Goal: Task Accomplishment & Management: Use online tool/utility

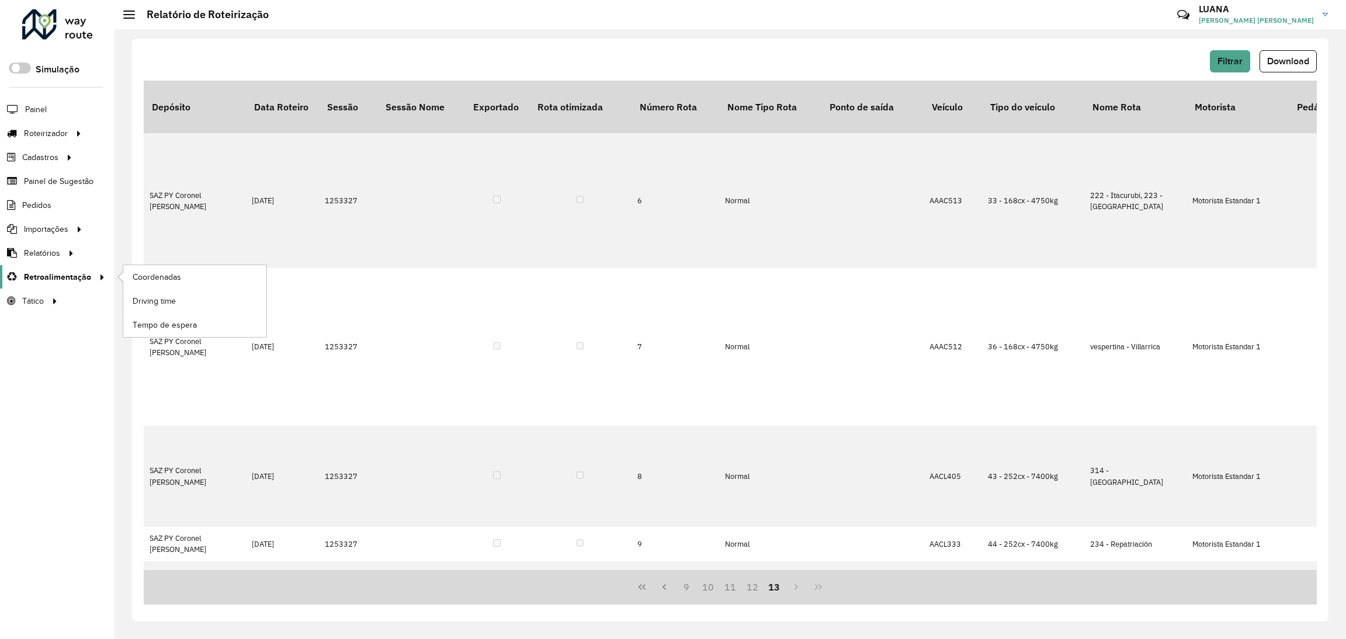
click at [61, 273] on span "Retroalimentação" at bounding box center [57, 277] width 67 height 12
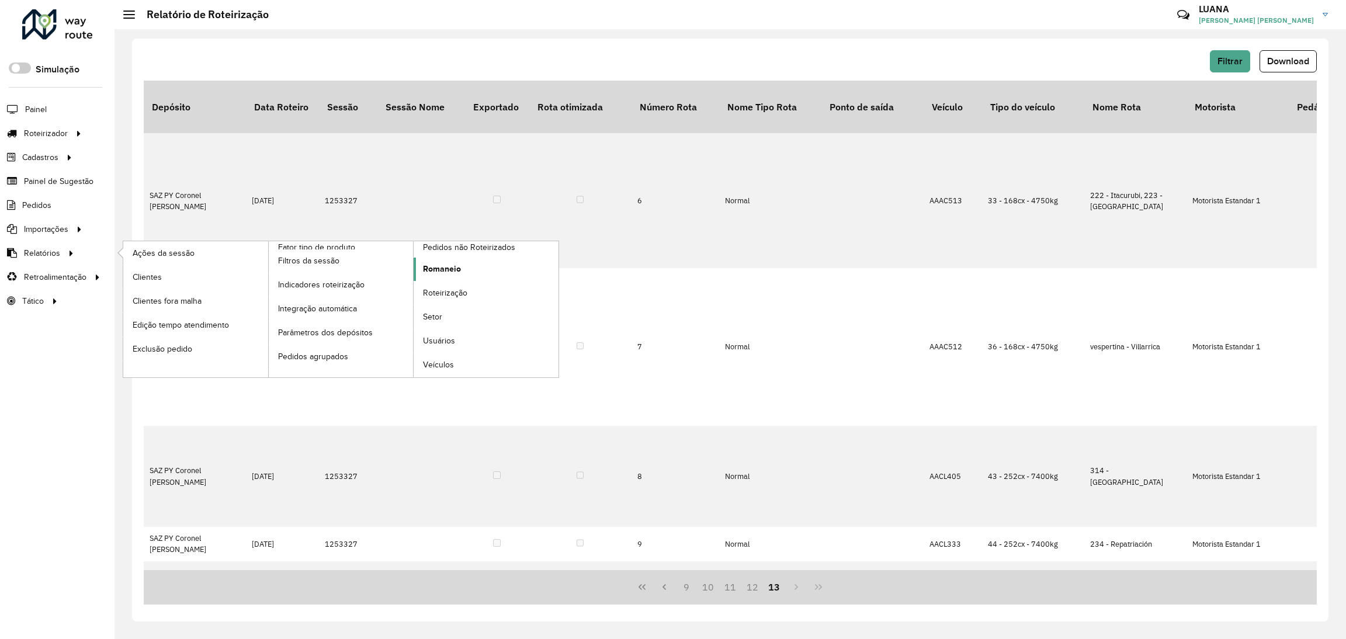
click at [457, 275] on span "Romaneio" at bounding box center [442, 269] width 38 height 12
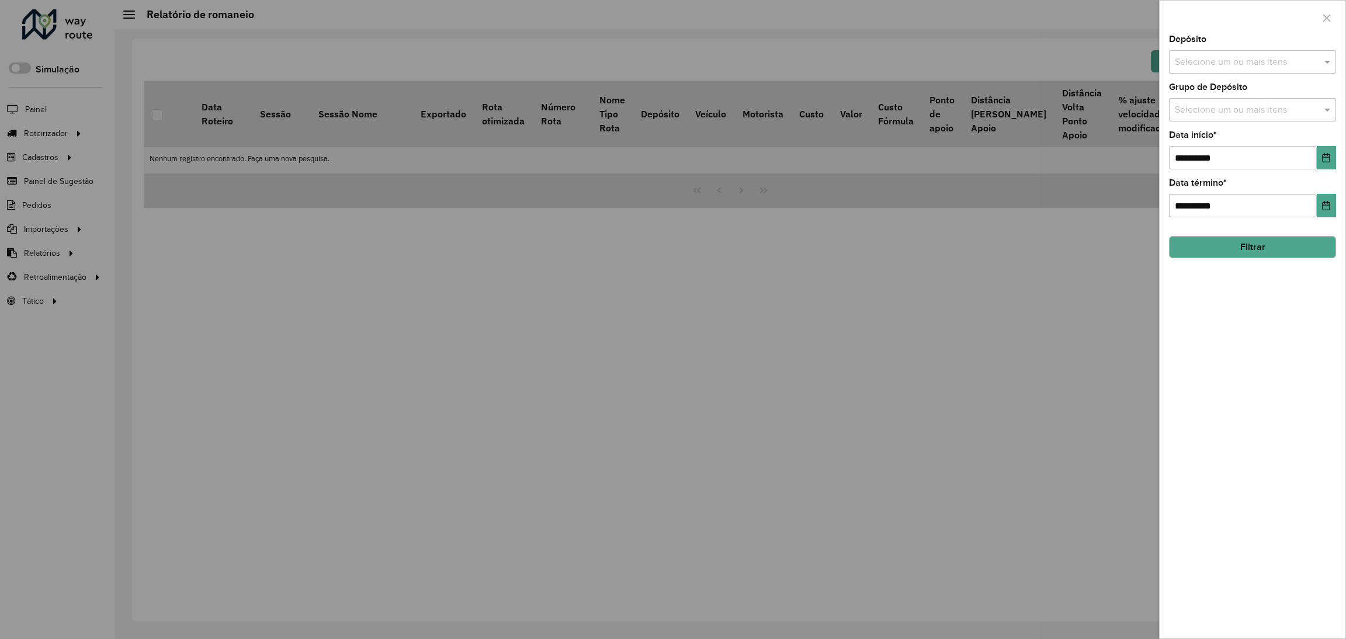
click at [1256, 63] on input "text" at bounding box center [1247, 63] width 150 height 14
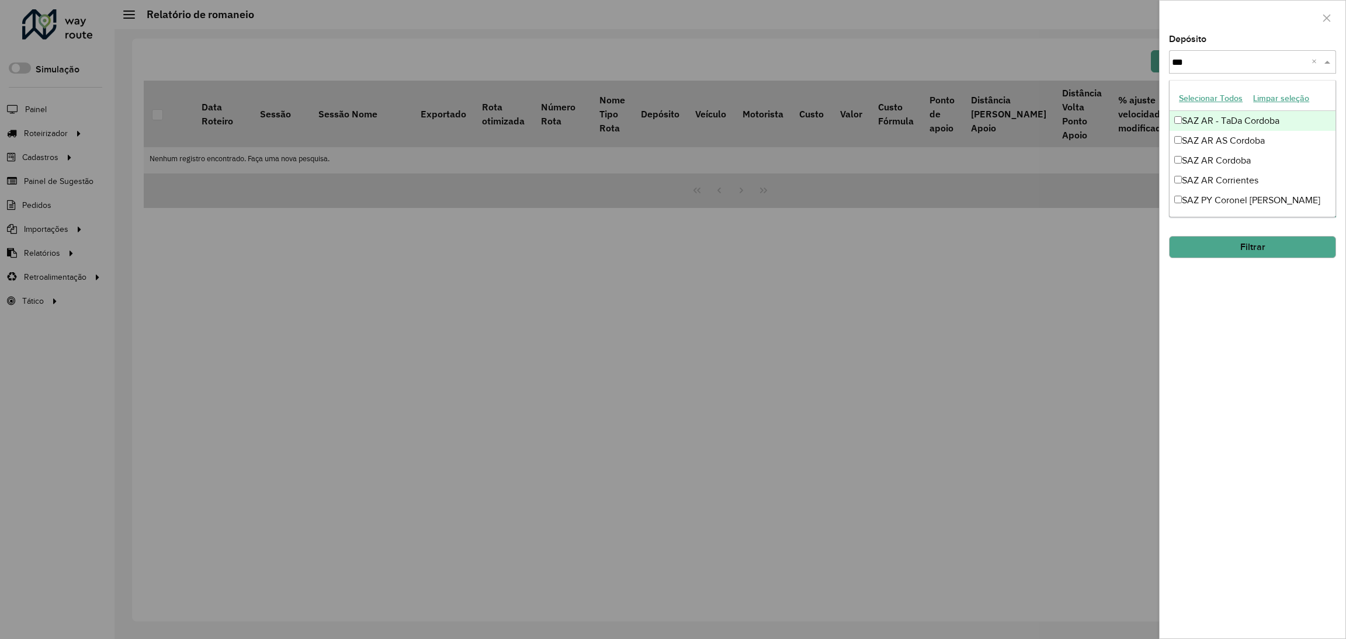
type input "****"
click at [1281, 126] on div "SAZ PY Coronel Oviedo" at bounding box center [1253, 121] width 166 height 20
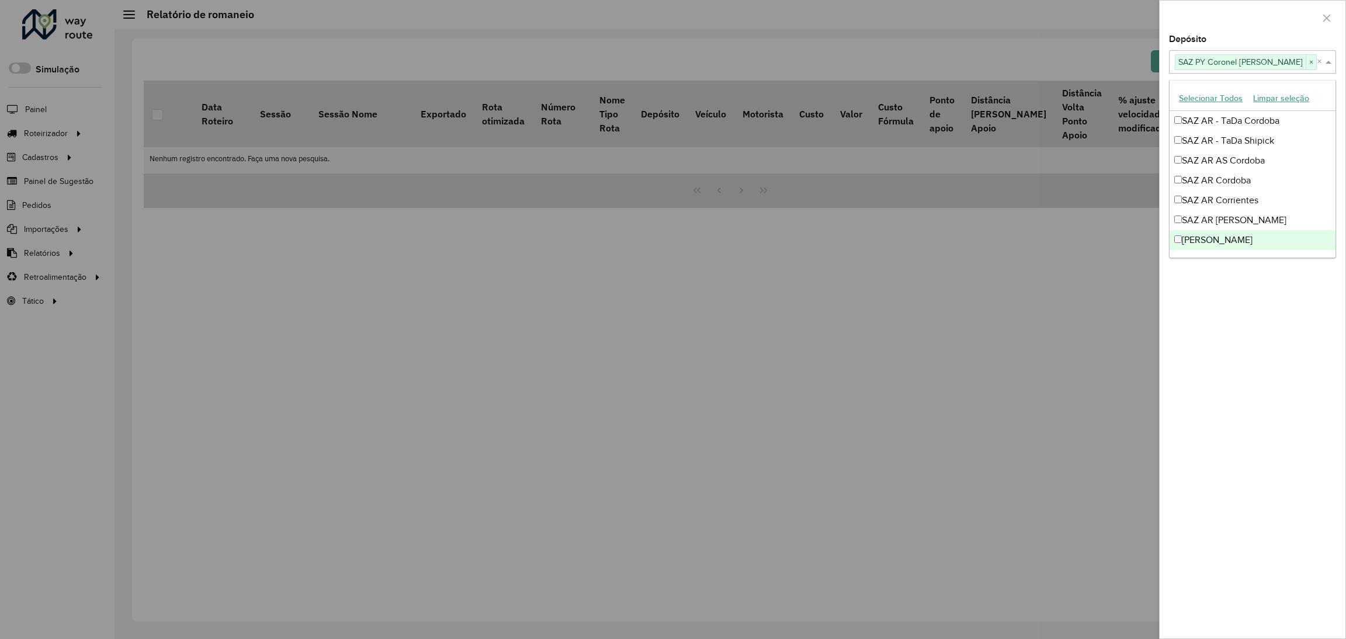
click at [1298, 310] on div "**********" at bounding box center [1253, 337] width 186 height 604
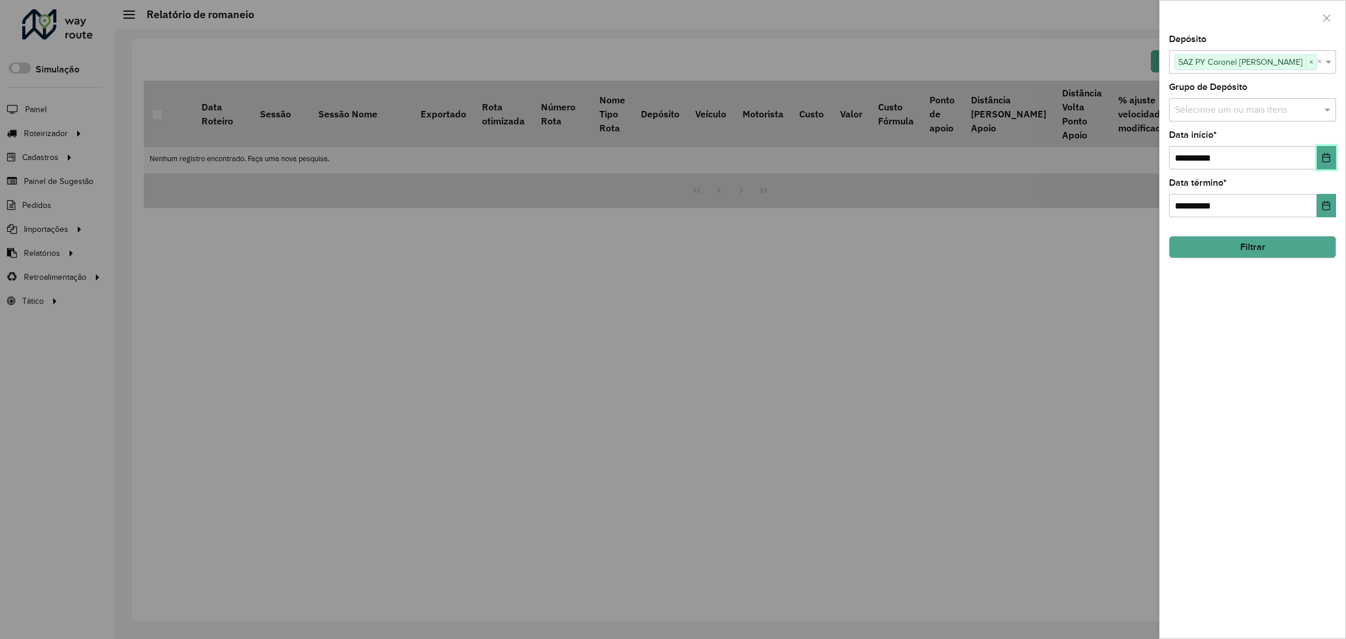
click at [1330, 159] on icon "Choose Date" at bounding box center [1327, 157] width 8 height 9
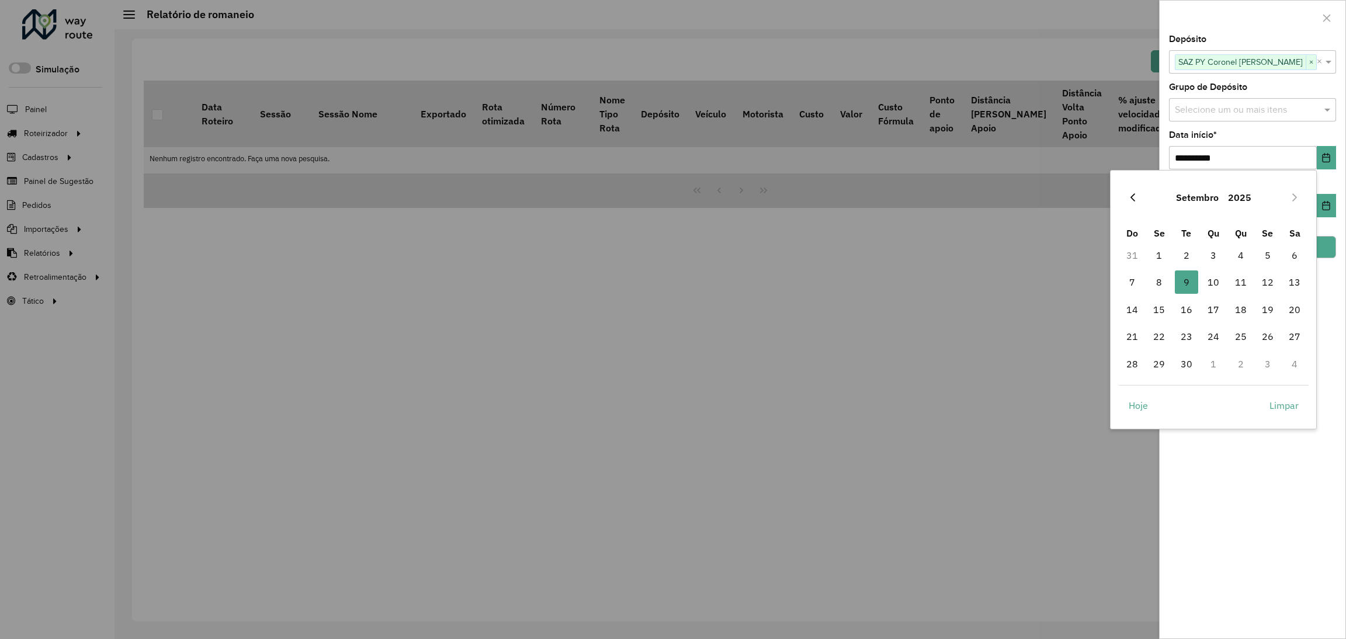
click at [1128, 191] on button "Previous Month" at bounding box center [1132, 197] width 19 height 19
click at [1161, 372] on span "25" at bounding box center [1158, 363] width 23 height 23
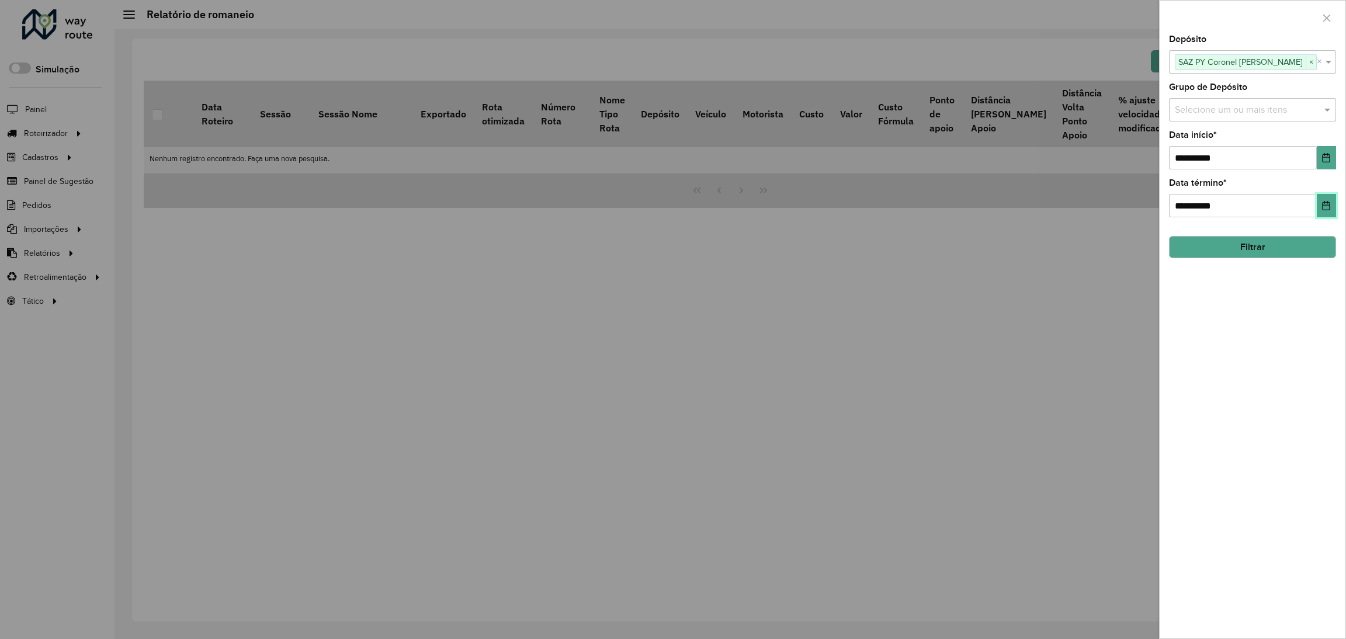
click at [1324, 207] on icon "Choose Date" at bounding box center [1326, 205] width 9 height 9
click at [773, 421] on div at bounding box center [673, 319] width 1346 height 639
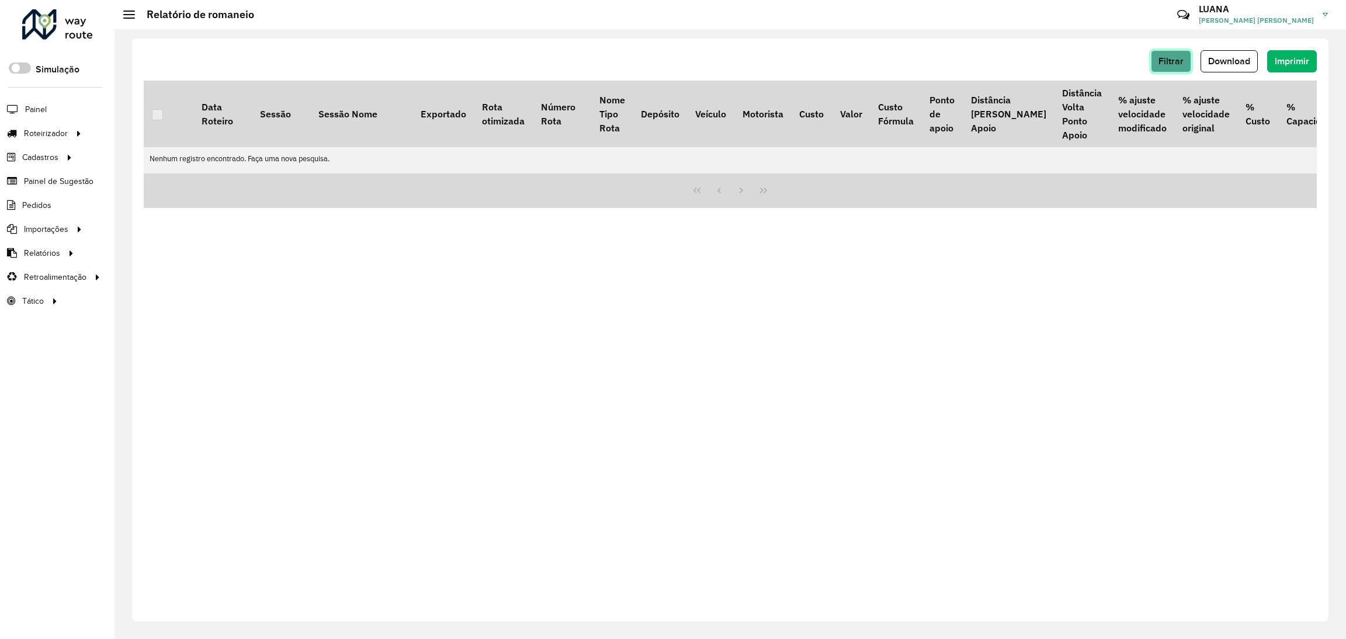
click at [1182, 60] on span "Filtrar" at bounding box center [1171, 61] width 25 height 10
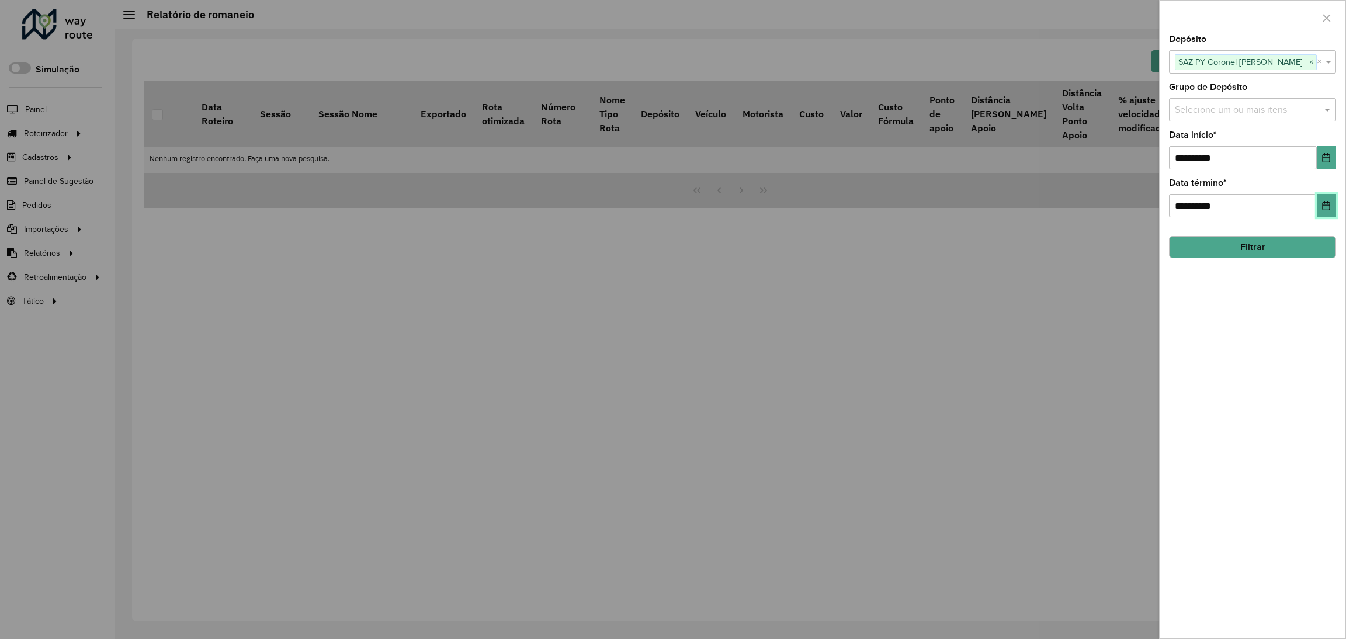
click at [1323, 198] on button "Choose Date" at bounding box center [1326, 205] width 19 height 23
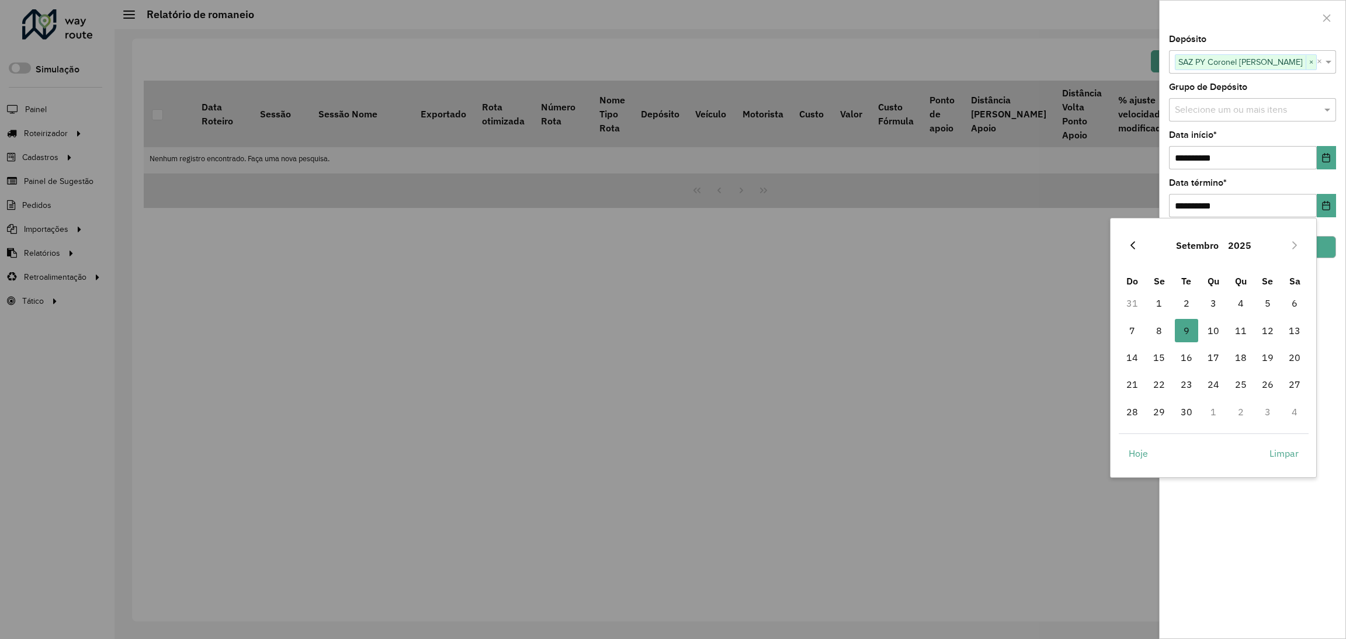
click at [1133, 243] on icon "Previous Month" at bounding box center [1133, 245] width 5 height 8
click at [1132, 439] on span "31" at bounding box center [1132, 438] width 23 height 23
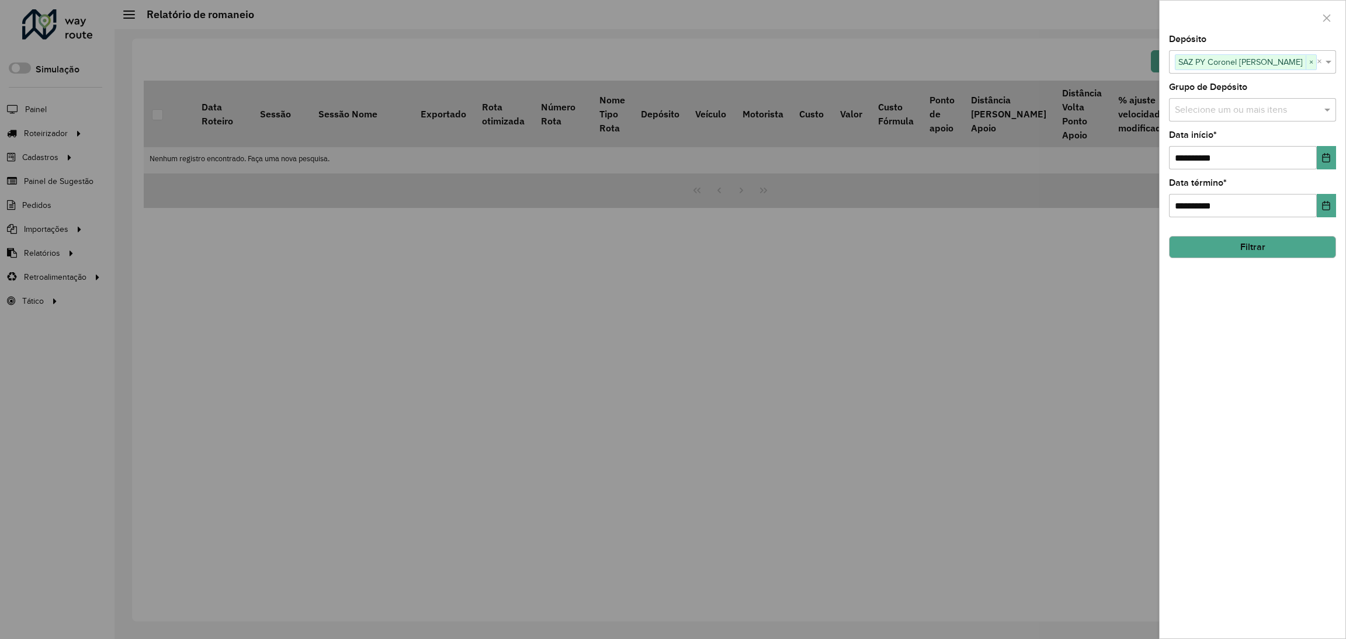
click at [1279, 244] on button "Filtrar" at bounding box center [1252, 247] width 167 height 22
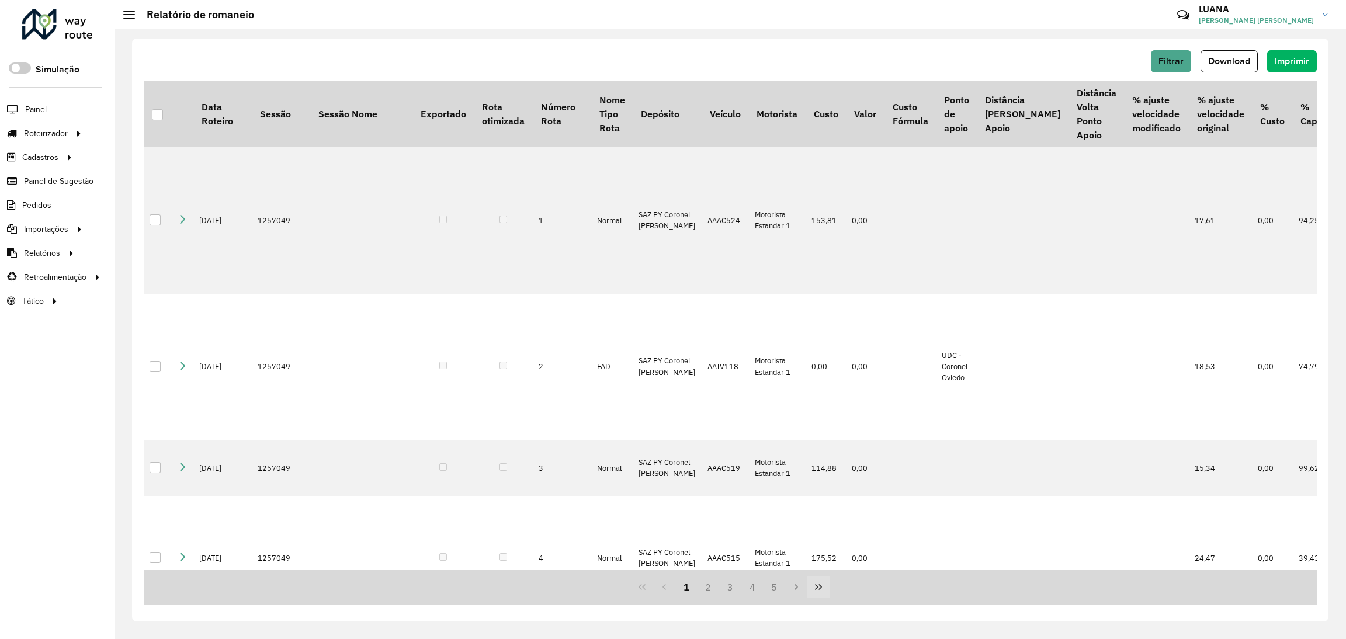
click at [821, 590] on icon "Last Page" at bounding box center [818, 586] width 9 height 9
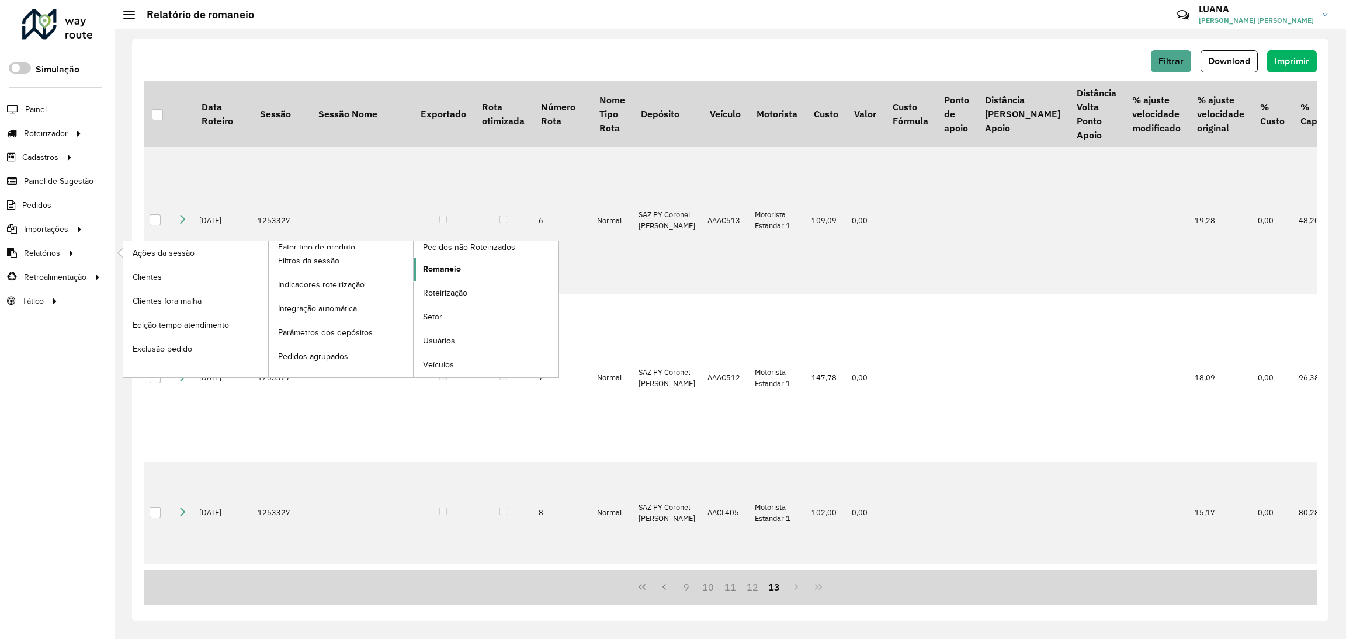
click at [487, 271] on link "Romaneio" at bounding box center [486, 269] width 145 height 23
click at [439, 273] on span "Romaneio" at bounding box center [442, 269] width 38 height 12
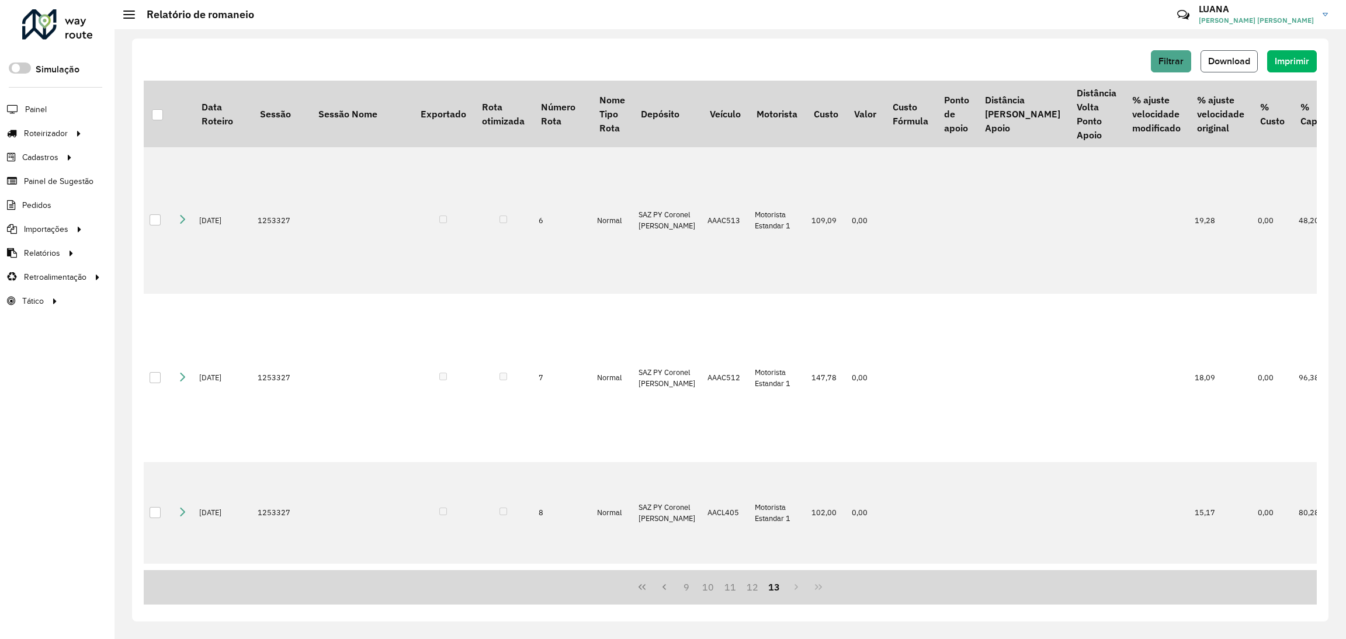
click at [1219, 65] on span "Download" at bounding box center [1229, 61] width 42 height 10
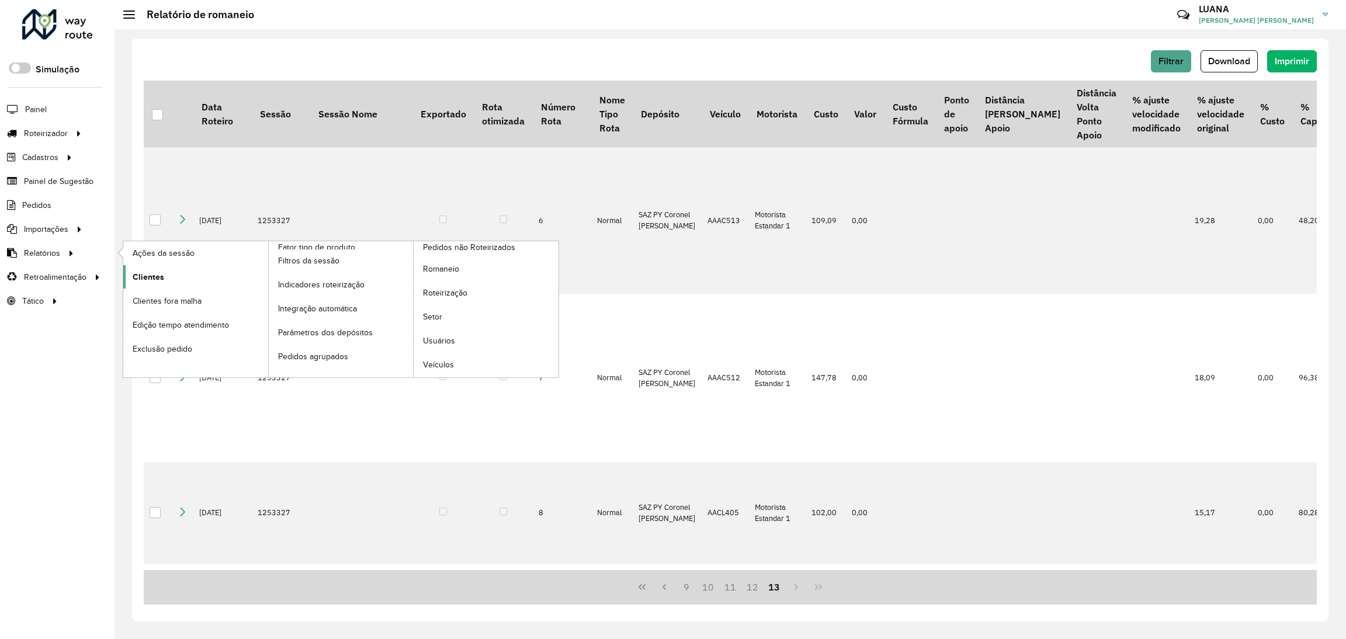
click at [231, 278] on link "Clientes" at bounding box center [195, 276] width 145 height 23
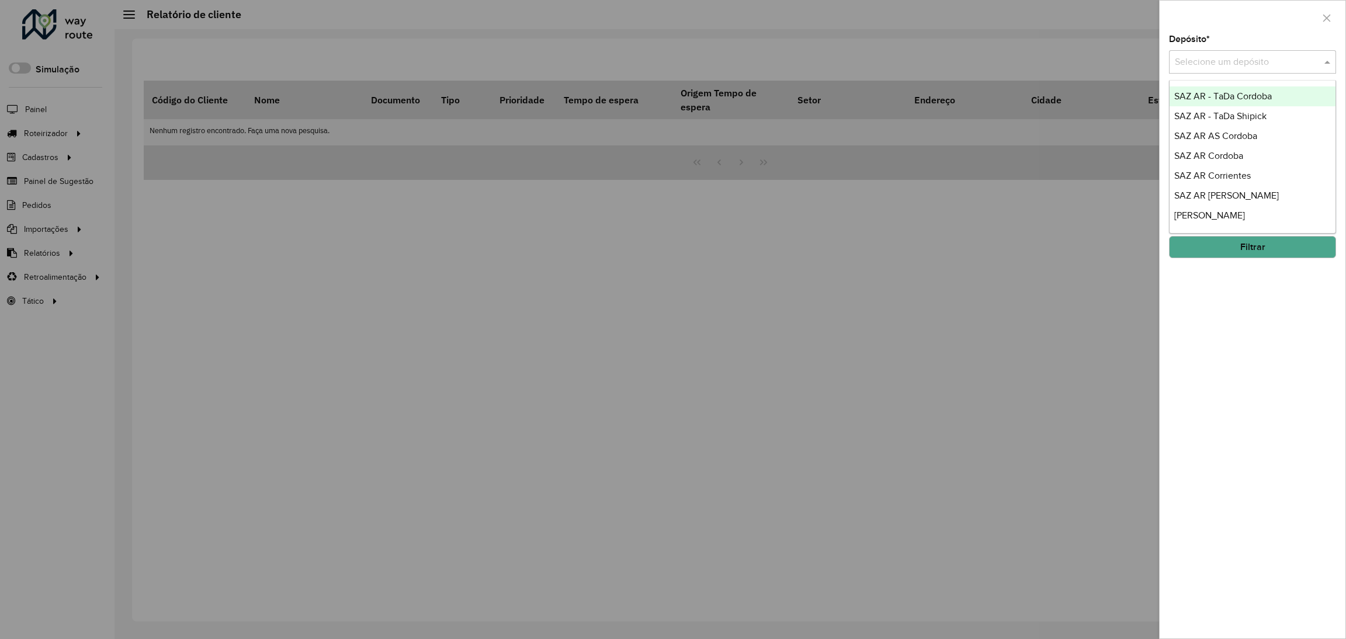
click at [1250, 68] on input "text" at bounding box center [1241, 63] width 132 height 14
type input "*******"
click at [1272, 96] on span "SAZ [PERSON_NAME] [PERSON_NAME]" at bounding box center [1243, 96] width 138 height 10
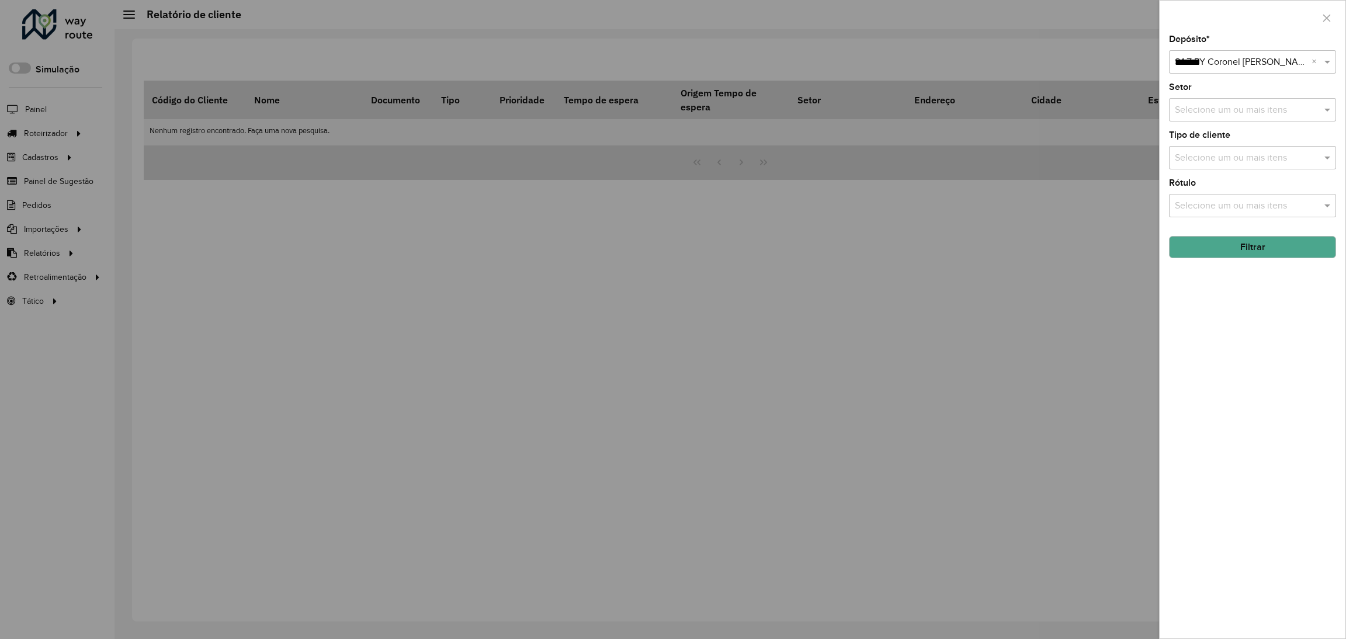
click at [1274, 114] on input "text" at bounding box center [1247, 110] width 150 height 14
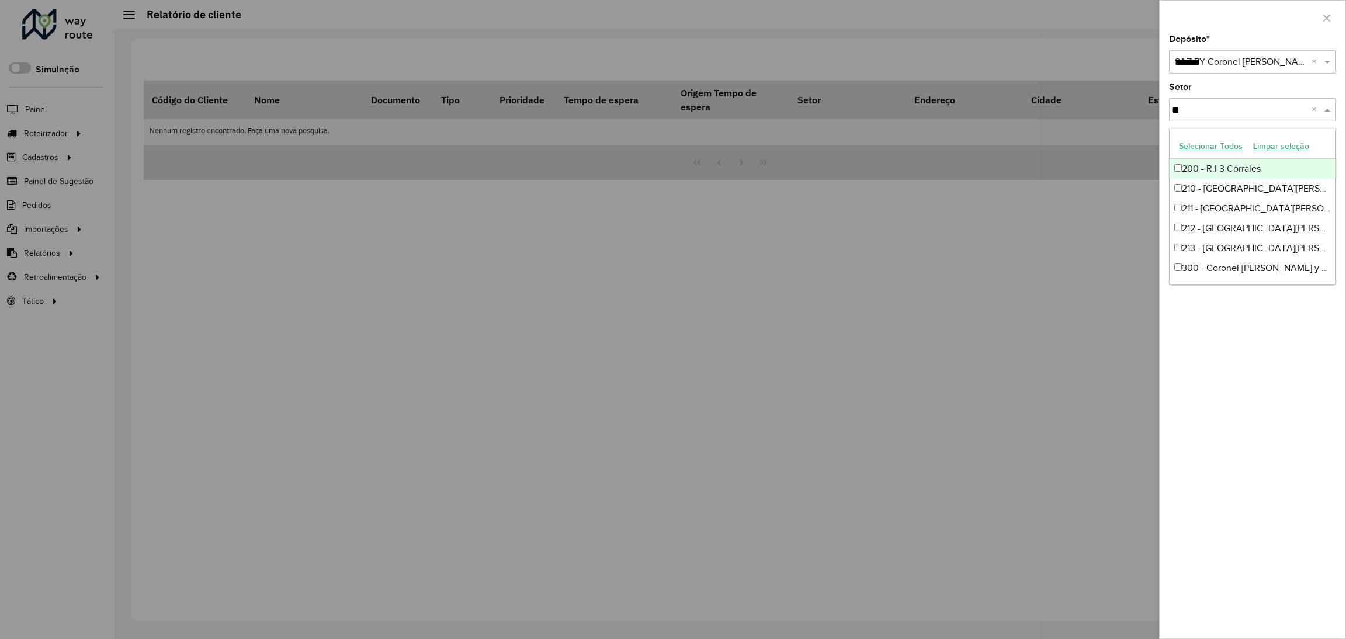
type input "*"
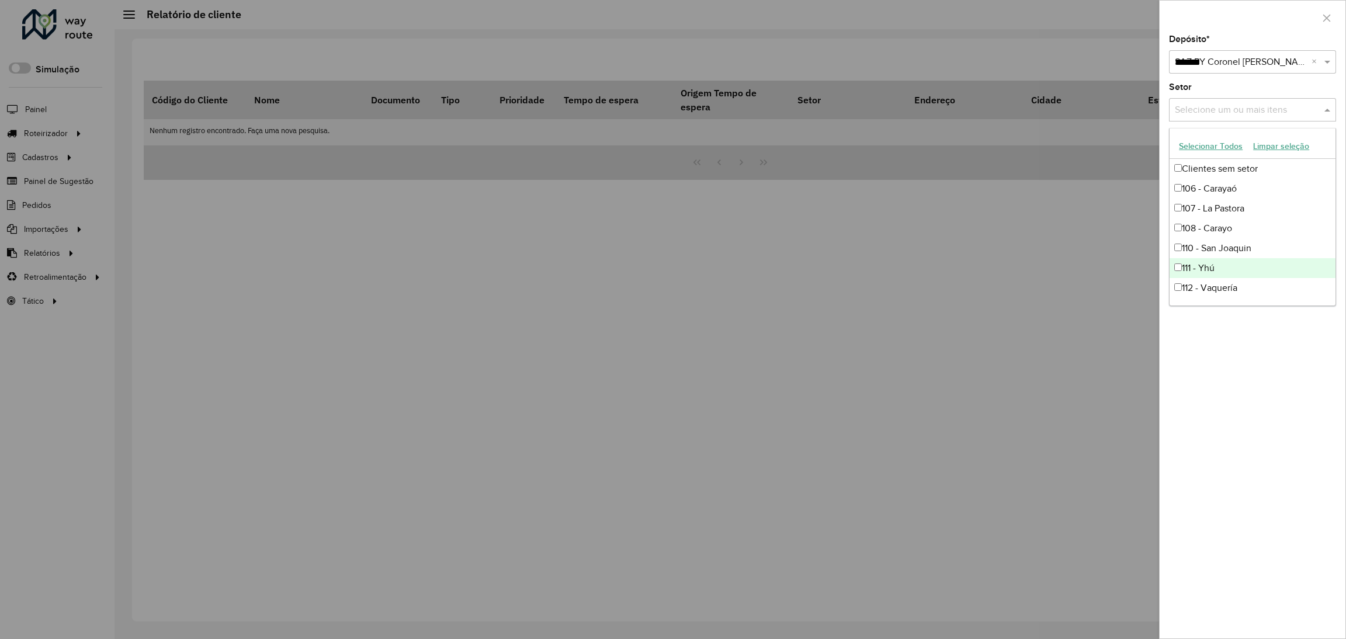
click at [1279, 407] on div "Depósito * Selecione um depósito × SAZ PY Coronel Oviedo ******* × Setor Seleci…" at bounding box center [1253, 337] width 186 height 604
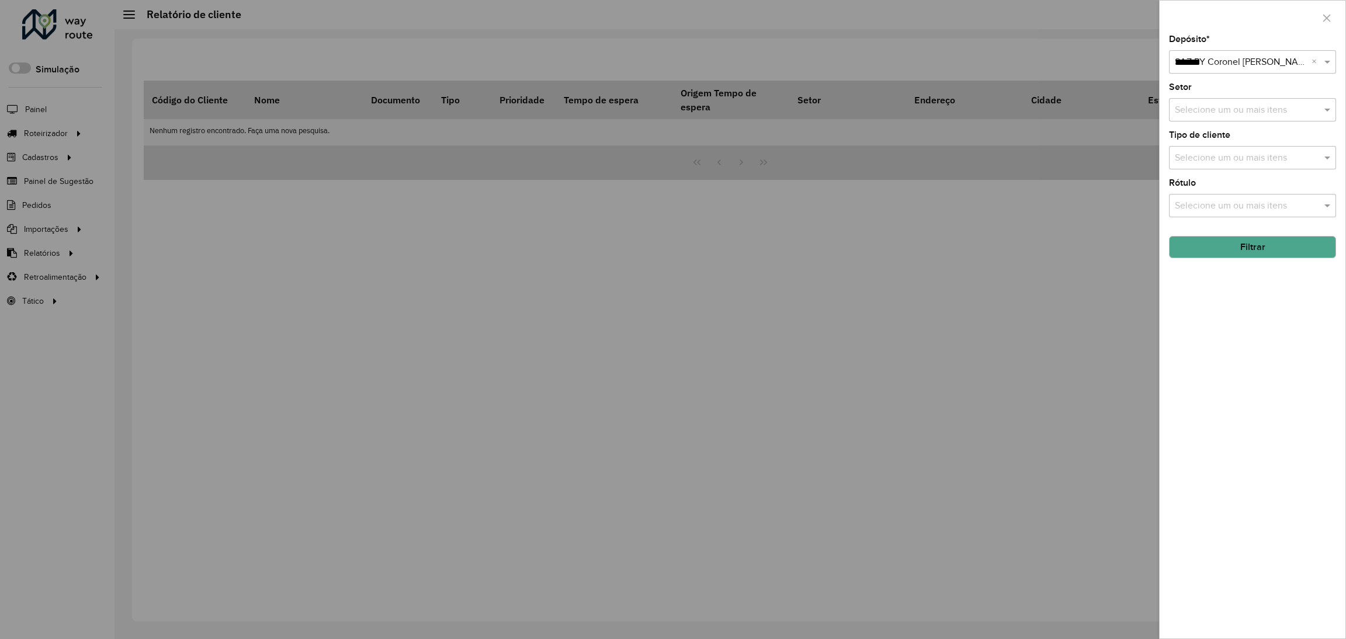
click at [1260, 207] on input "text" at bounding box center [1247, 206] width 150 height 14
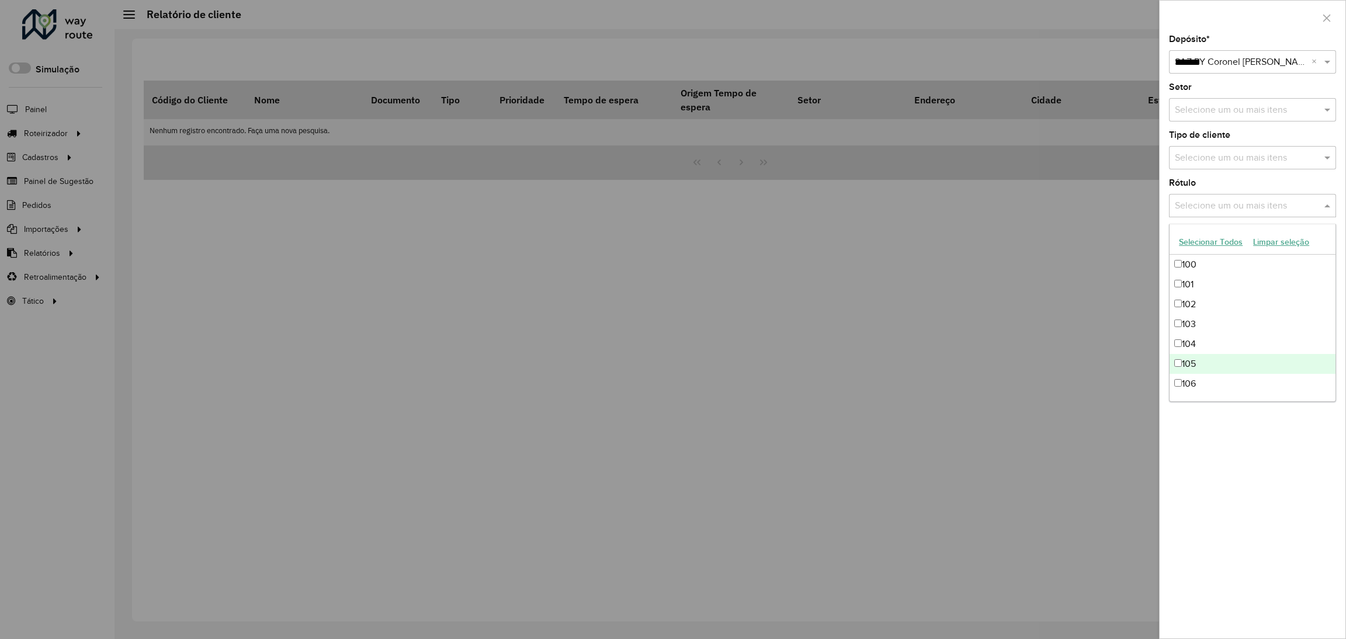
click at [1282, 480] on div "Depósito * Selecione um depósito × SAZ PY Coronel Oviedo ******* × Setor Seleci…" at bounding box center [1253, 337] width 186 height 604
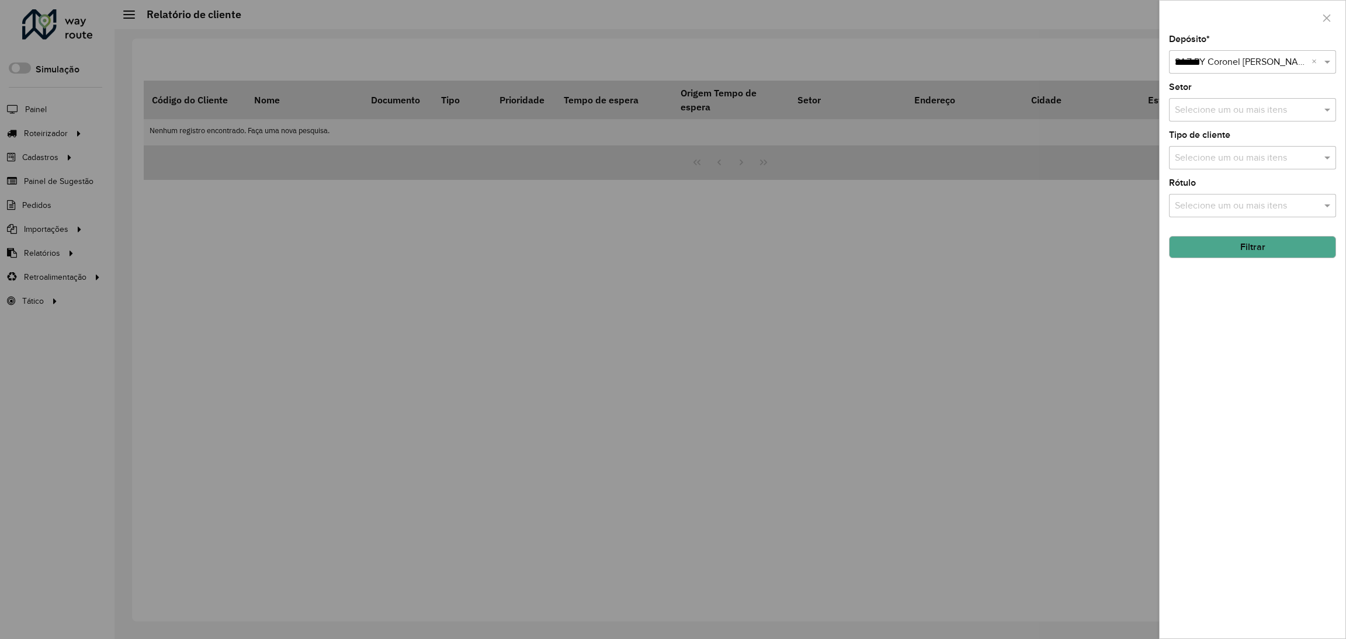
click at [1267, 245] on button "Filtrar" at bounding box center [1252, 247] width 167 height 22
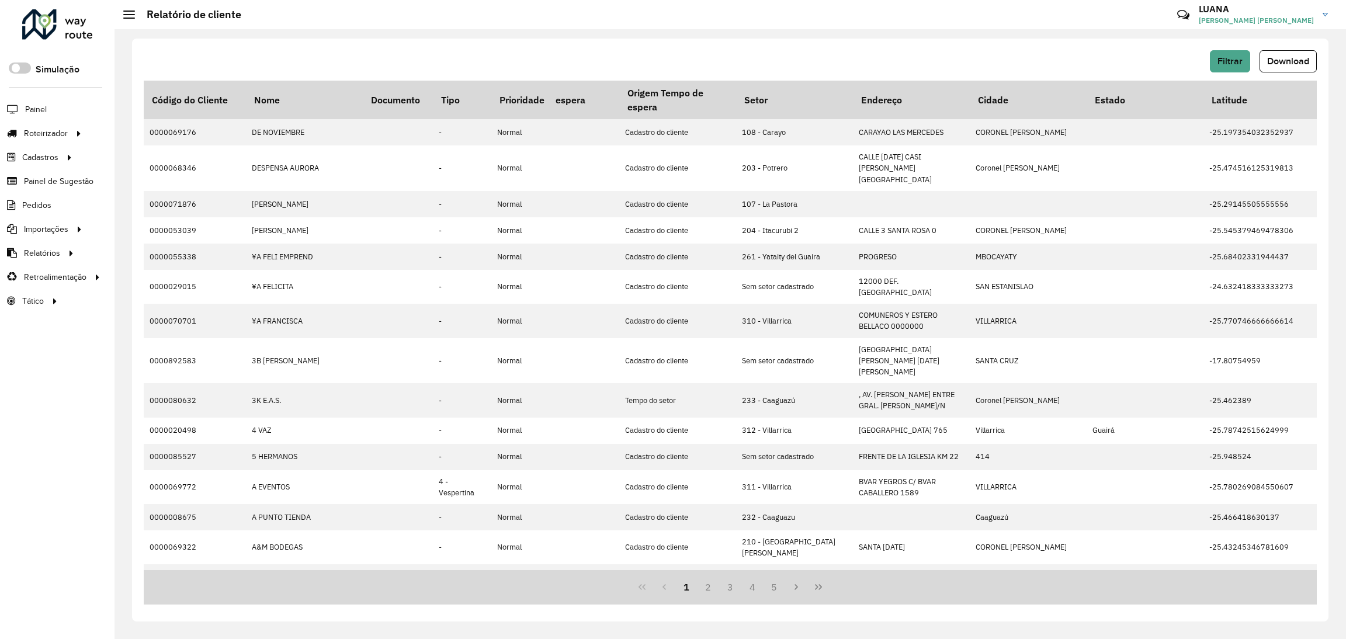
scroll to position [0, 54]
click at [1293, 61] on span "Download" at bounding box center [1288, 61] width 42 height 10
click at [40, 580] on div "Roteirizador AmbevTech Simulação Painel Roteirizador Entregas Cadastros Checkpo…" at bounding box center [57, 319] width 115 height 639
click at [231, 607] on div "Filtrar Download Código do Cliente Nome Documento Tipo Prioridade Tempo de espe…" at bounding box center [730, 330] width 1197 height 583
click at [828, 585] on button "Last Page" at bounding box center [818, 587] width 22 height 22
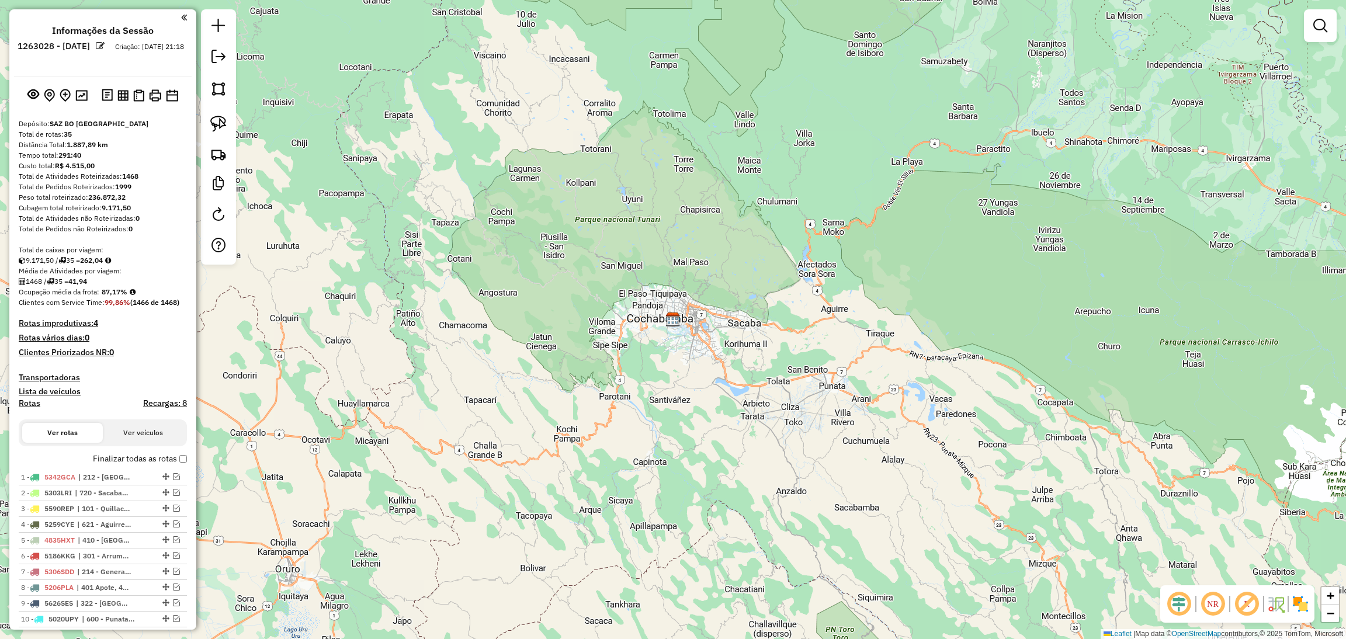
click at [245, 415] on div "Janela de atendimento Grade de atendimento Capacidade Transportadoras Veículos …" at bounding box center [673, 319] width 1346 height 639
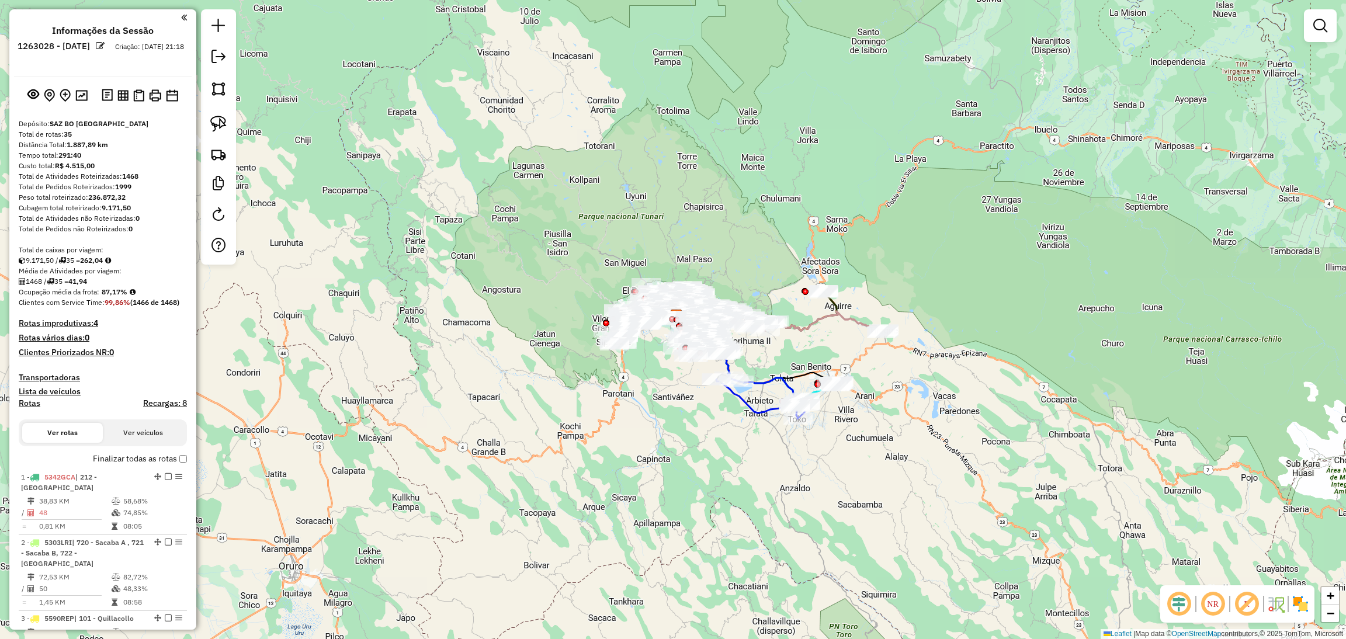
click at [34, 407] on h4 "Rotas" at bounding box center [30, 403] width 22 height 10
select select "*"
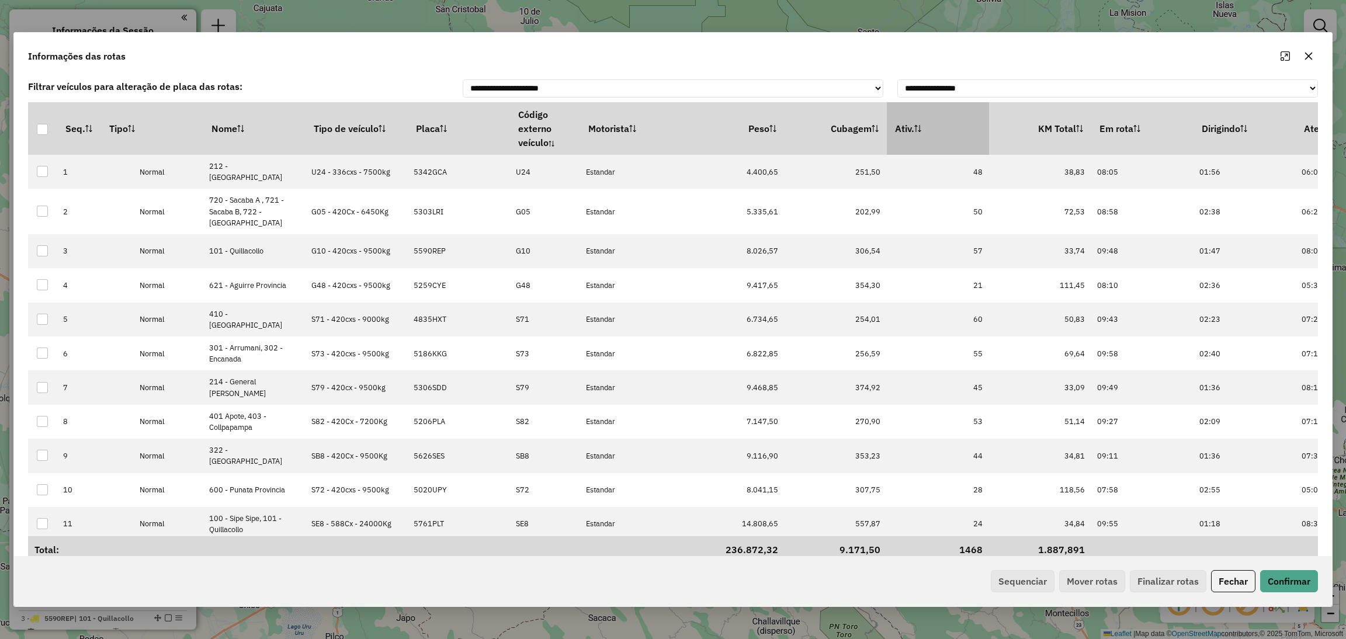
click at [967, 124] on th "Ativ." at bounding box center [938, 128] width 102 height 53
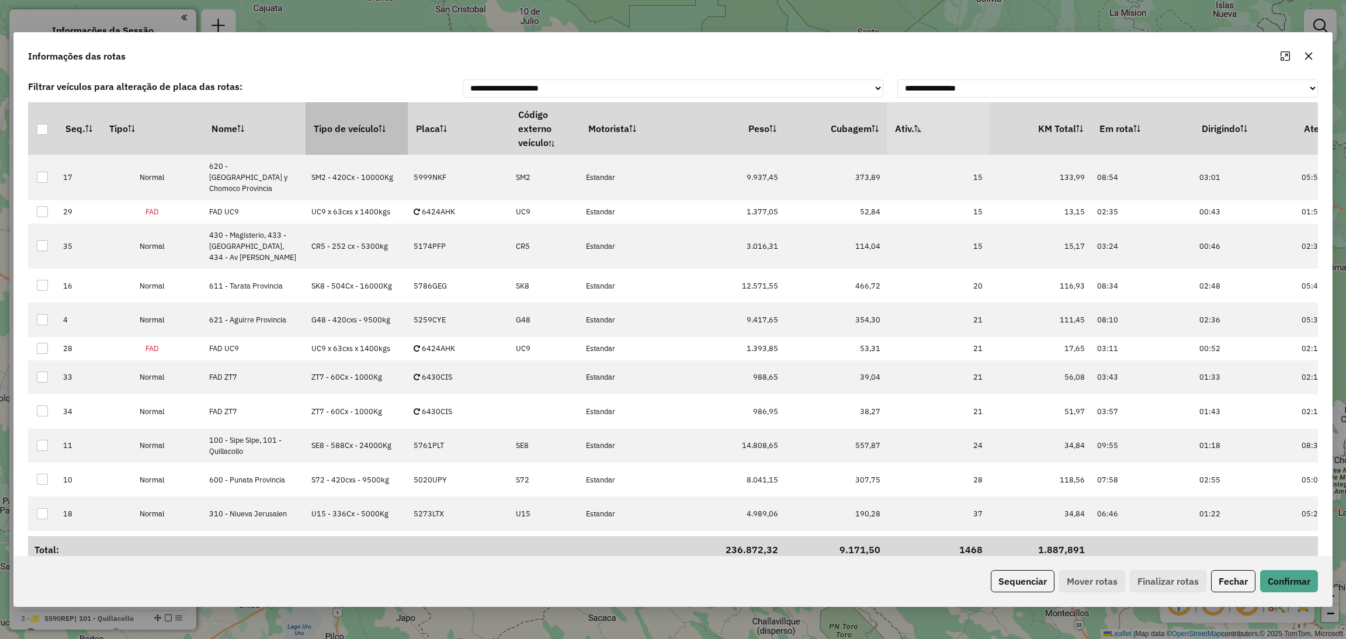
click at [383, 123] on sortalticon at bounding box center [382, 129] width 7 height 12
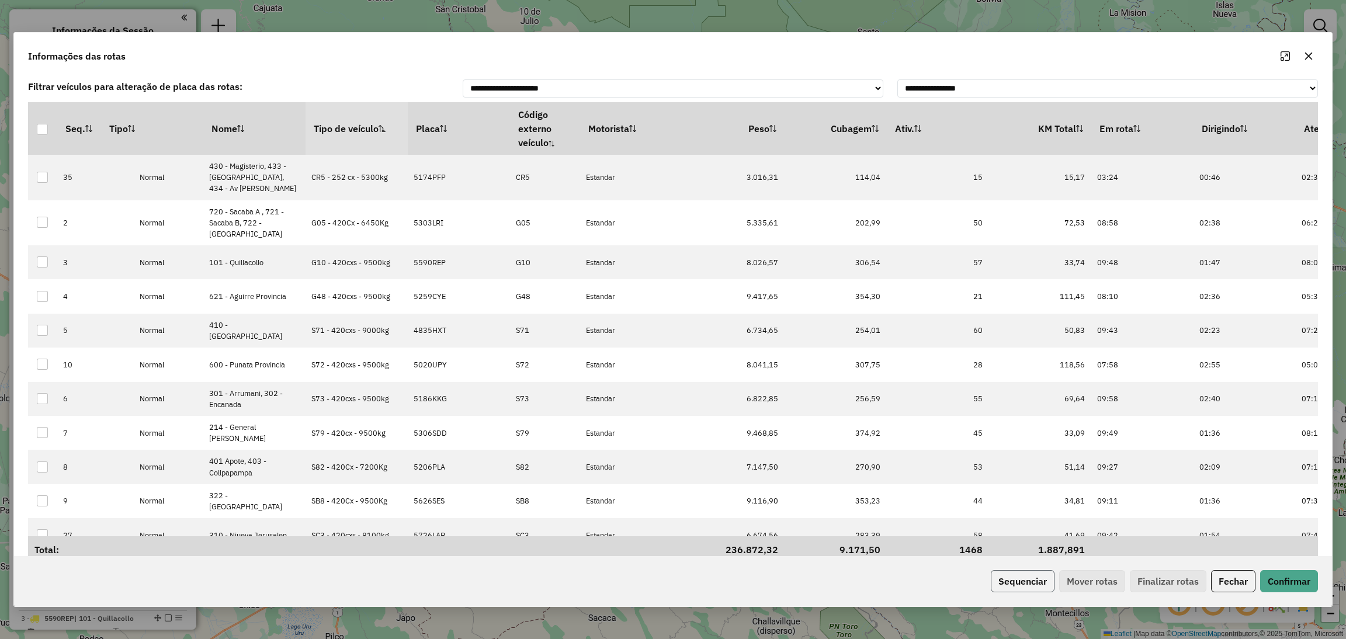
click at [1017, 587] on button "Sequenciar" at bounding box center [1023, 581] width 64 height 22
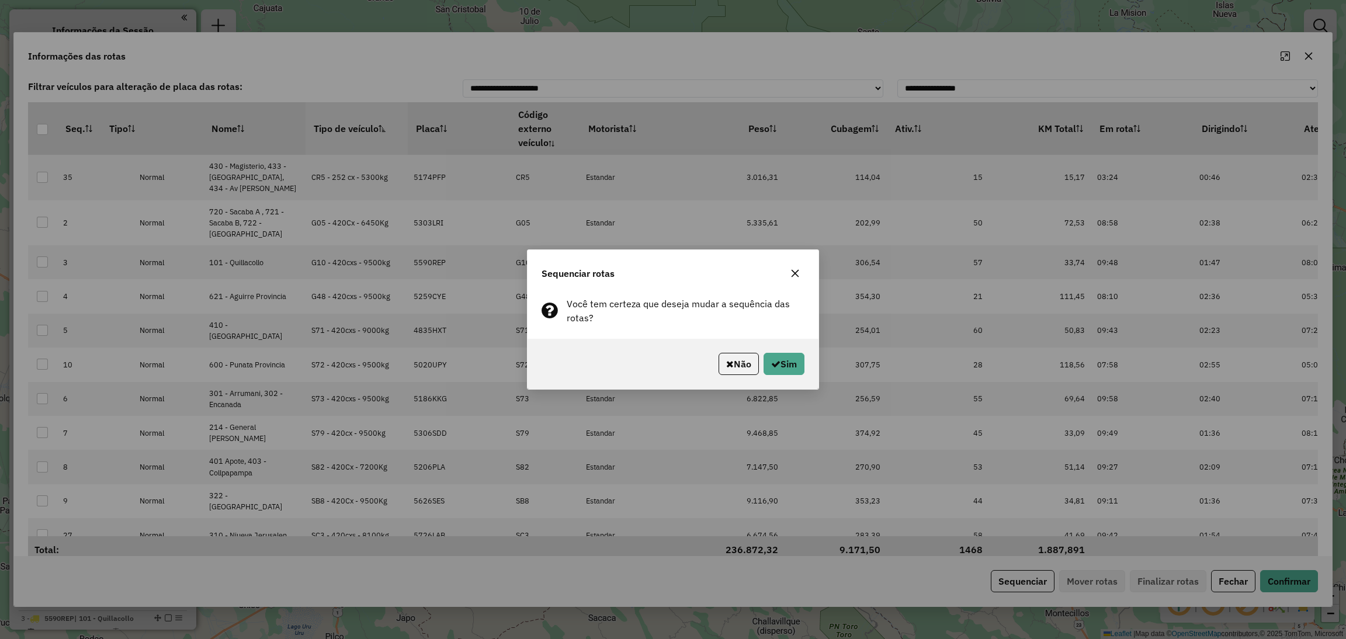
click at [788, 351] on div "Não Sim" at bounding box center [673, 364] width 291 height 50
click at [775, 371] on button "Sim" at bounding box center [784, 364] width 41 height 22
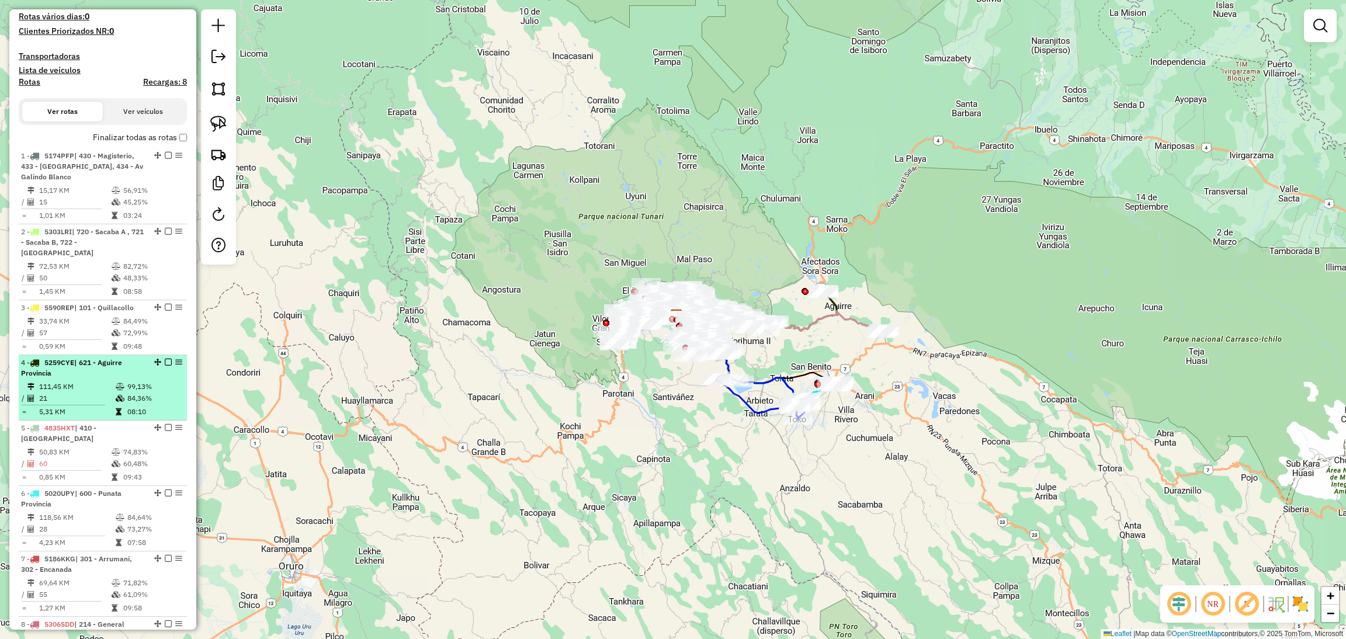
scroll to position [351, 0]
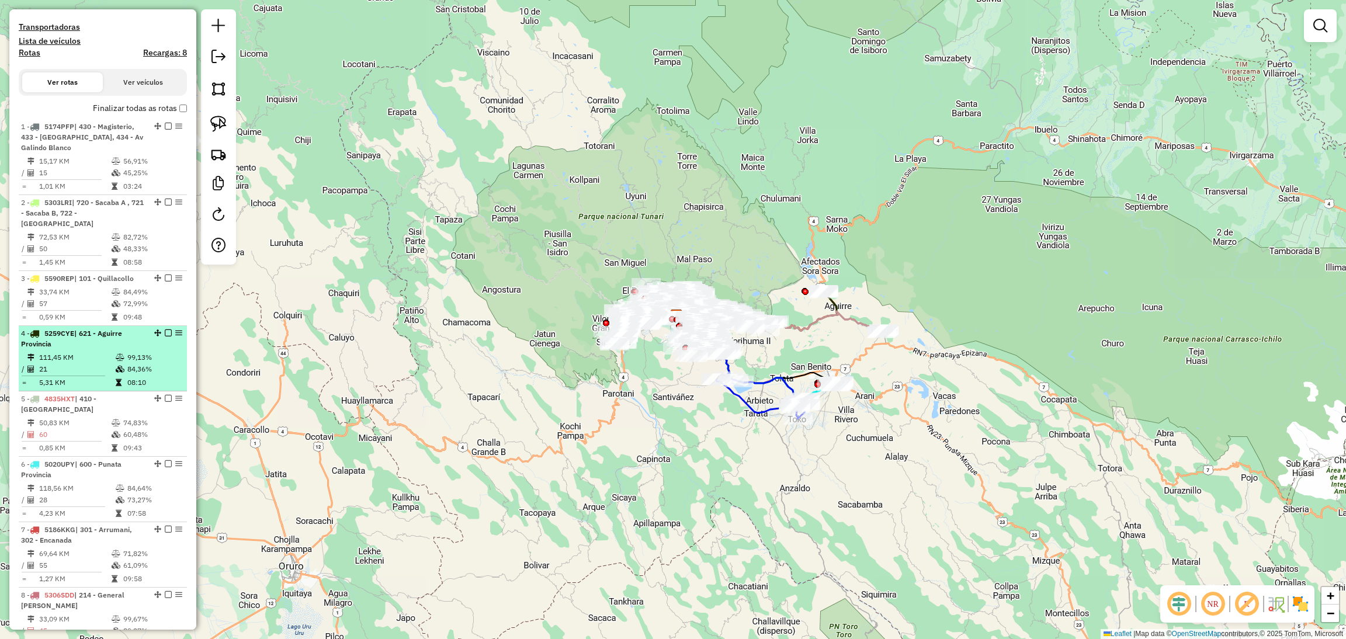
click at [120, 363] on td at bounding box center [121, 369] width 12 height 12
select select "**********"
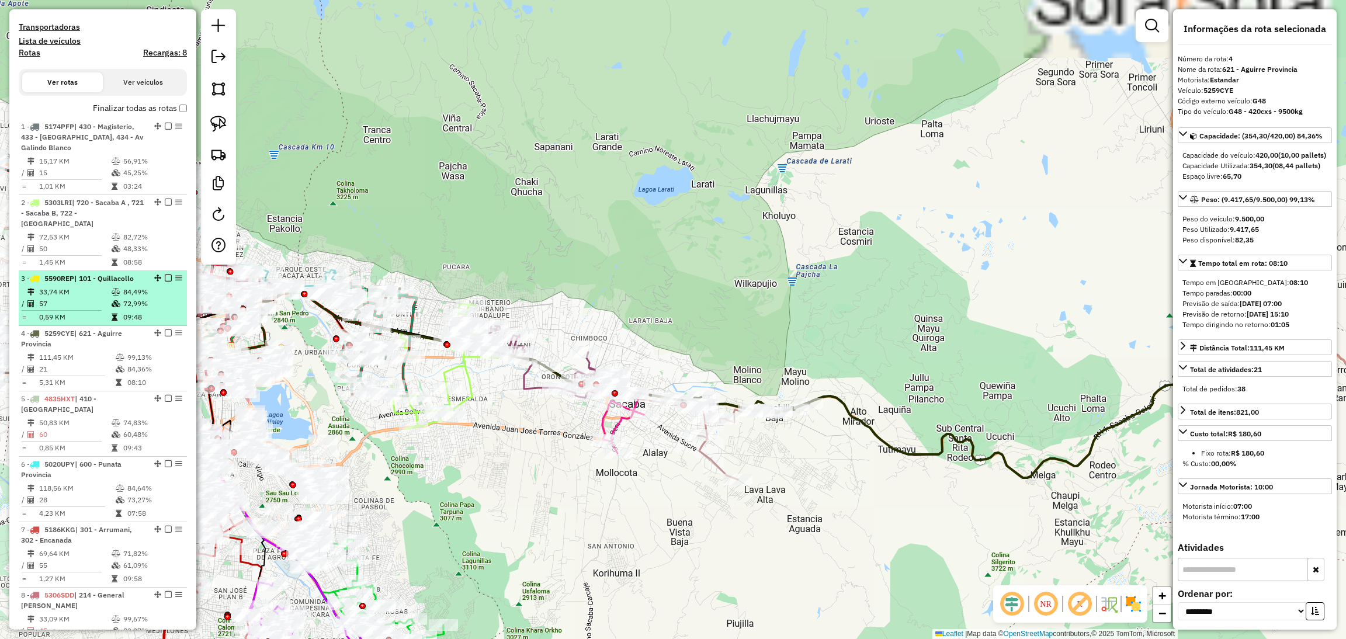
click at [74, 274] on span "5590REP" at bounding box center [59, 278] width 30 height 9
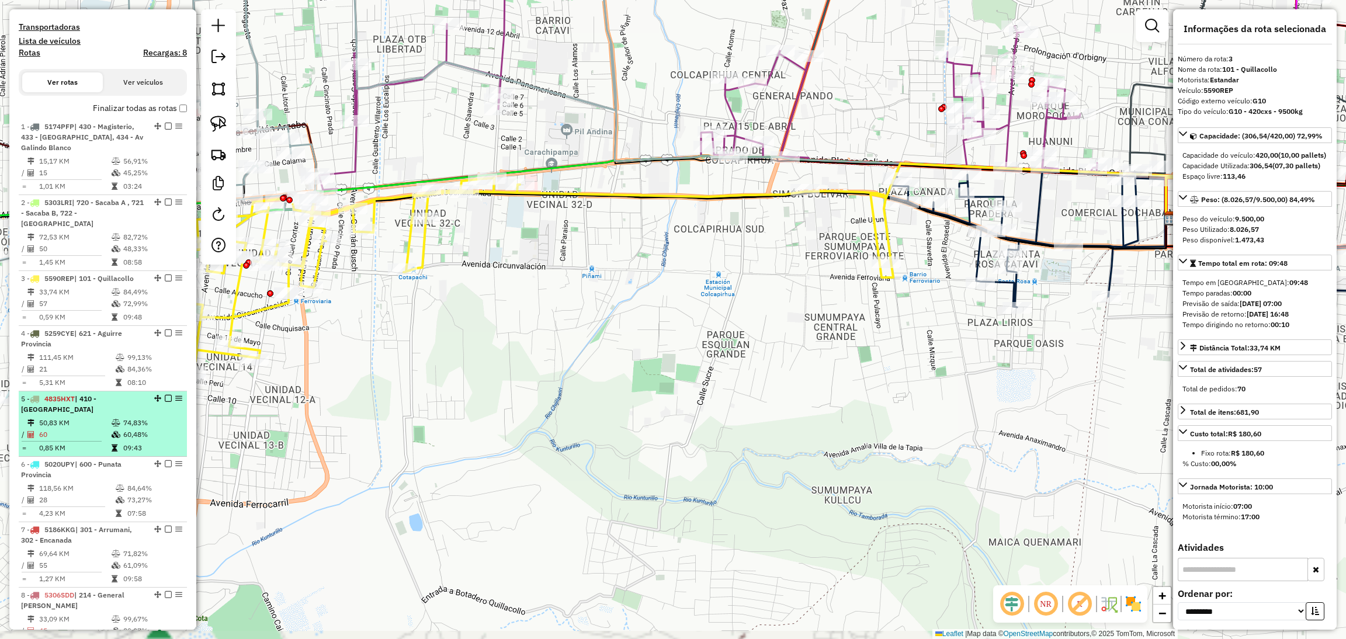
drag, startPoint x: 640, startPoint y: 397, endPoint x: 45, endPoint y: 393, distance: 595.4
click at [45, 393] on hb-router-mapa "Informações da Sessão 1263028 - 10/09/2025 Criação: 09/09/2025 21:18 Depósito: …" at bounding box center [673, 319] width 1346 height 639
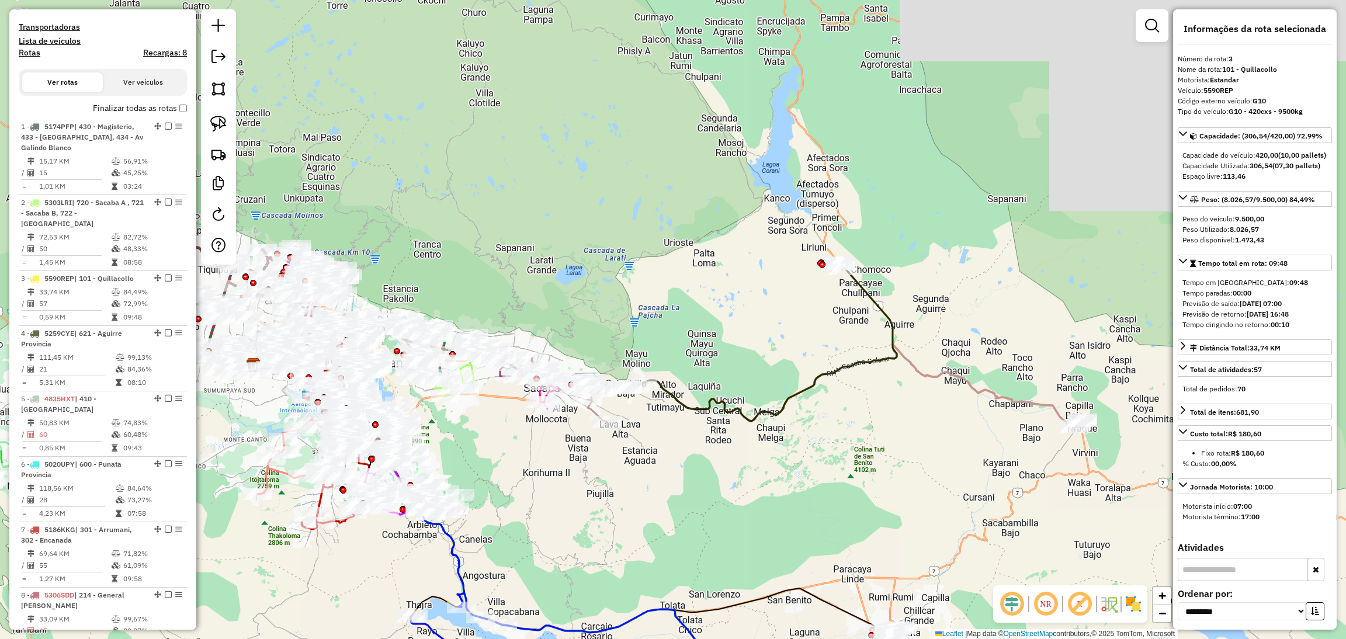
click at [862, 294] on icon at bounding box center [734, 341] width 325 height 159
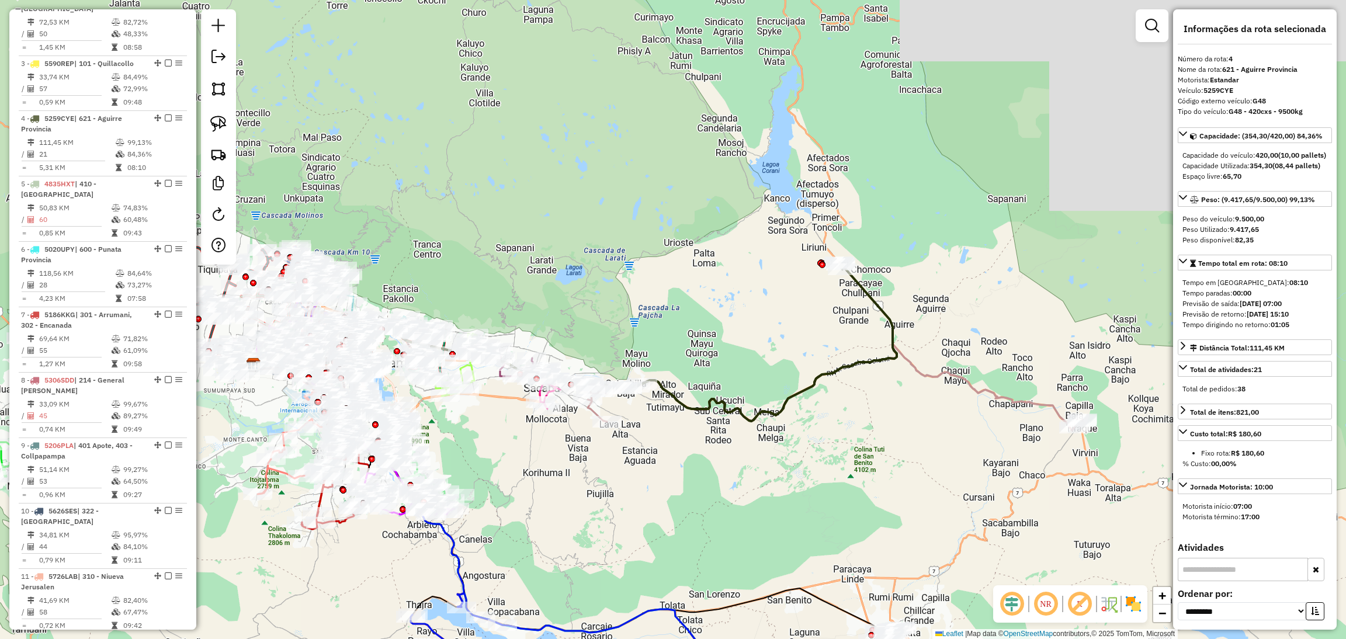
scroll to position [656, 0]
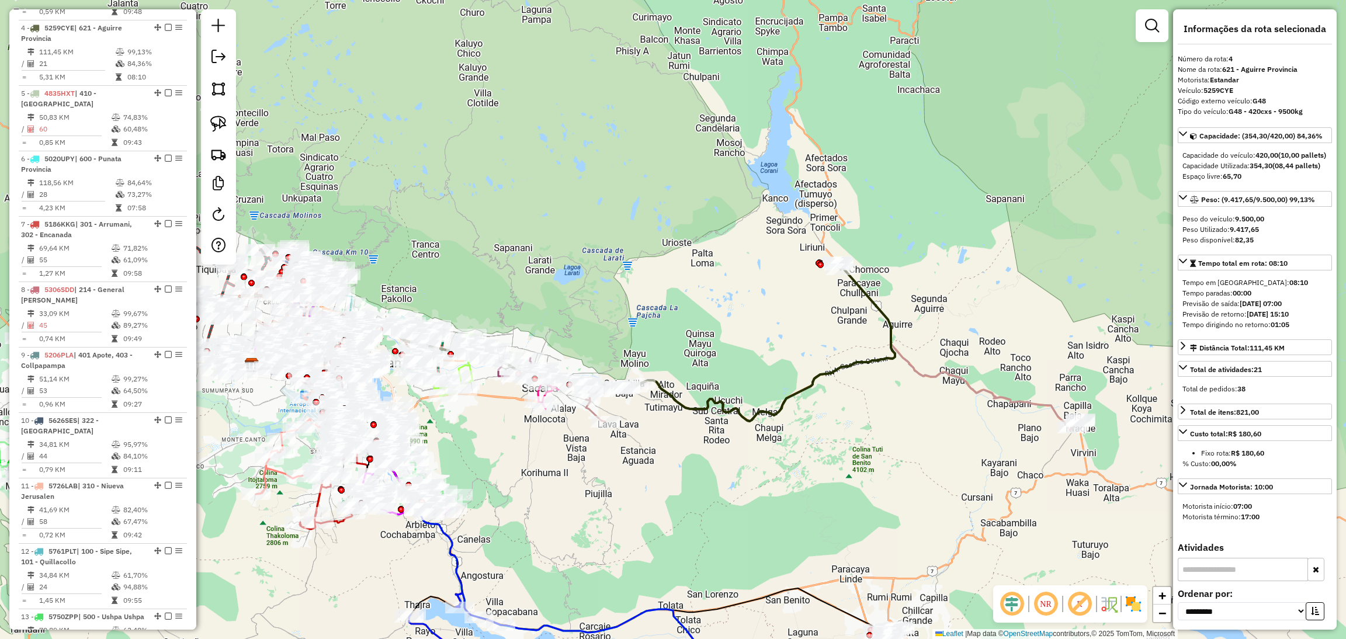
click at [991, 396] on icon at bounding box center [816, 387] width 529 height 86
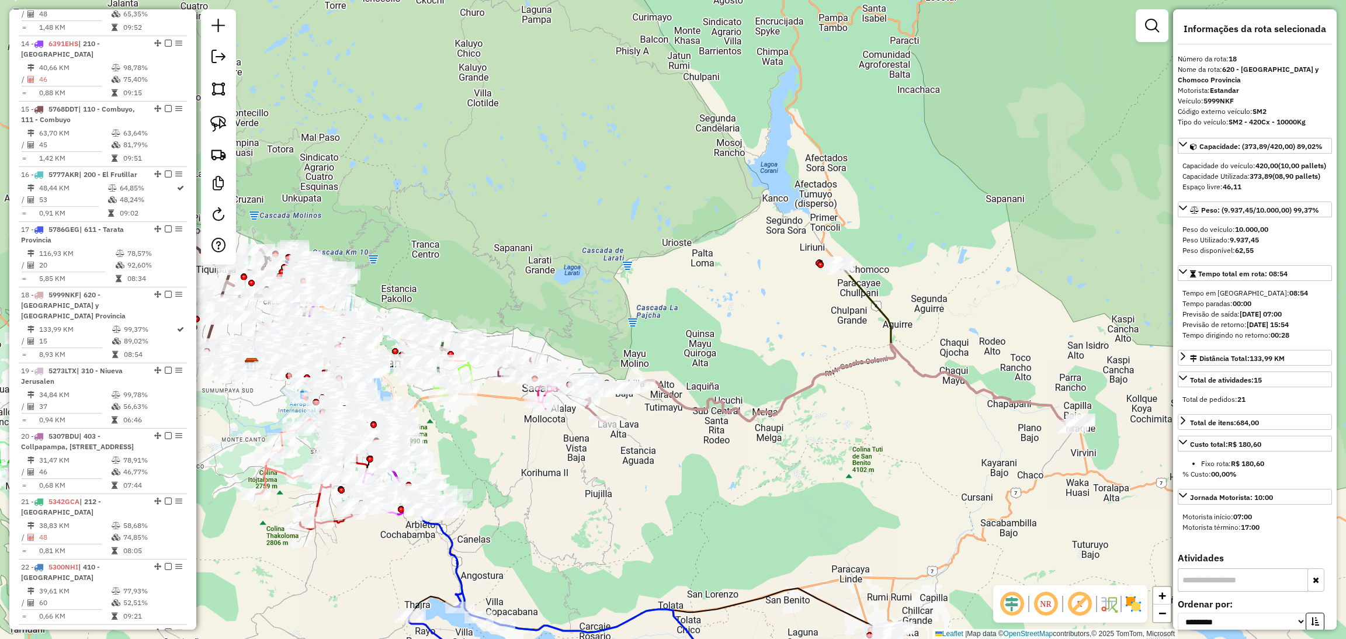
scroll to position [1552, 0]
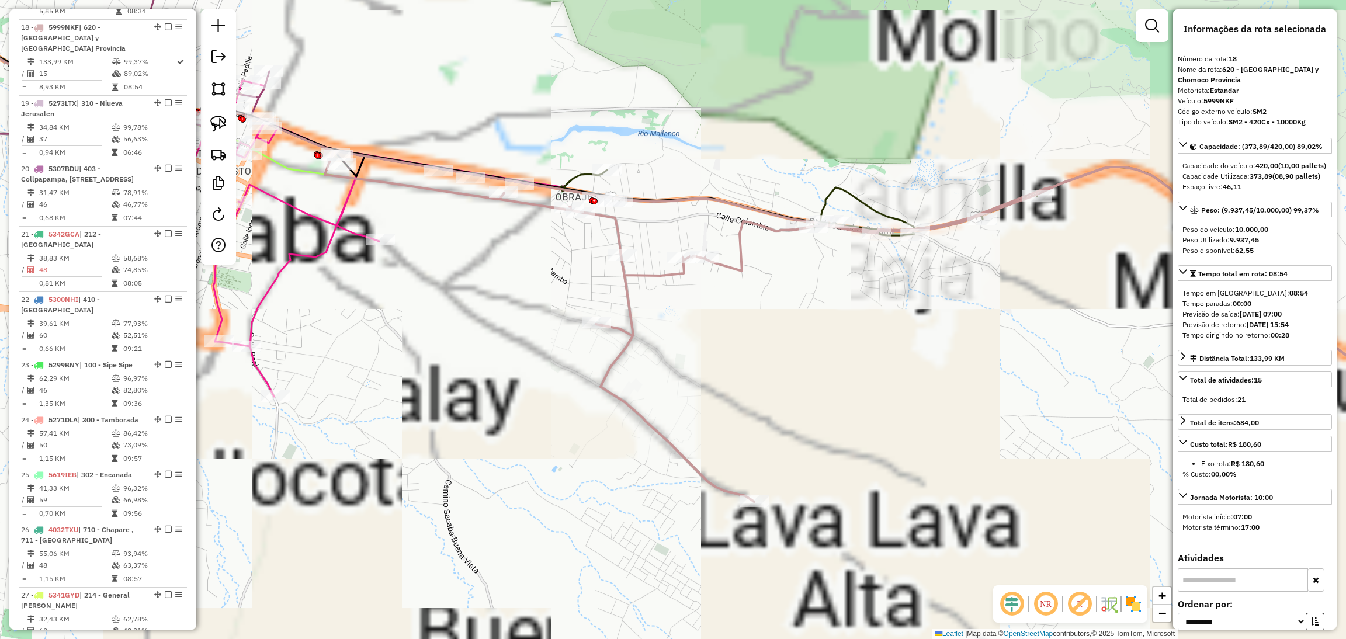
click at [831, 191] on icon at bounding box center [976, 284] width 1010 height 235
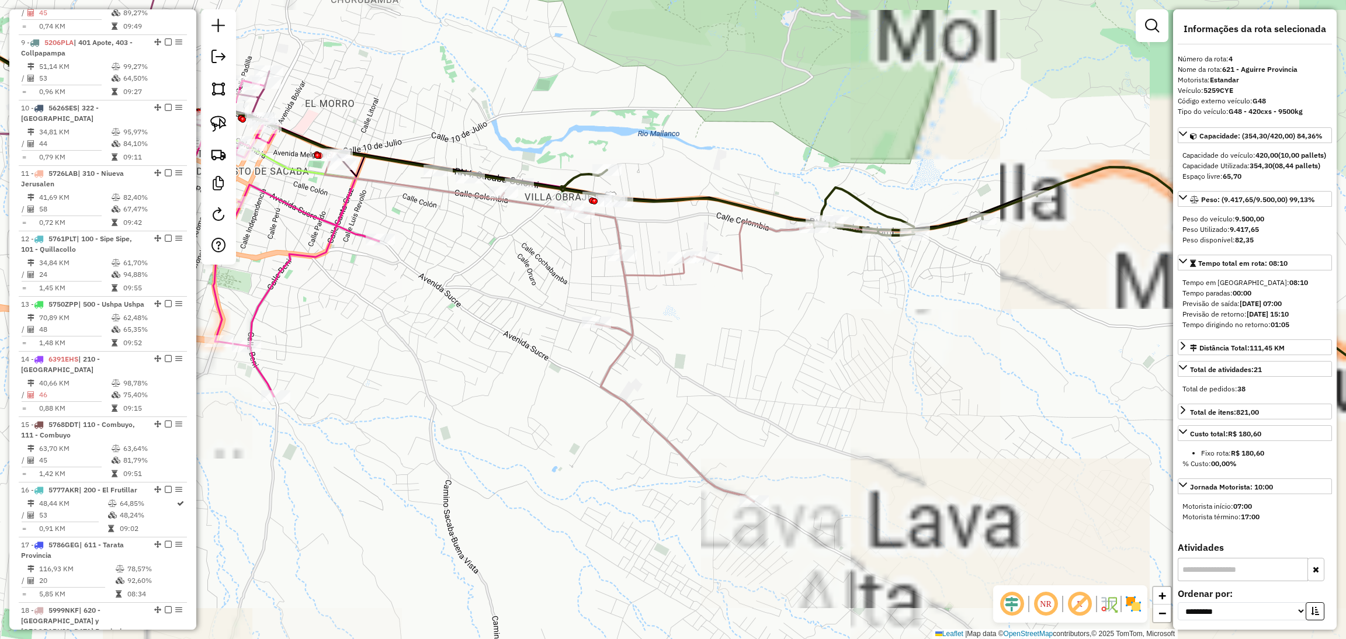
scroll to position [656, 0]
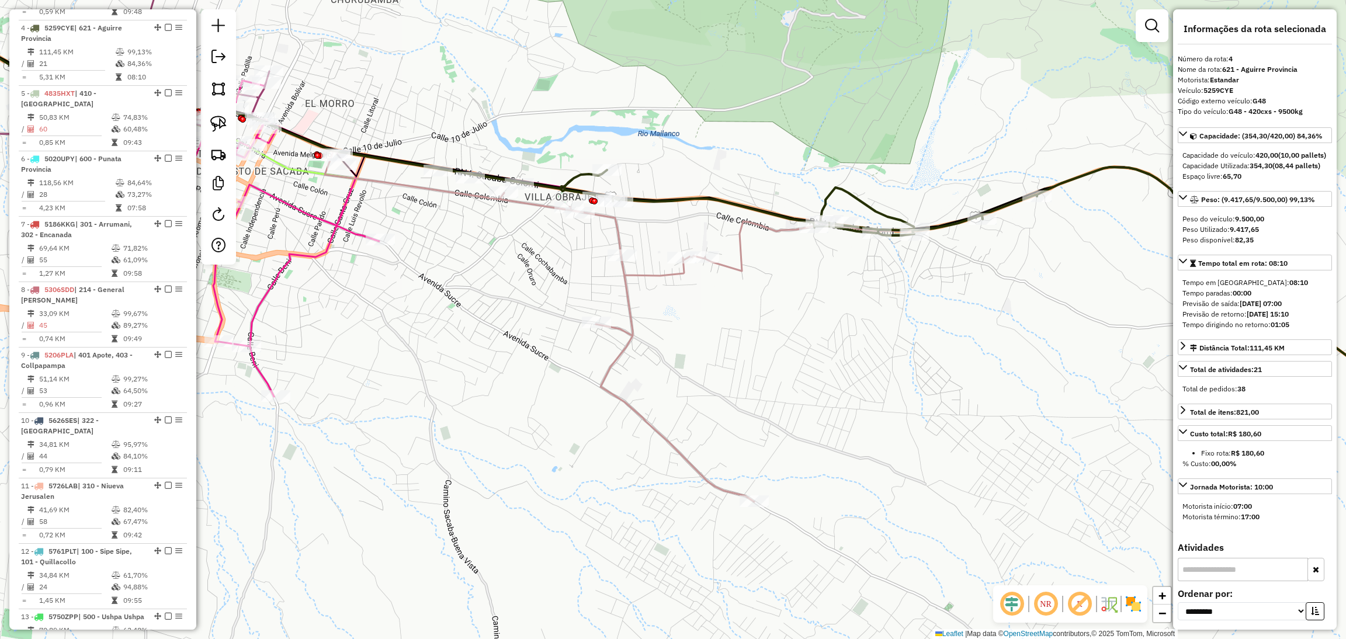
click at [737, 267] on icon at bounding box center [903, 326] width 1156 height 351
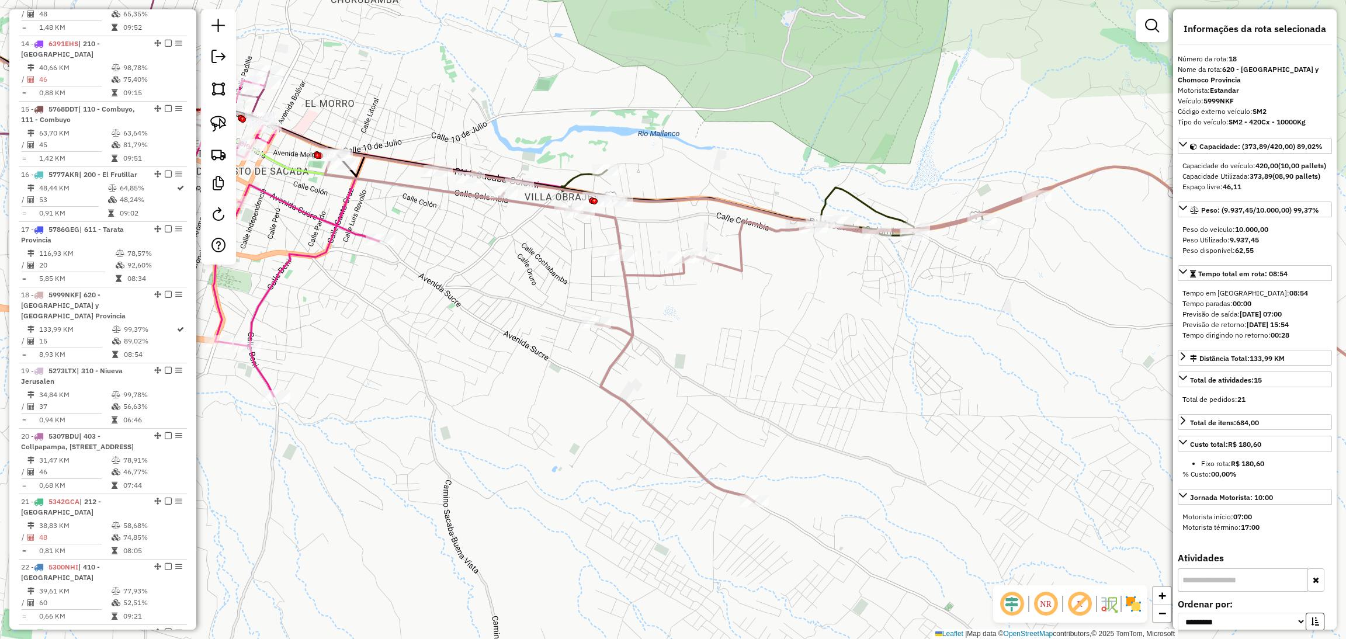
scroll to position [1552, 0]
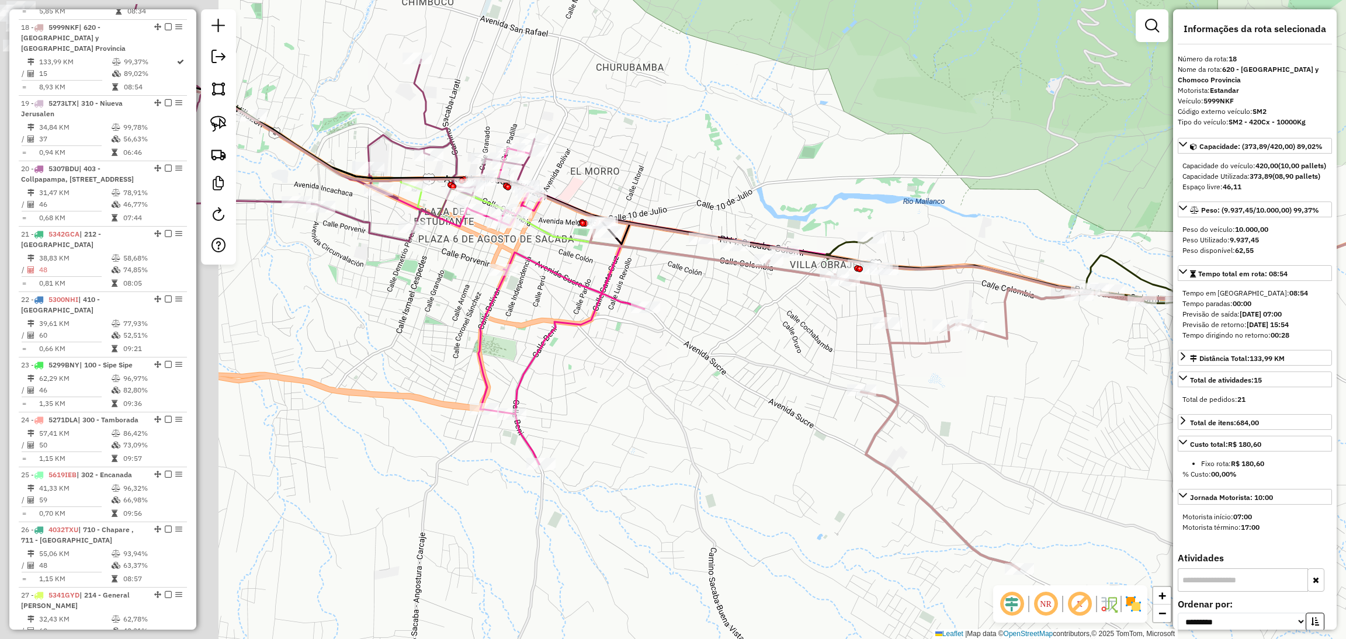
drag, startPoint x: 370, startPoint y: 318, endPoint x: 674, endPoint y: 412, distance: 317.3
click at [674, 412] on div "Janela de atendimento Grade de atendimento Capacidade Transportadoras Veículos …" at bounding box center [673, 319] width 1346 height 639
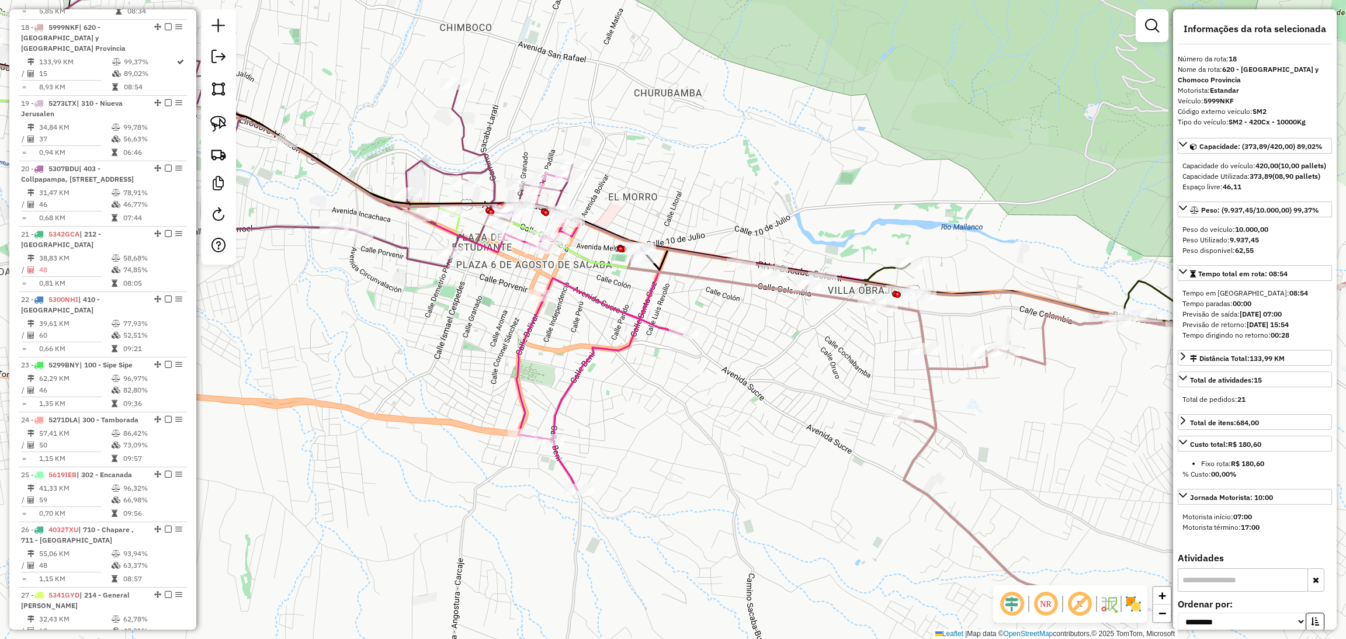
click at [613, 320] on div "Janela de atendimento Grade de atendimento Capacidade Transportadoras Veículos …" at bounding box center [673, 319] width 1346 height 639
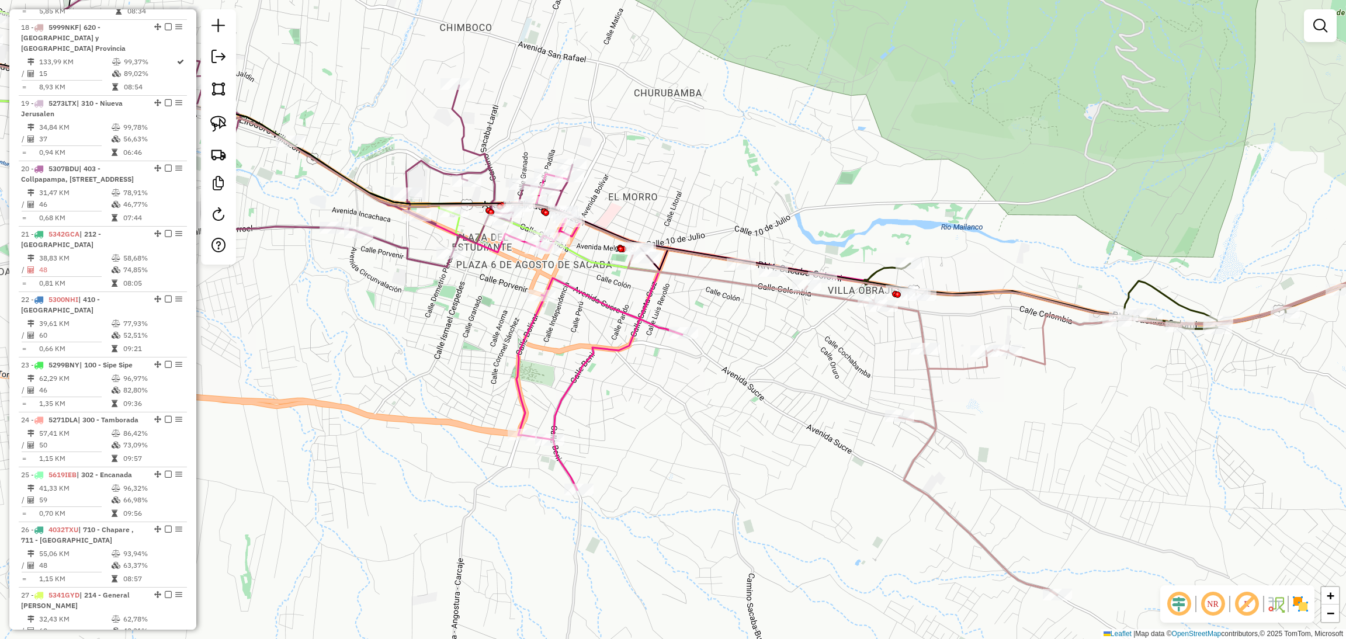
click at [609, 313] on icon at bounding box center [679, 332] width 377 height 316
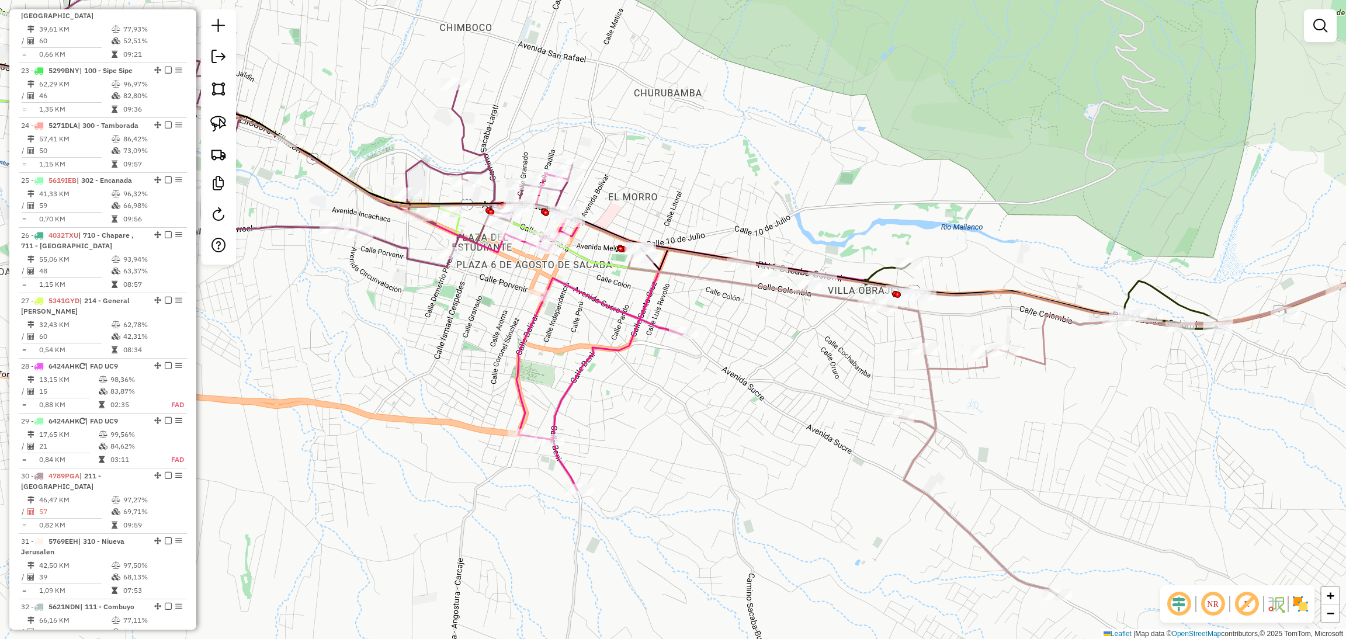
select select "**********"
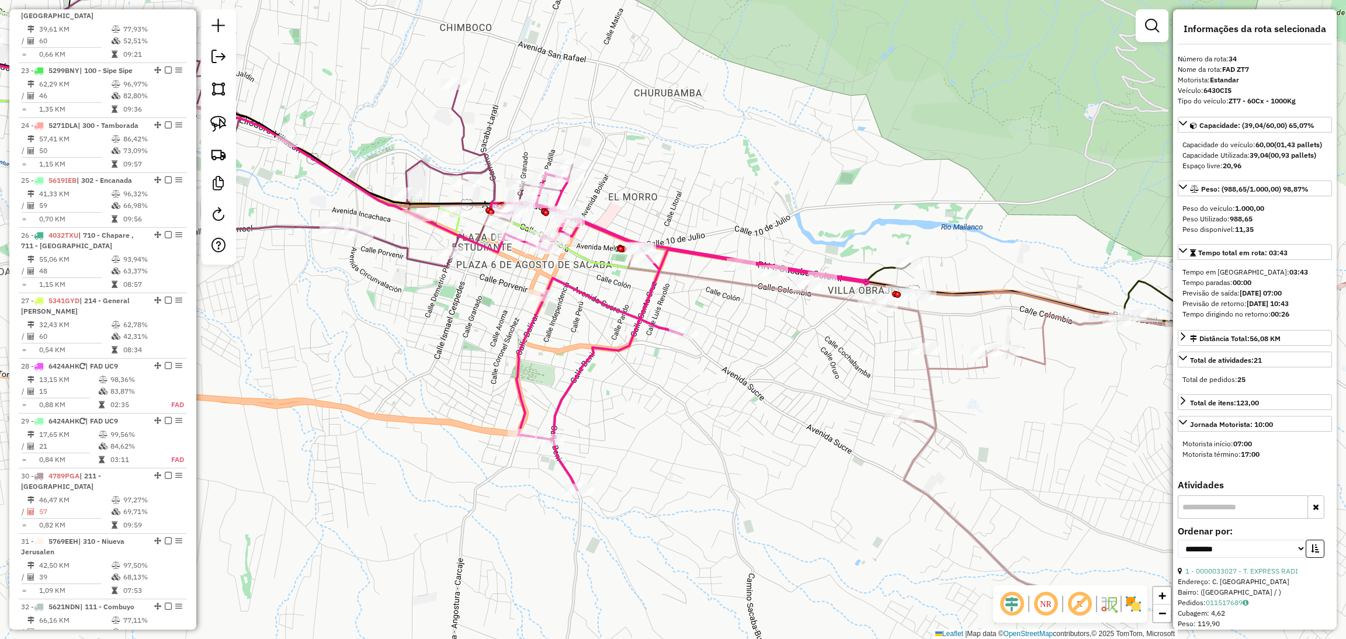
scroll to position [2104, 0]
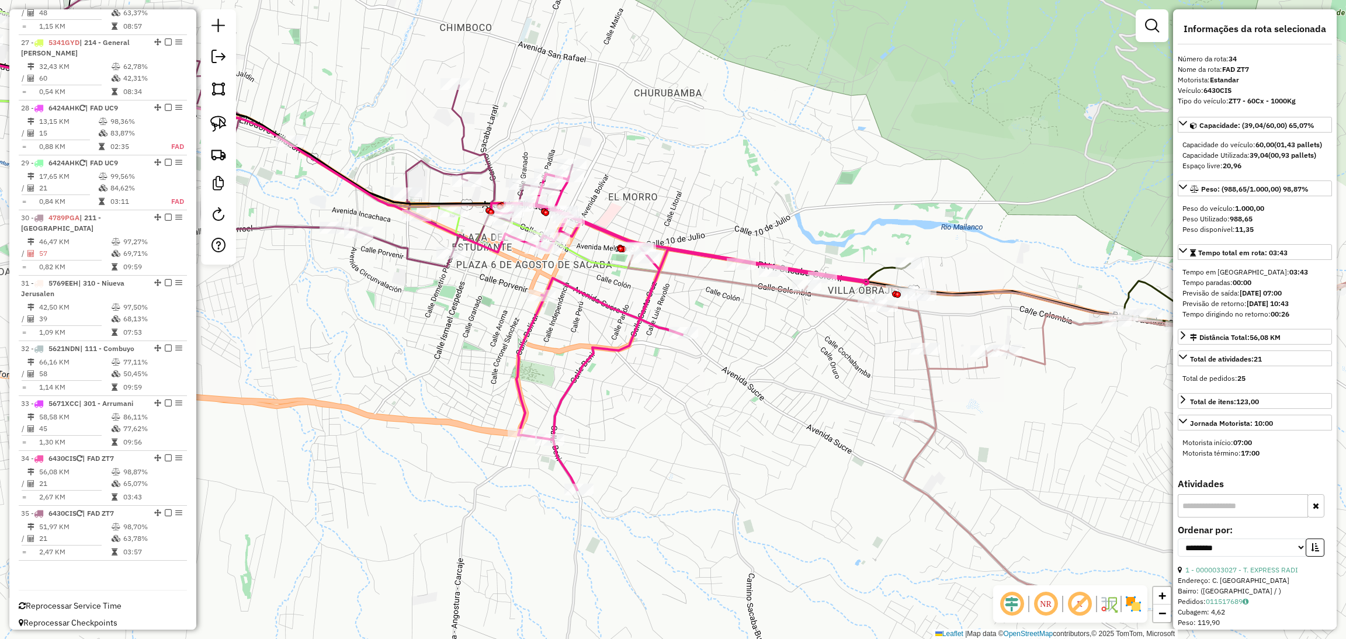
click at [460, 144] on icon at bounding box center [314, 124] width 516 height 286
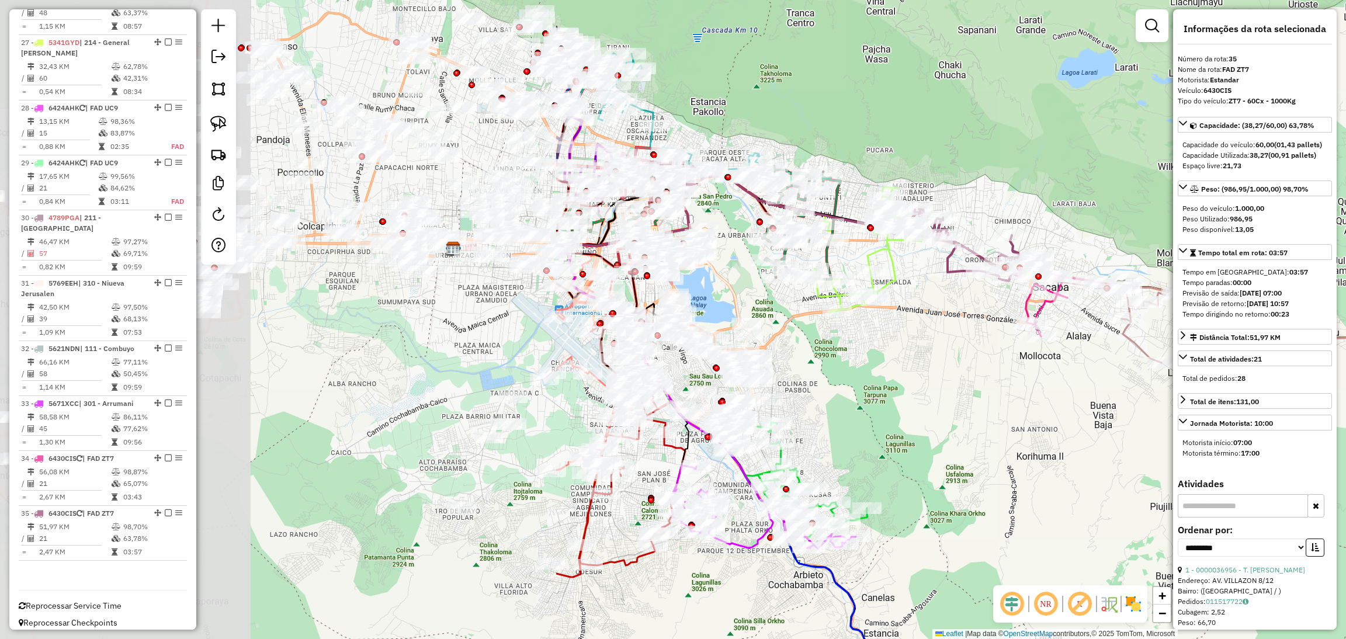
drag, startPoint x: 281, startPoint y: 374, endPoint x: 1063, endPoint y: 407, distance: 783.0
click at [1063, 407] on div "Janela de atendimento Grade de atendimento Capacidade Transportadoras Veículos …" at bounding box center [673, 319] width 1346 height 639
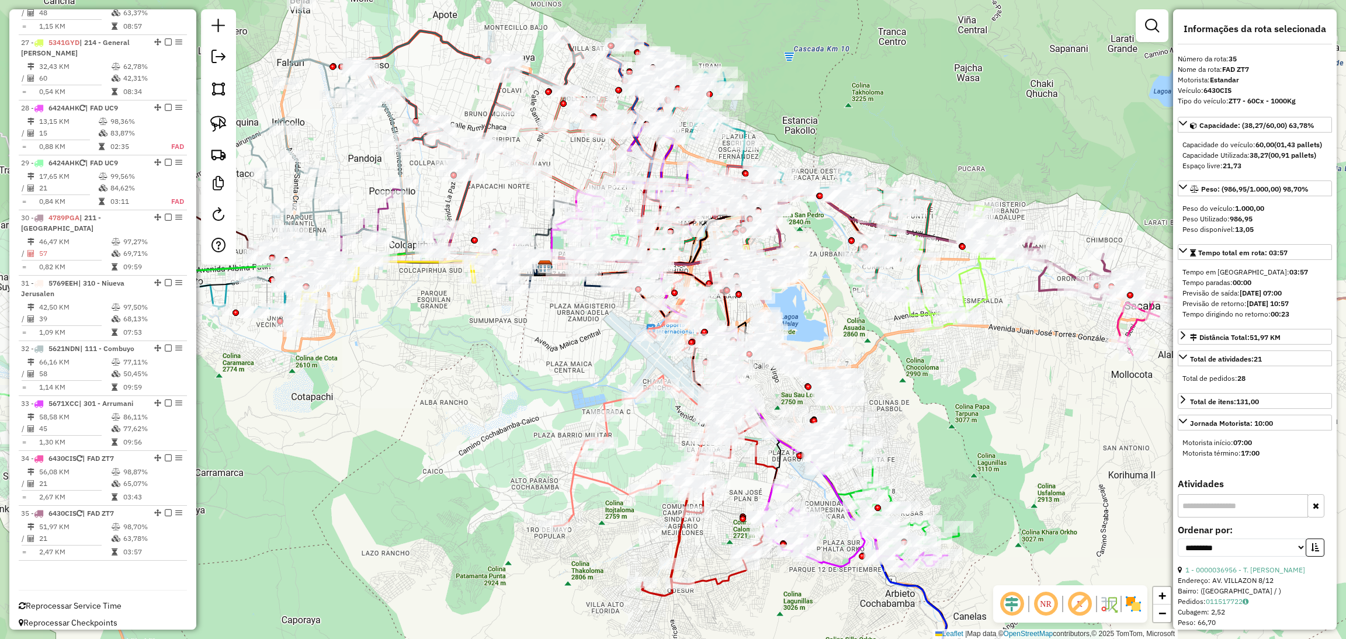
click at [1126, 607] on img at bounding box center [1133, 604] width 19 height 19
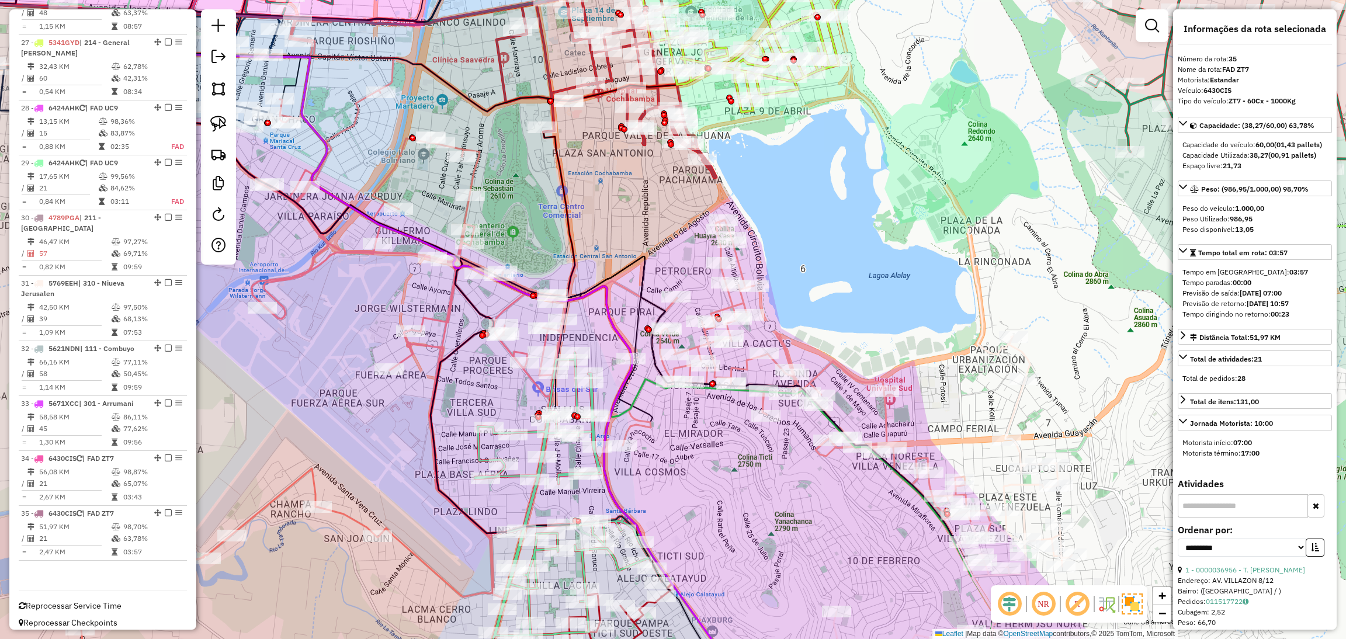
click at [786, 353] on icon at bounding box center [807, 380] width 369 height 320
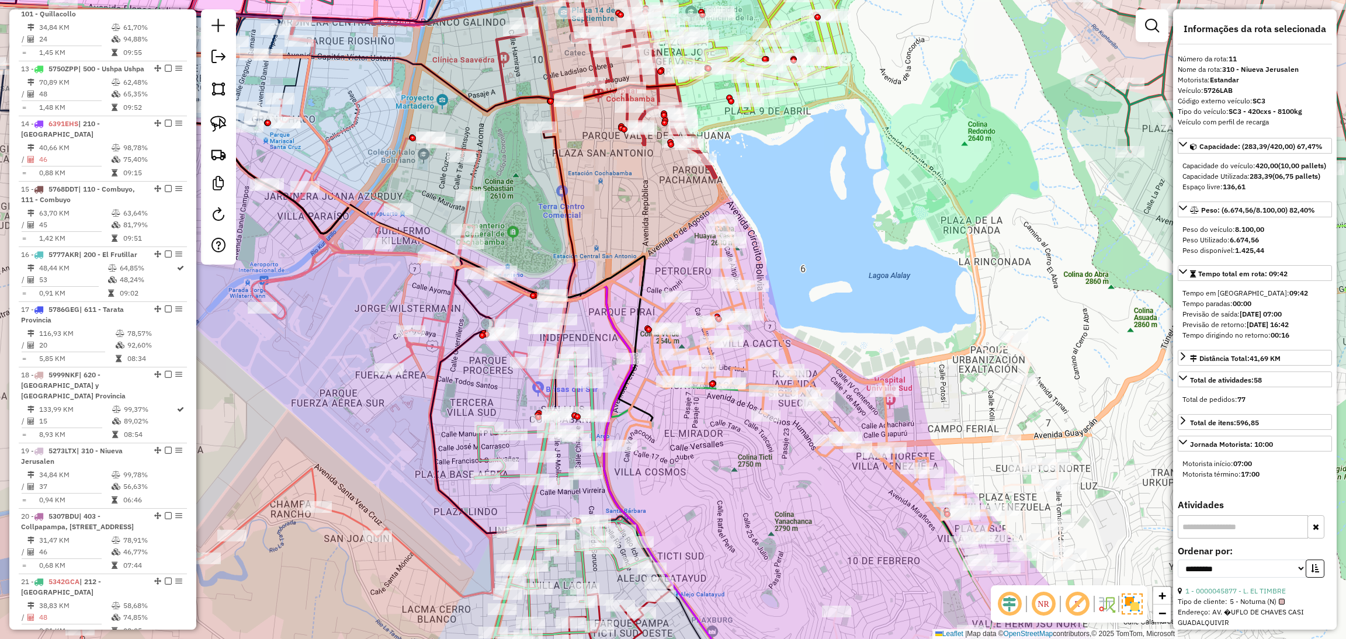
scroll to position [1104, 0]
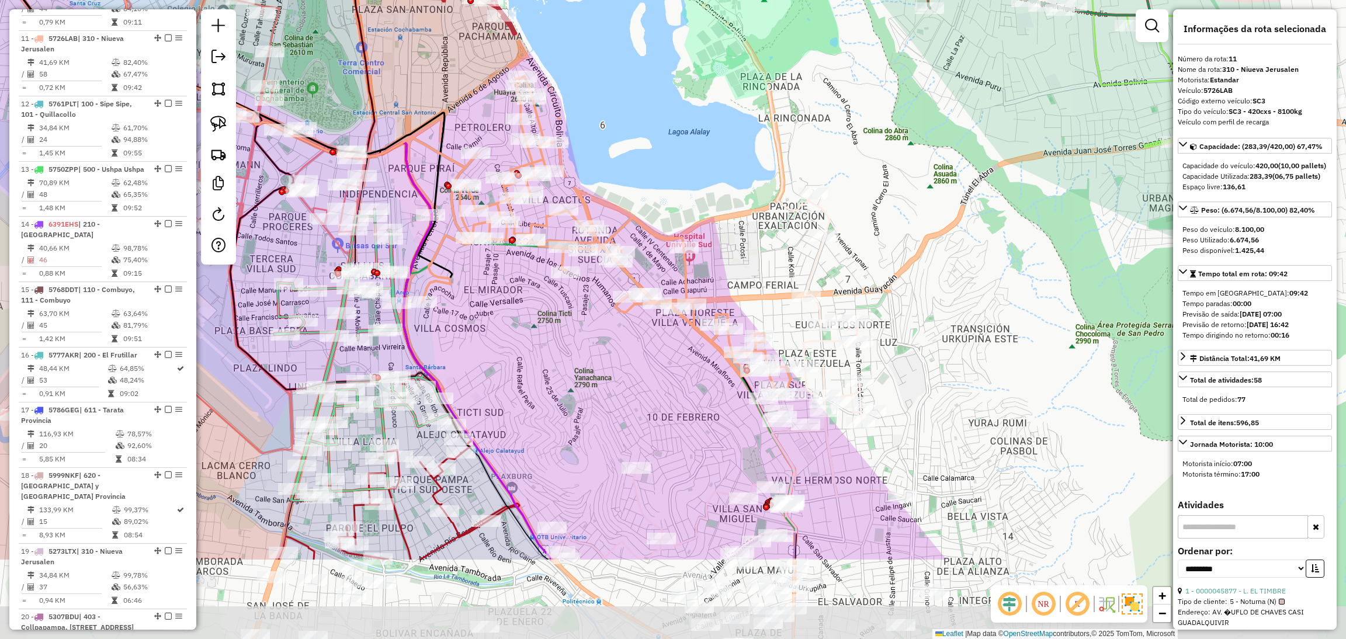
drag, startPoint x: 855, startPoint y: 300, endPoint x: 653, endPoint y: 155, distance: 248.2
click at [653, 155] on div "Janela de atendimento Grade de atendimento Capacidade Transportadoras Veículos …" at bounding box center [673, 319] width 1346 height 639
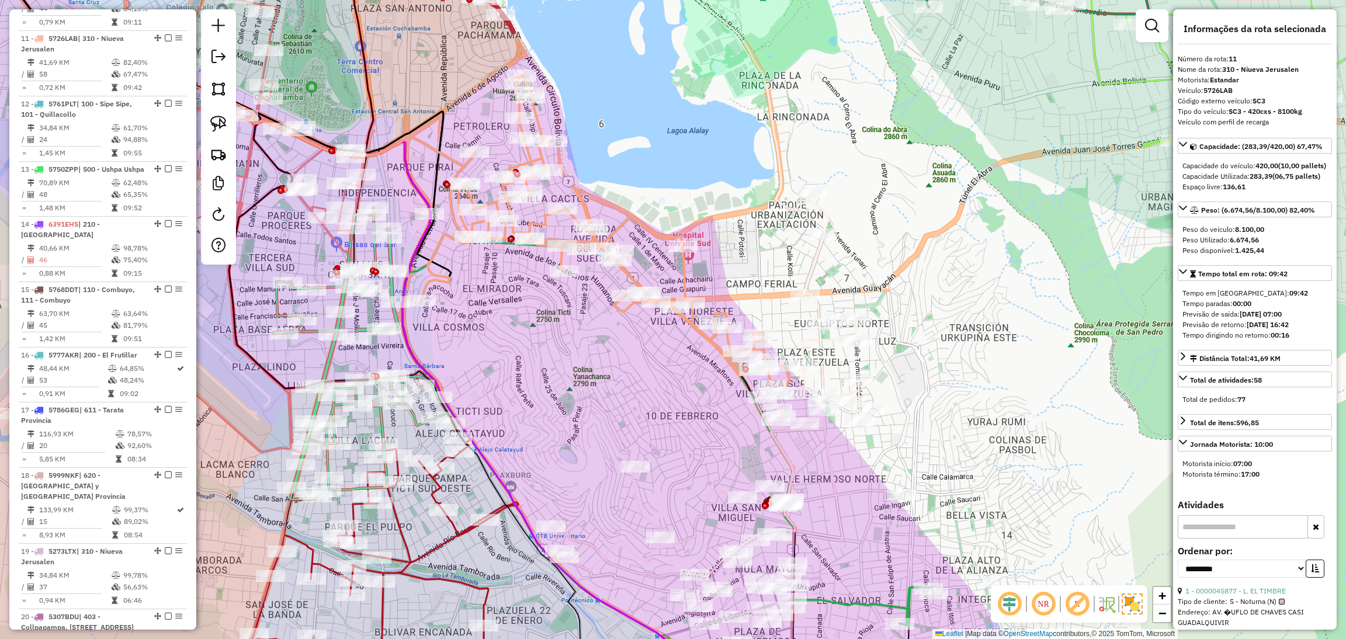
click at [818, 257] on icon at bounding box center [725, 384] width 351 height 385
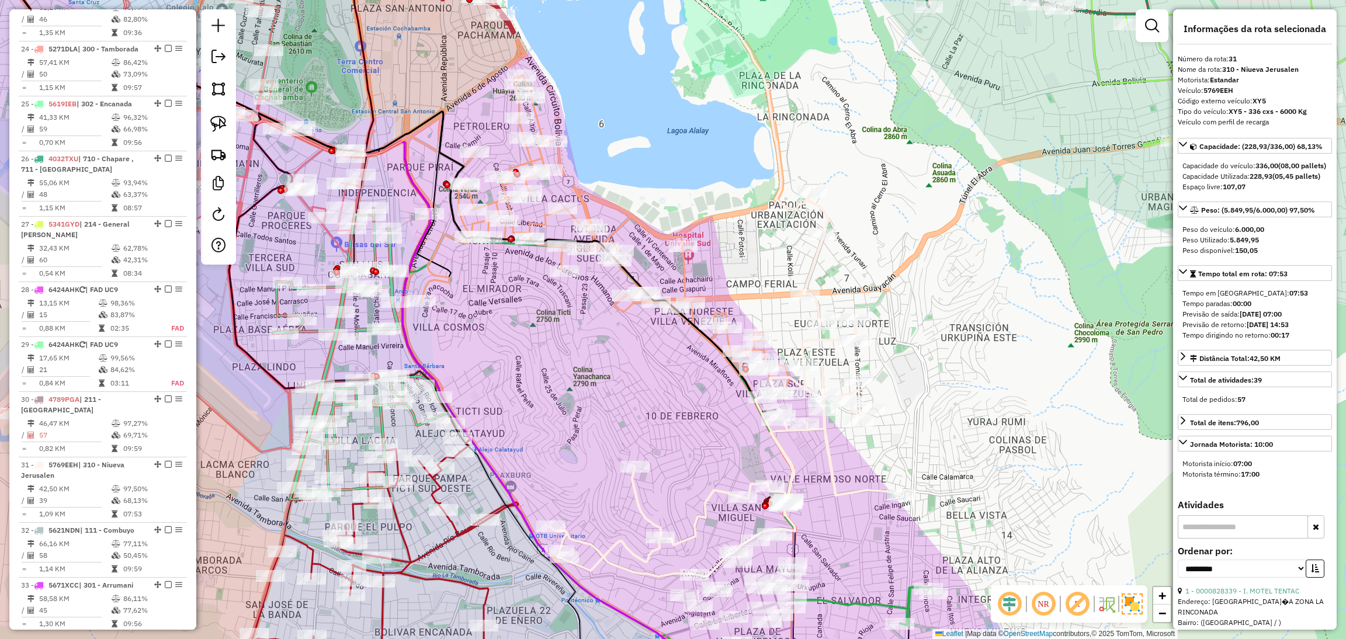
scroll to position [2104, 0]
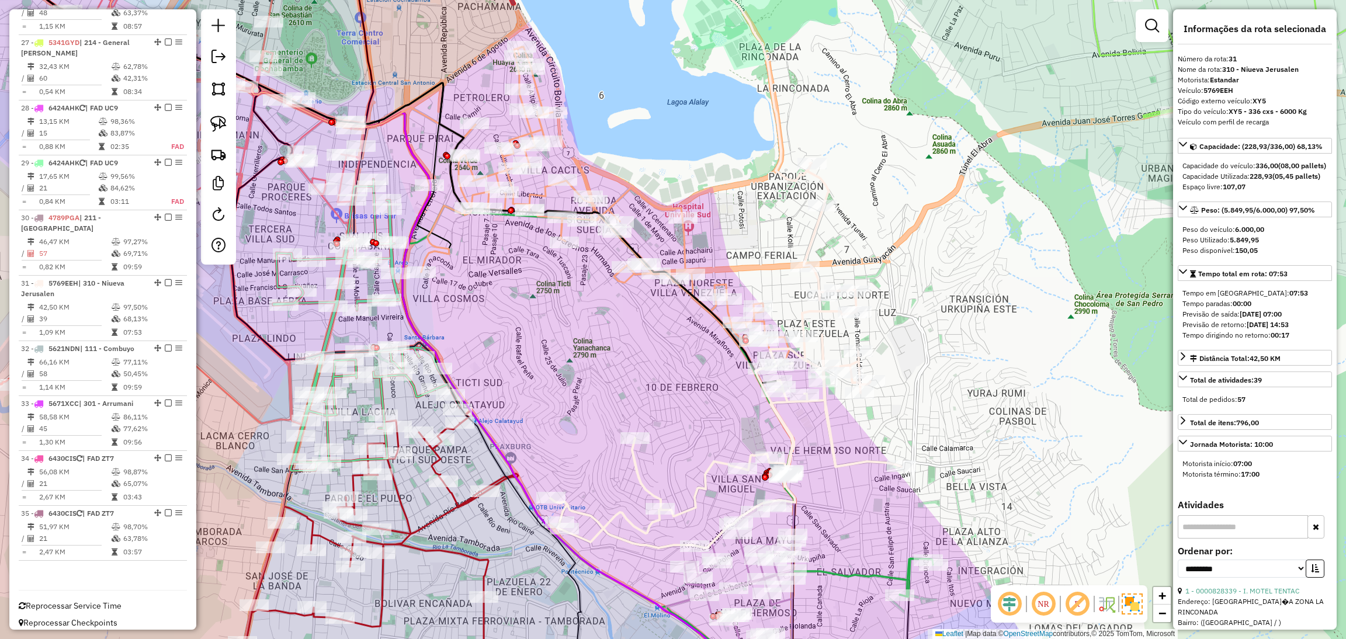
drag, startPoint x: 837, startPoint y: 514, endPoint x: 872, endPoint y: 376, distance: 141.7
click at [860, 399] on div "Janela de atendimento Grade de atendimento Capacidade Transportadoras Veículos …" at bounding box center [673, 319] width 1346 height 639
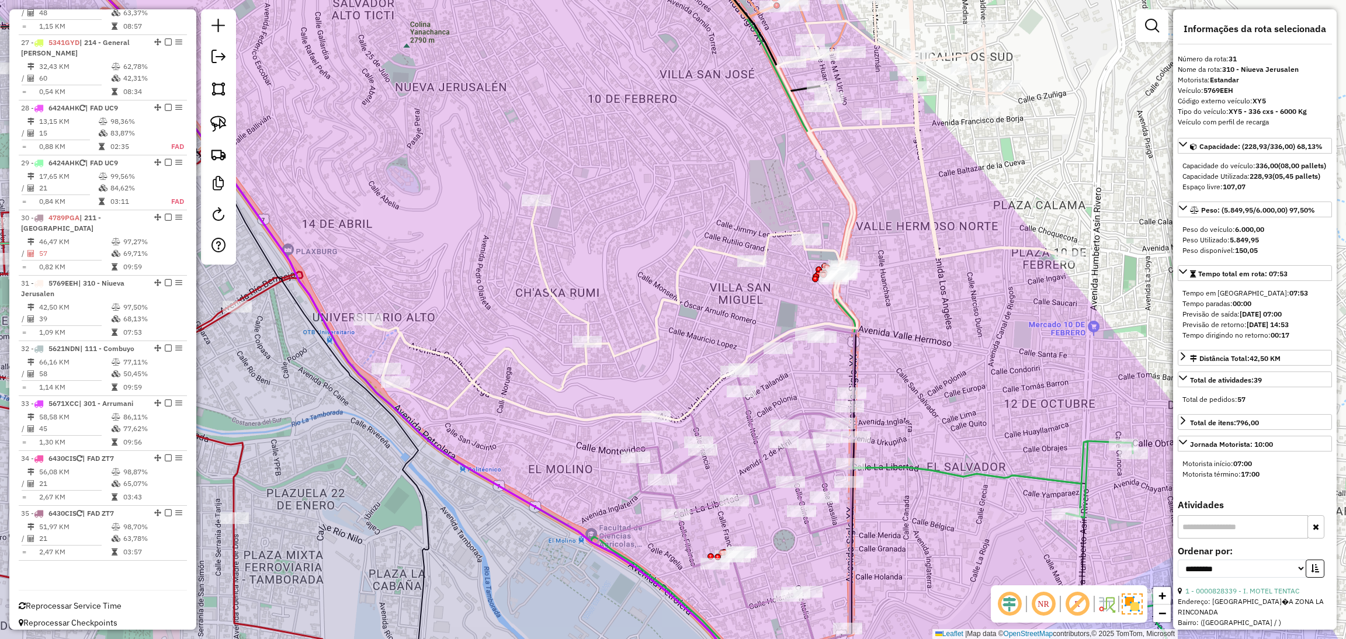
click at [748, 414] on icon at bounding box center [746, 453] width 221 height 380
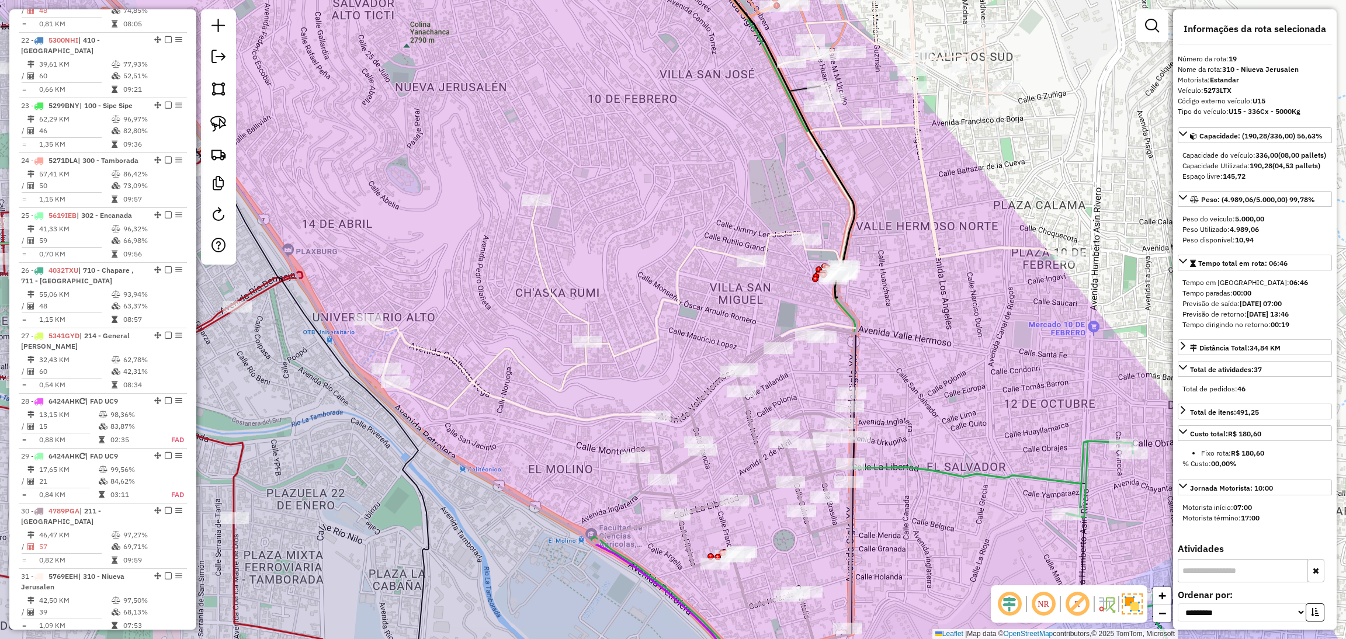
scroll to position [1618, 0]
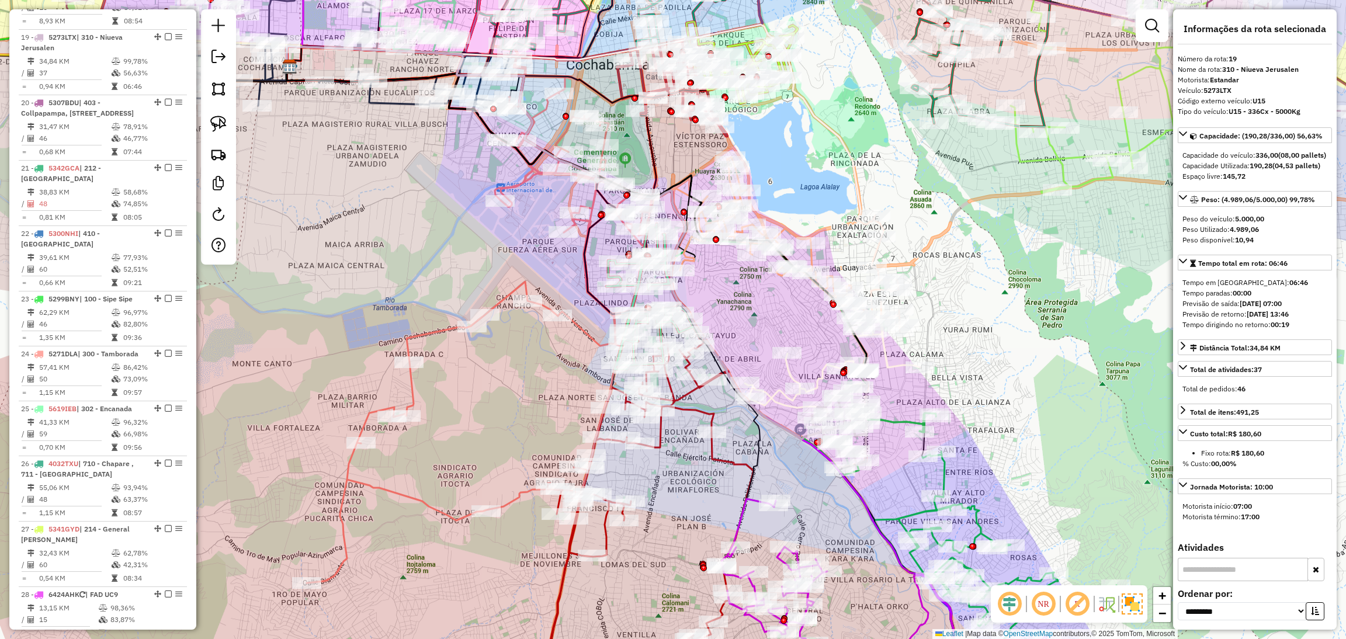
click at [949, 474] on icon at bounding box center [959, 531] width 317 height 237
click at [947, 473] on icon at bounding box center [957, 531] width 317 height 237
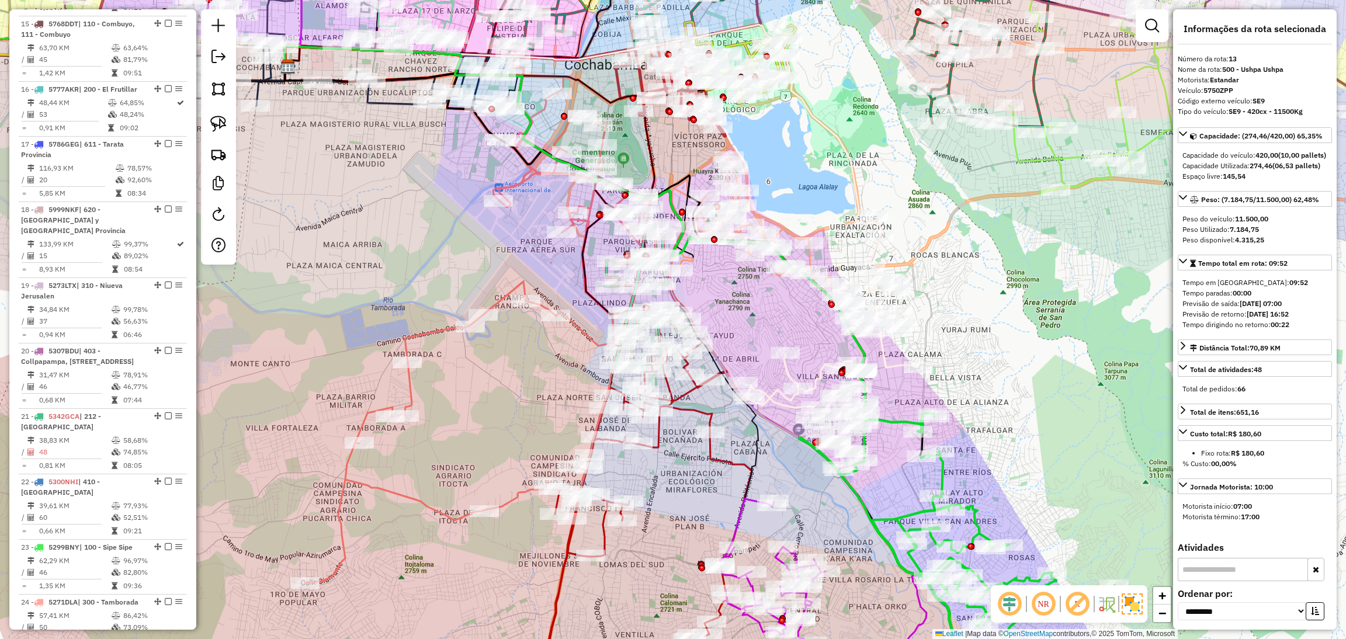
scroll to position [1235, 0]
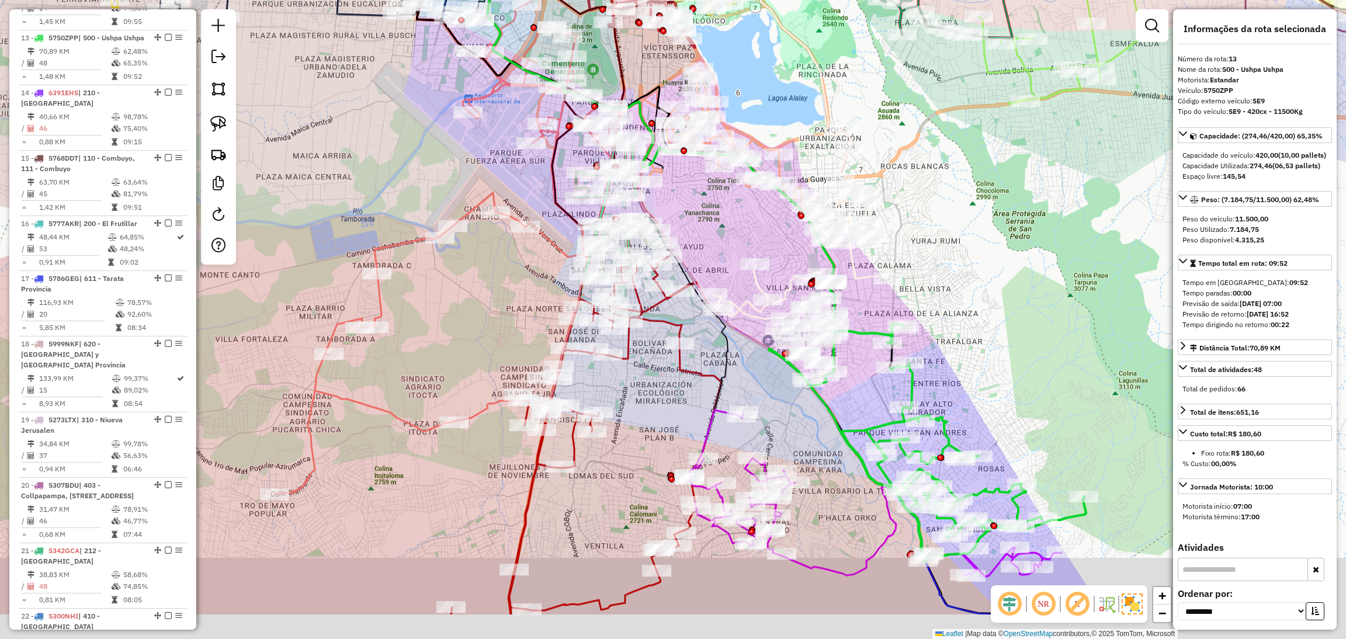
drag, startPoint x: 1011, startPoint y: 457, endPoint x: 822, endPoint y: 60, distance: 439.8
click at [851, 100] on div "Janela de atendimento Grade de atendimento Capacidade Transportadoras Veículos …" at bounding box center [673, 319] width 1346 height 639
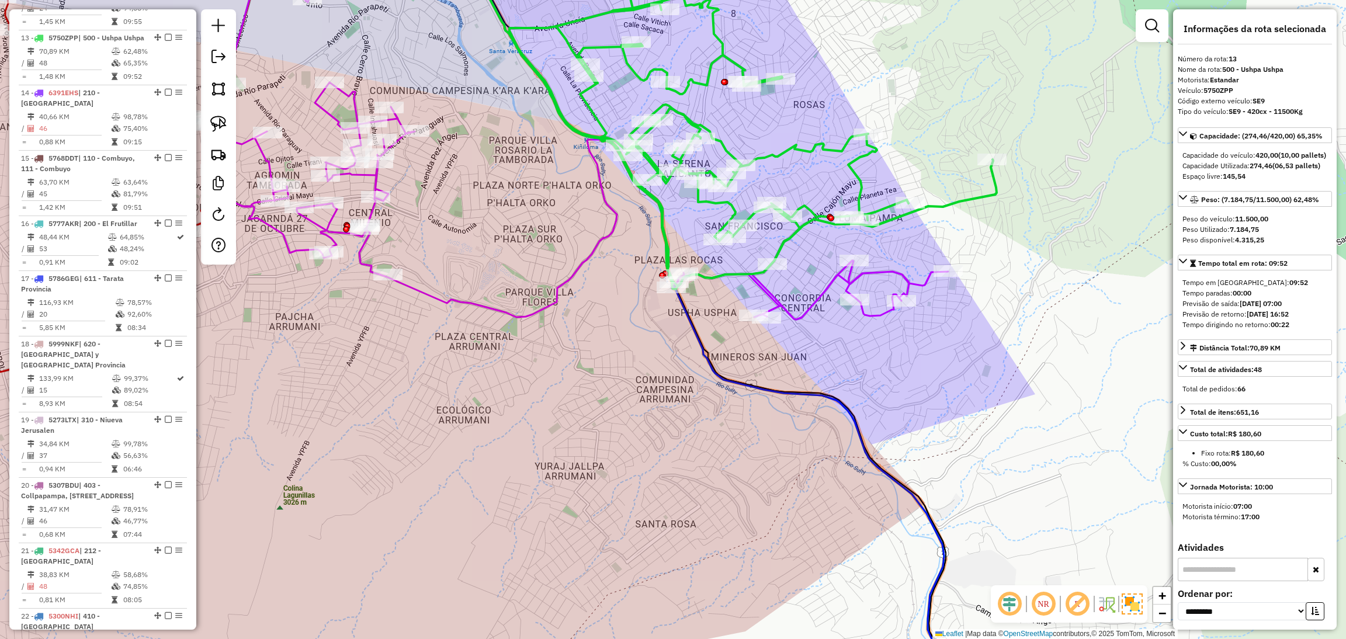
click at [892, 271] on icon at bounding box center [575, 153] width 745 height 333
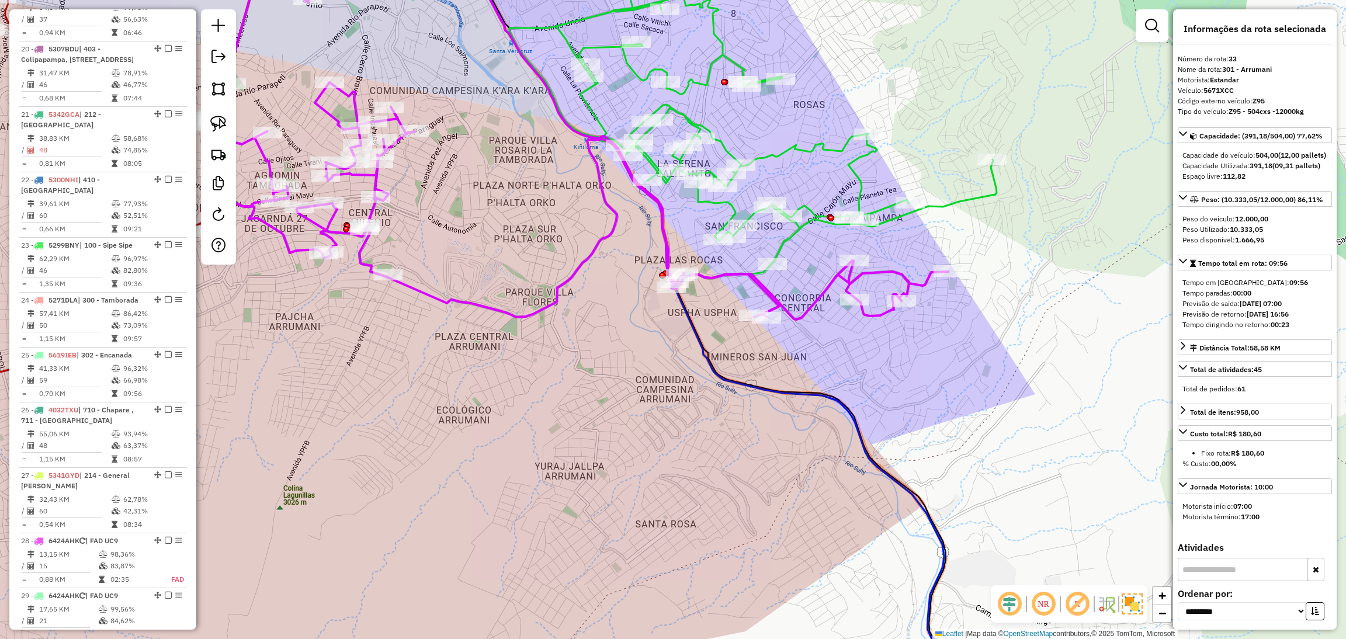
scroll to position [2104, 0]
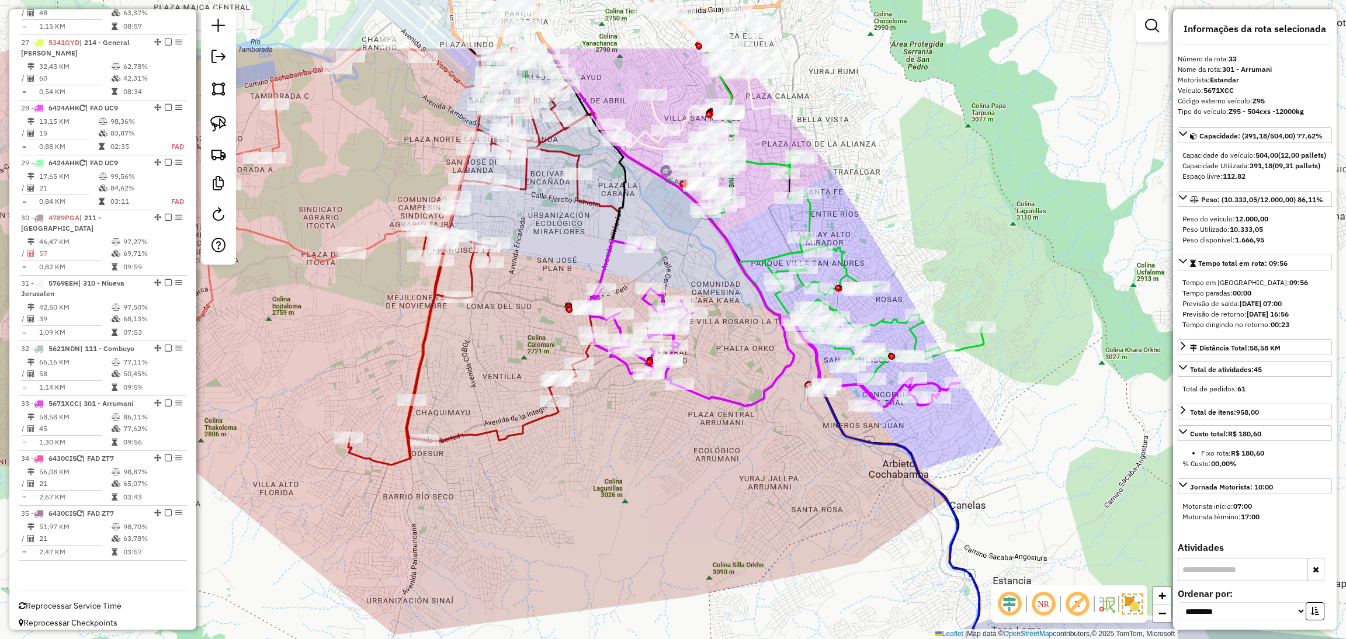
drag, startPoint x: 619, startPoint y: 373, endPoint x: 658, endPoint y: 485, distance: 118.8
click at [658, 485] on div "Janela de atendimento Grade de atendimento Capacidade Transportadoras Veículos …" at bounding box center [673, 319] width 1346 height 639
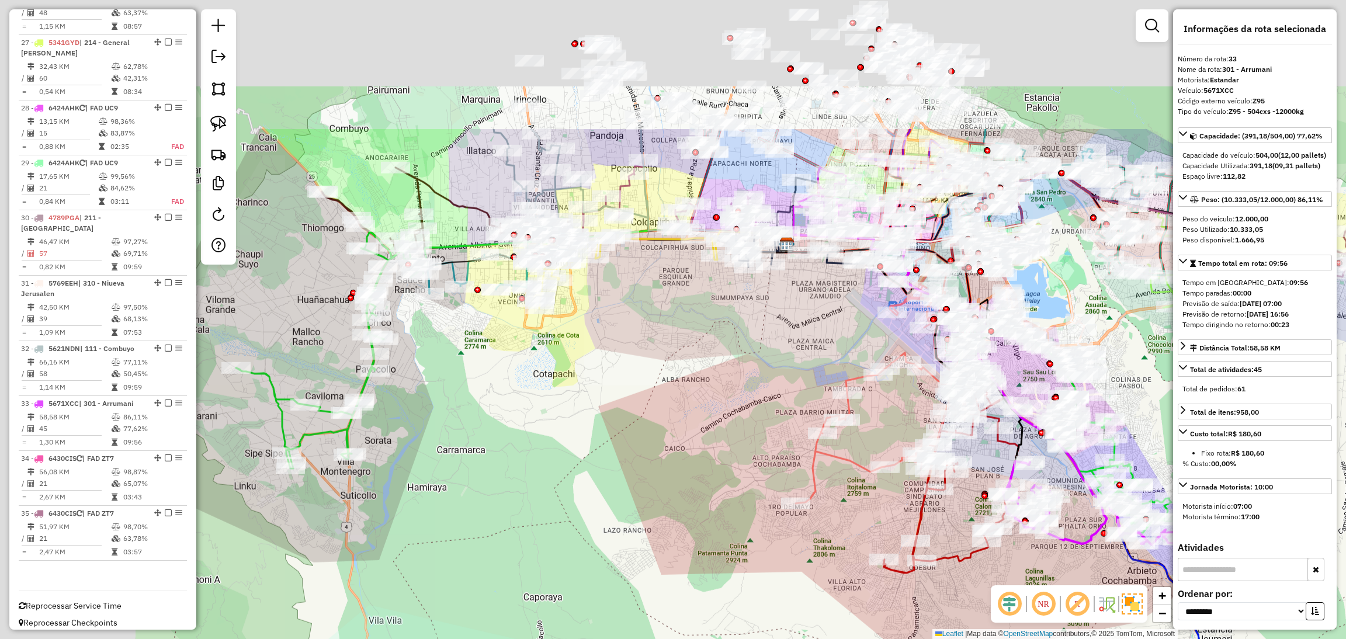
drag, startPoint x: 580, startPoint y: 165, endPoint x: 1003, endPoint y: 386, distance: 478.0
click at [995, 383] on div "Janela de atendimento Grade de atendimento Capacidade Transportadoras Veículos …" at bounding box center [673, 319] width 1346 height 639
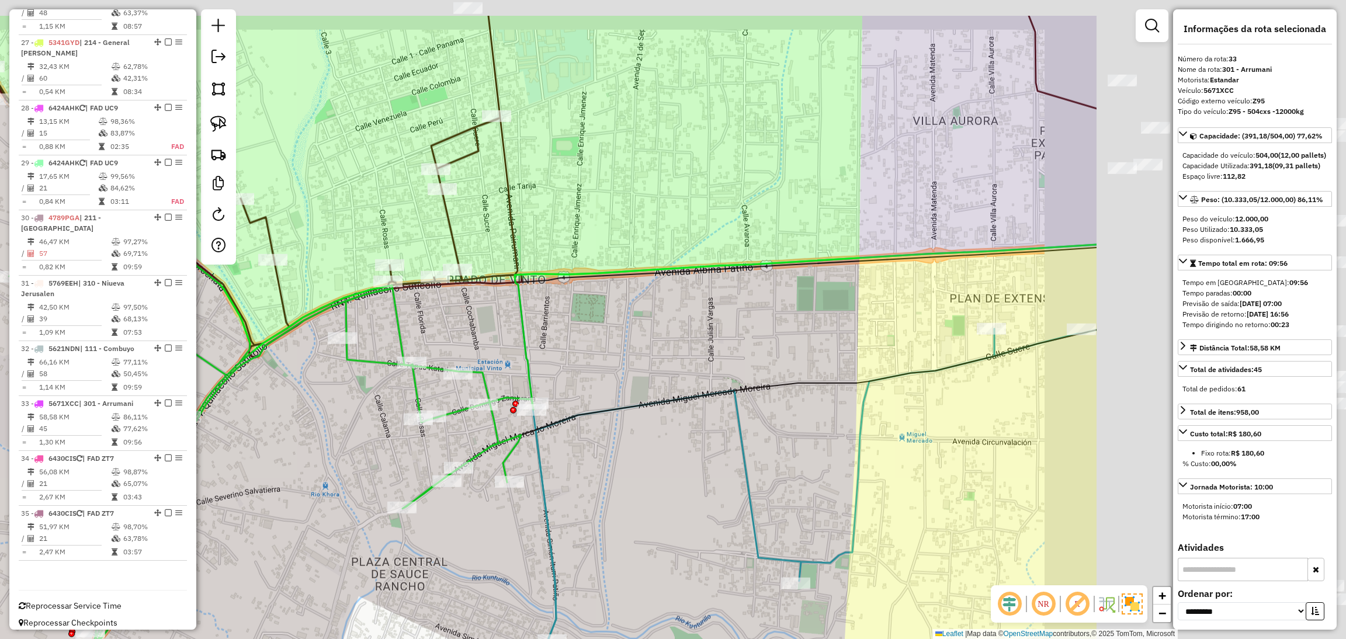
drag, startPoint x: 857, startPoint y: 262, endPoint x: 459, endPoint y: 347, distance: 407.4
click at [456, 347] on div "Rota 7 - Placa 5186KKG 0000838267 - T. SANDRA Rota 24 - Placa 5271DLA 000083699…" at bounding box center [673, 319] width 1346 height 639
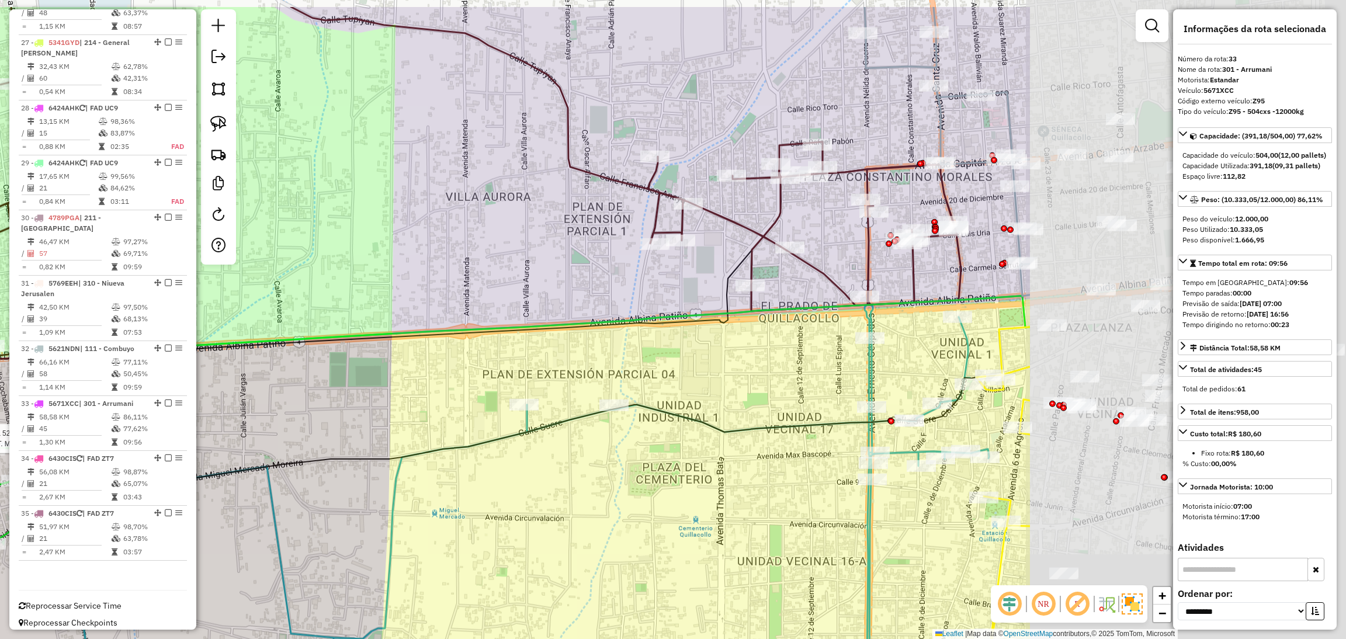
drag, startPoint x: 1043, startPoint y: 291, endPoint x: 436, endPoint y: 382, distance: 613.2
click at [436, 382] on div "Rota 7 - Placa 5186KKG 0000838267 - T. SANDRA Rota 24 - Placa 5271DLA 000083699…" at bounding box center [673, 319] width 1346 height 639
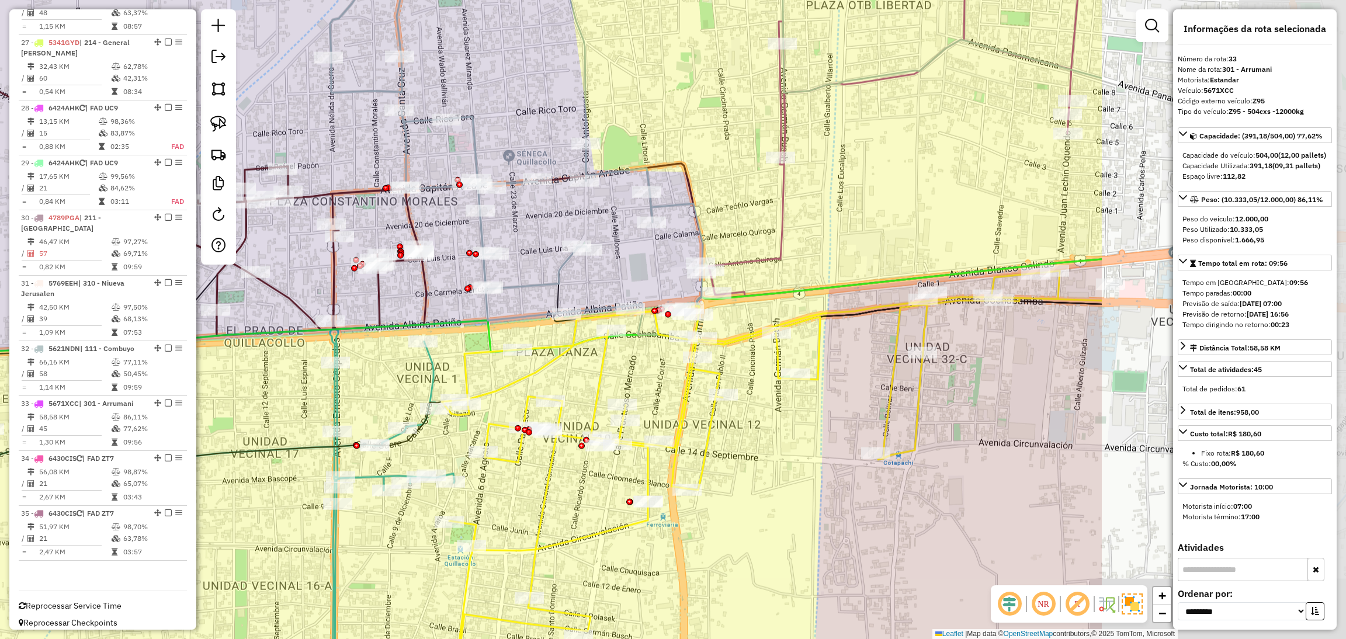
drag, startPoint x: 1004, startPoint y: 356, endPoint x: 625, endPoint y: 360, distance: 379.2
click at [625, 360] on div "Rota 7 - Placa 5186KKG 0000838267 - T. SANDRA Rota 24 - Placa 5271DLA 000083699…" at bounding box center [673, 319] width 1346 height 639
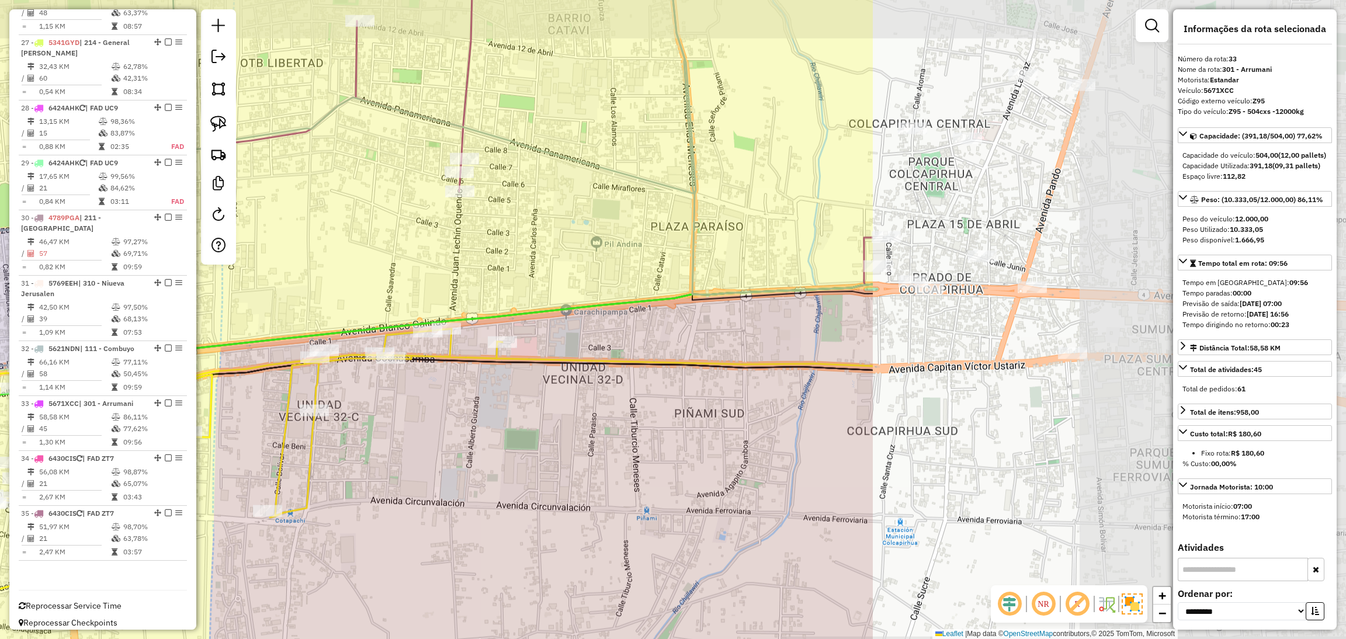
drag, startPoint x: 1048, startPoint y: 345, endPoint x: 441, endPoint y: 403, distance: 609.8
click at [441, 403] on div "Rota 7 - Placa 5186KKG 0000838267 - T. SANDRA Rota 24 - Placa 5271DLA 000083699…" at bounding box center [673, 319] width 1346 height 639
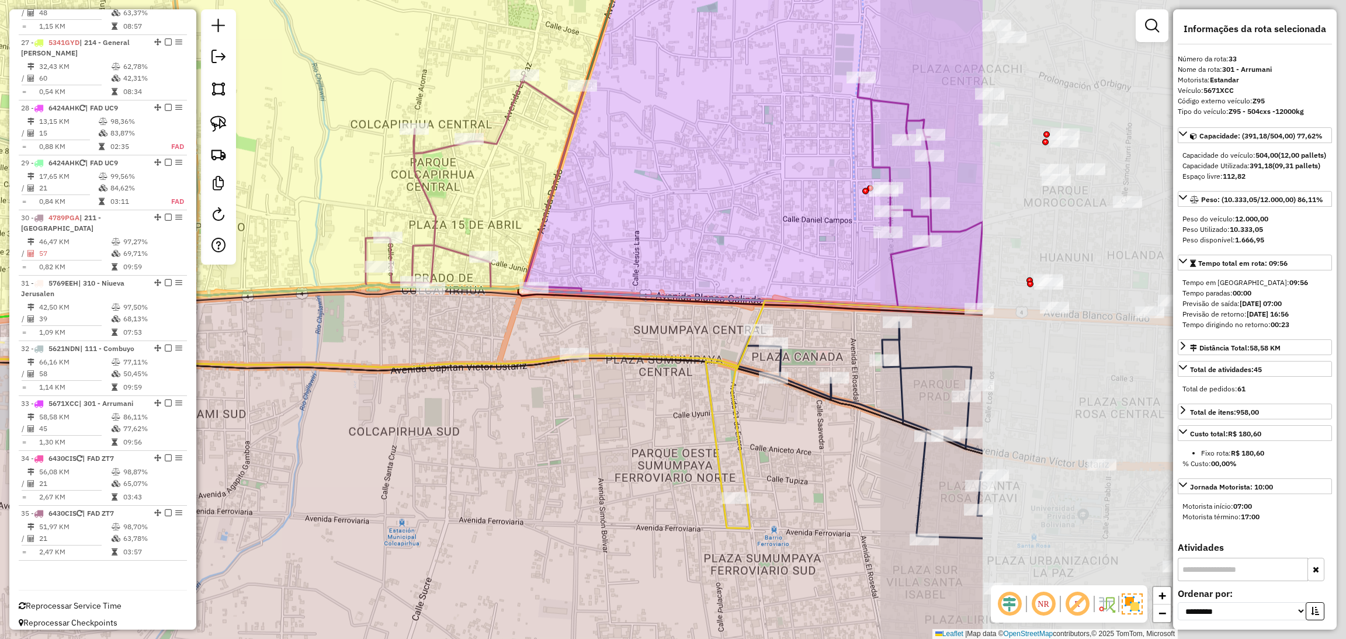
drag, startPoint x: 1037, startPoint y: 424, endPoint x: 405, endPoint y: 424, distance: 631.6
click at [483, 424] on div "Rota 7 - Placa 5186KKG 0000838267 - T. SANDRA Rota 24 - Placa 5271DLA 000083699…" at bounding box center [673, 319] width 1346 height 639
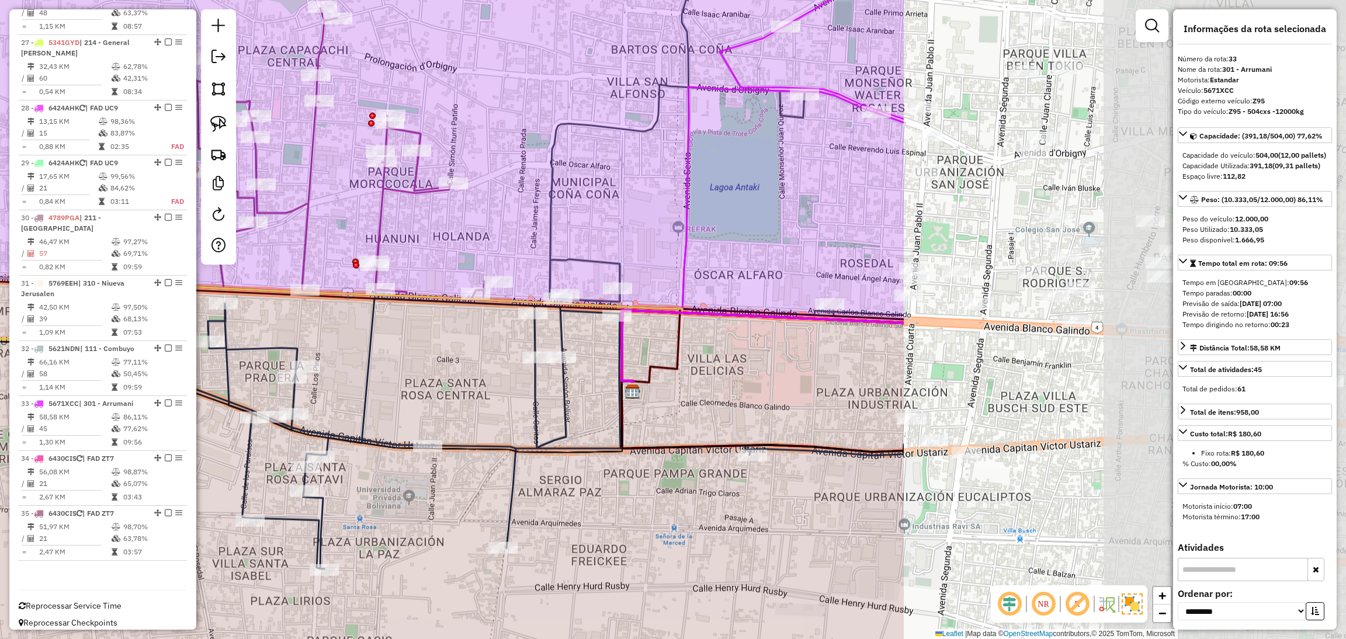
drag, startPoint x: 1042, startPoint y: 390, endPoint x: 463, endPoint y: 372, distance: 578.7
click at [463, 372] on div "Rota 7 - Placa 5186KKG 0000838267 - T. SANDRA Rota 24 - Placa 5271DLA 000083699…" at bounding box center [673, 319] width 1346 height 639
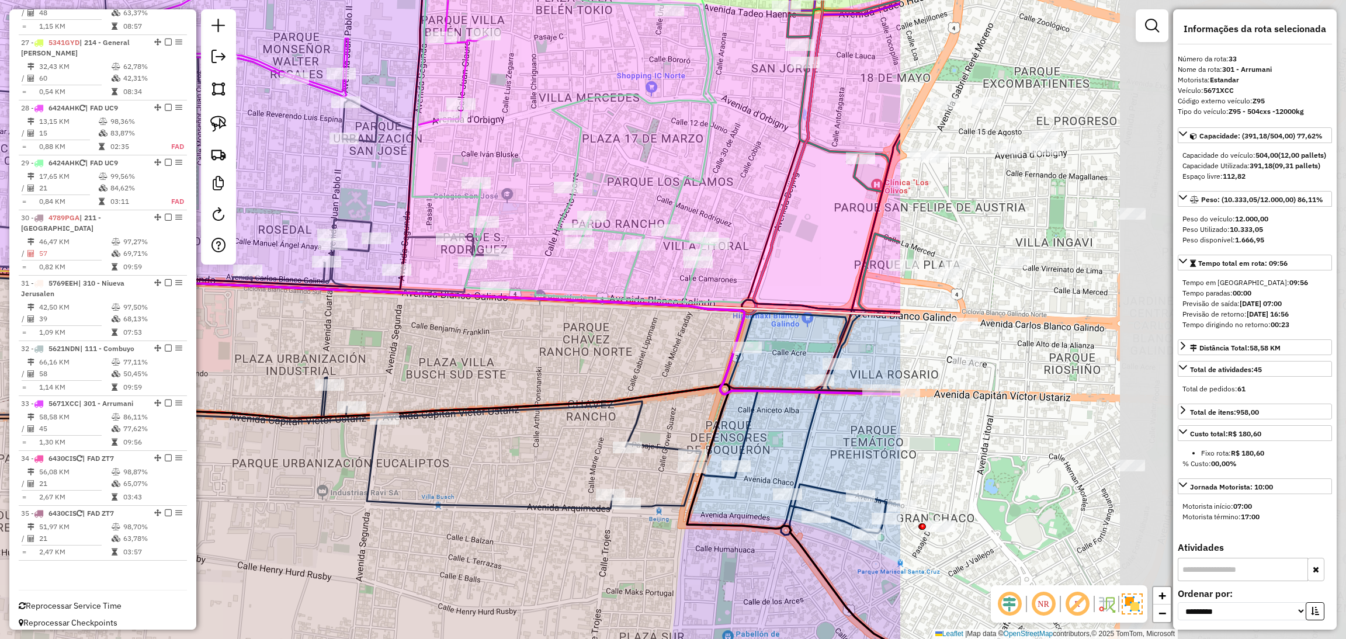
drag, startPoint x: 1105, startPoint y: 397, endPoint x: 524, endPoint y: 362, distance: 581.8
click at [524, 362] on div "Rota 7 - Placa 5186KKG 0000838267 - T. SANDRA Rota 24 - Placa 5271DLA 000083699…" at bounding box center [673, 319] width 1346 height 639
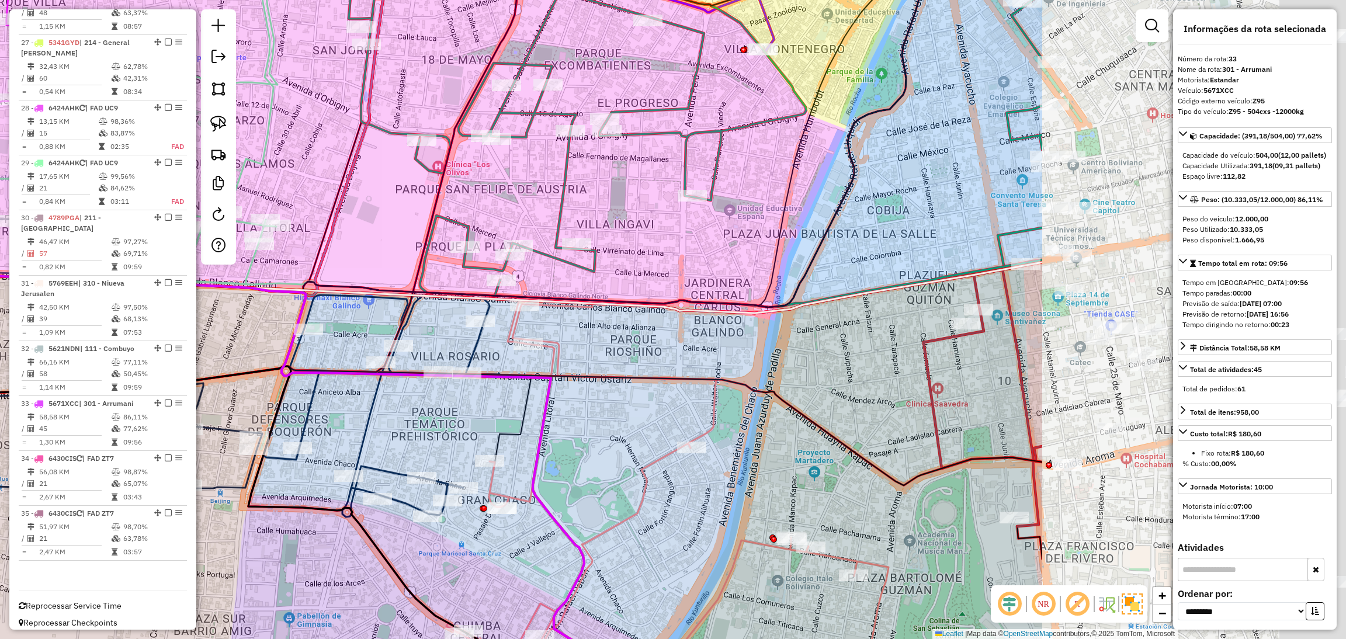
drag, startPoint x: 1103, startPoint y: 379, endPoint x: 628, endPoint y: 358, distance: 475.5
click at [632, 358] on div "Rota 7 - Placa 5186KKG 0000838267 - T. SANDRA Rota 24 - Placa 5271DLA 000083699…" at bounding box center [673, 319] width 1346 height 639
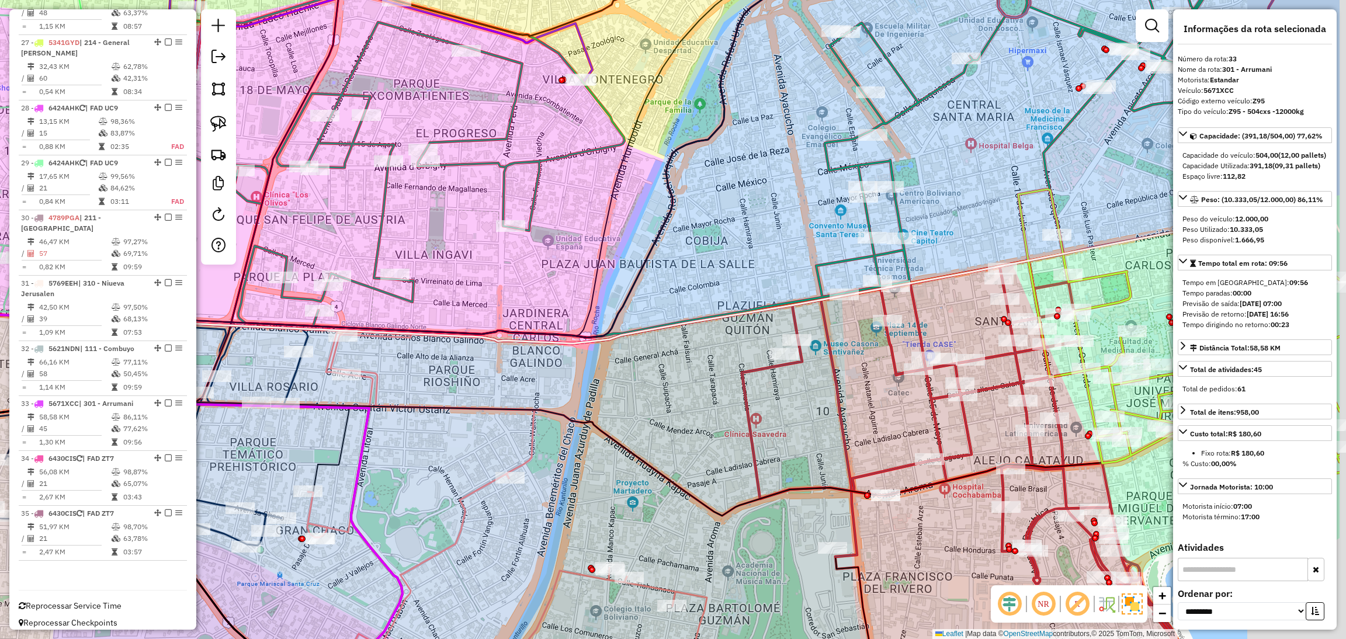
drag, startPoint x: 1106, startPoint y: 287, endPoint x: 466, endPoint y: 447, distance: 660.0
click at [466, 447] on div "Rota 7 - Placa 5186KKG 0000838267 - T. SANDRA Rota 24 - Placa 5271DLA 000083699…" at bounding box center [673, 319] width 1346 height 639
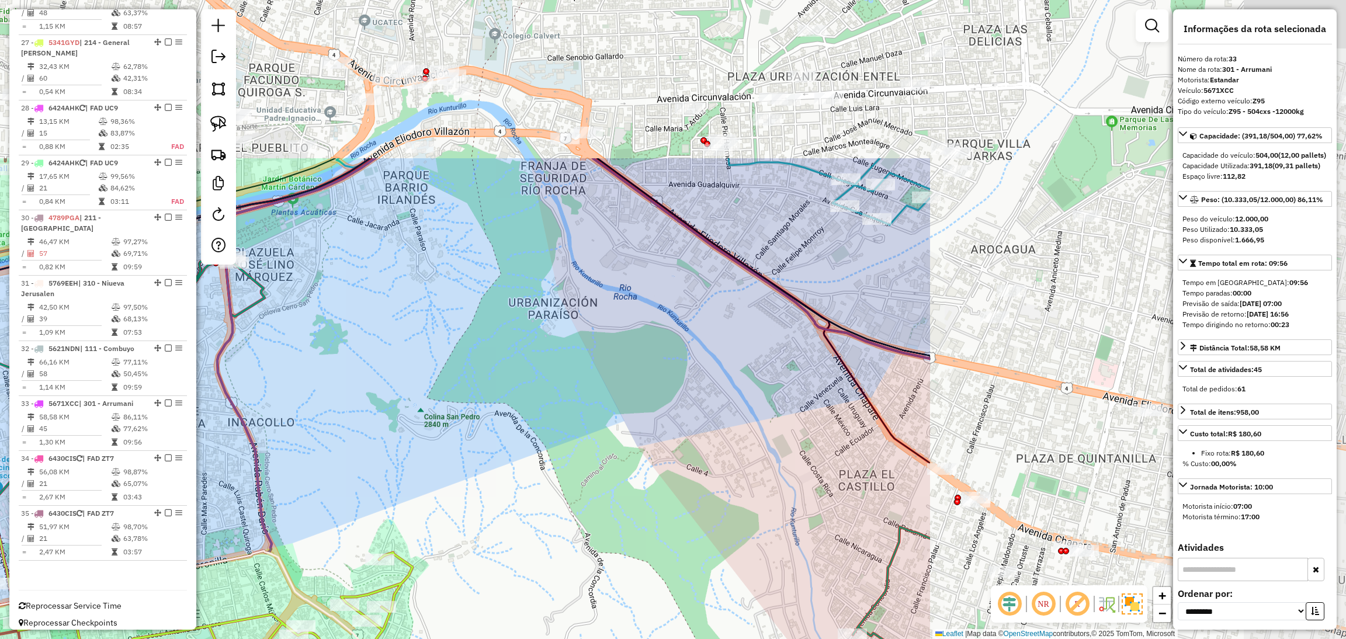
drag, startPoint x: 1051, startPoint y: 403, endPoint x: 470, endPoint y: 606, distance: 615.3
click at [470, 606] on div "Rota 7 - Placa 5186KKG 0000838267 - T. SANDRA Rota 24 - Placa 5271DLA 000083699…" at bounding box center [673, 319] width 1346 height 639
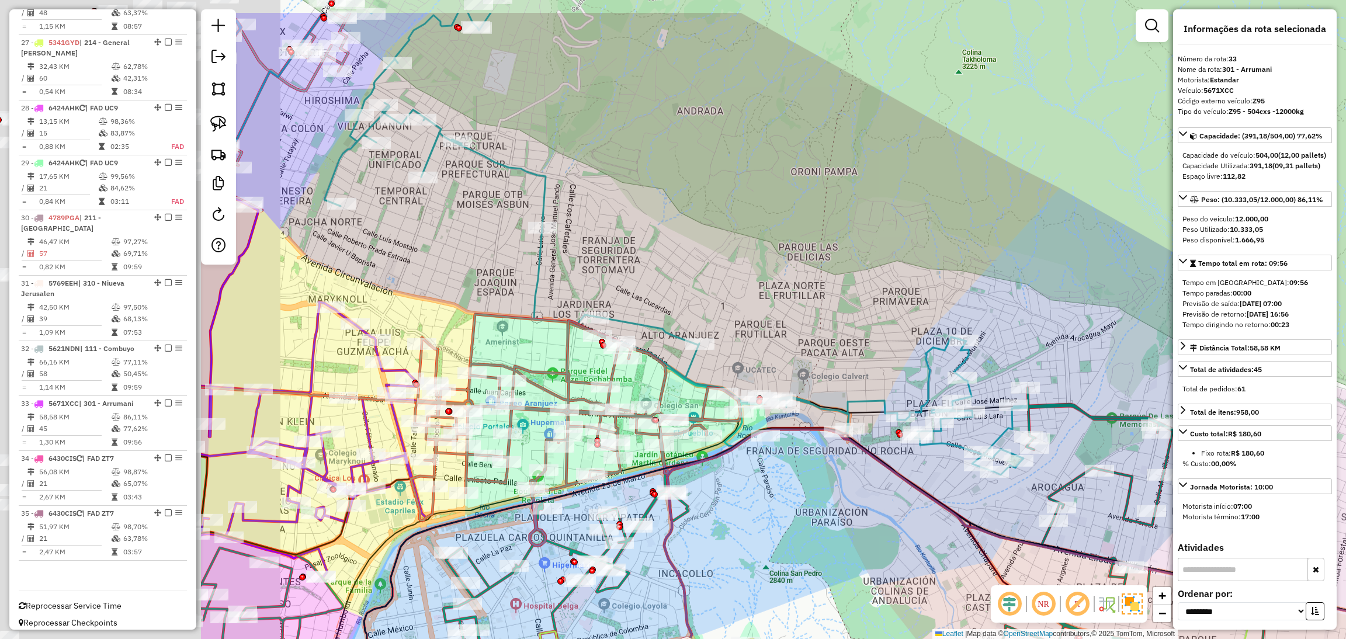
drag, startPoint x: 521, startPoint y: 113, endPoint x: 864, endPoint y: 190, distance: 352.1
click at [864, 190] on div "Rota 7 - Placa 5186KKG 0000838267 - T. SANDRA Rota 24 - Placa 5271DLA 000083699…" at bounding box center [673, 319] width 1346 height 639
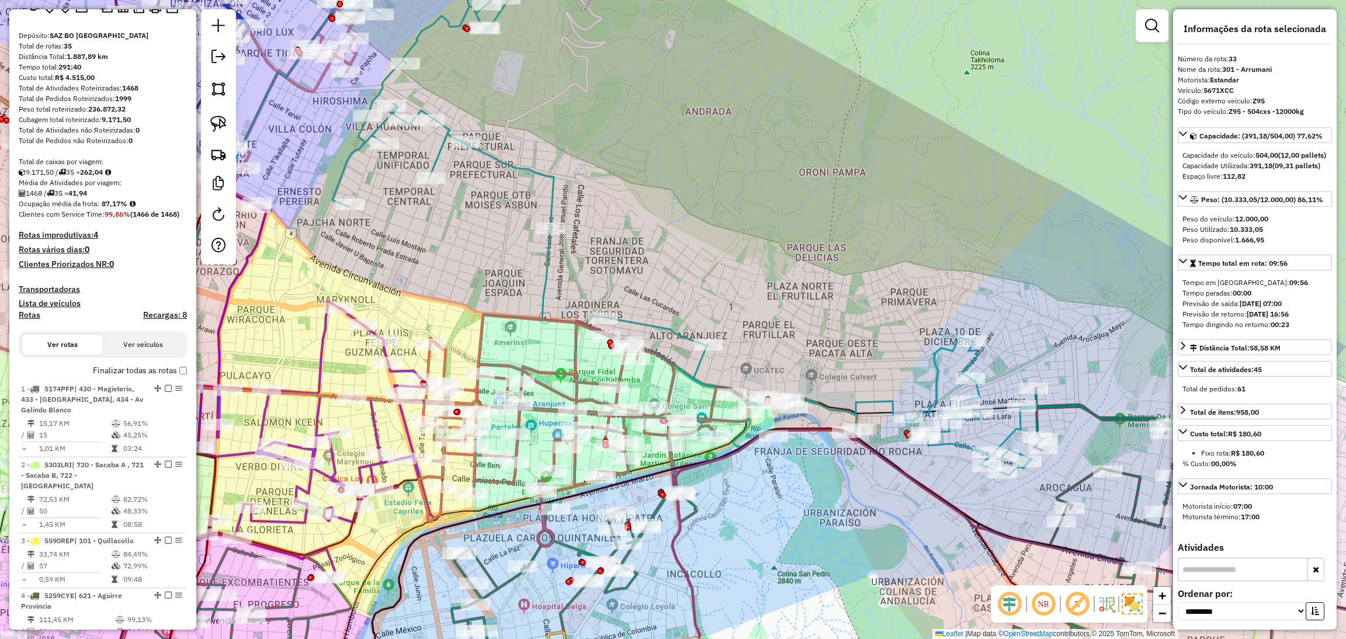
scroll to position [0, 0]
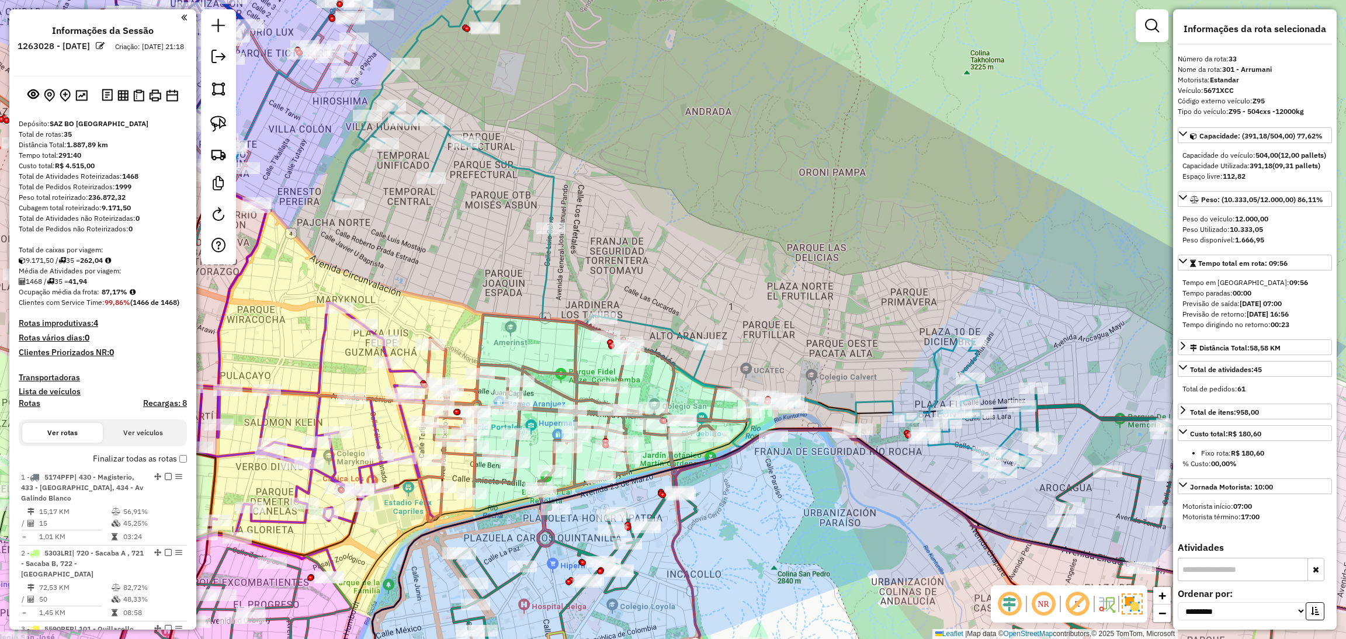
click at [689, 258] on div "Rota 7 - Placa 5186KKG 0000838267 - T. SANDRA Rota 24 - Placa 5271DLA 000083699…" at bounding box center [673, 319] width 1346 height 639
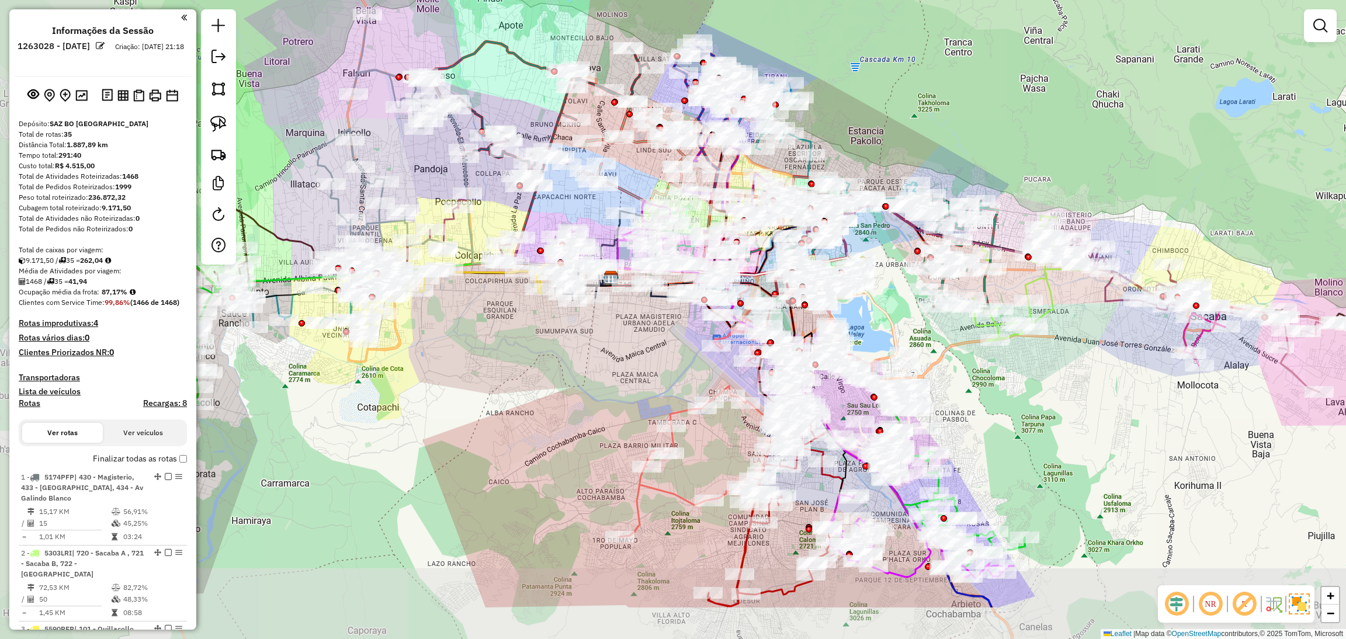
drag, startPoint x: 840, startPoint y: 238, endPoint x: 991, endPoint y: 145, distance: 177.6
click at [991, 145] on div "Janela de atendimento Grade de atendimento Capacidade Transportadoras Veículos …" at bounding box center [673, 319] width 1346 height 639
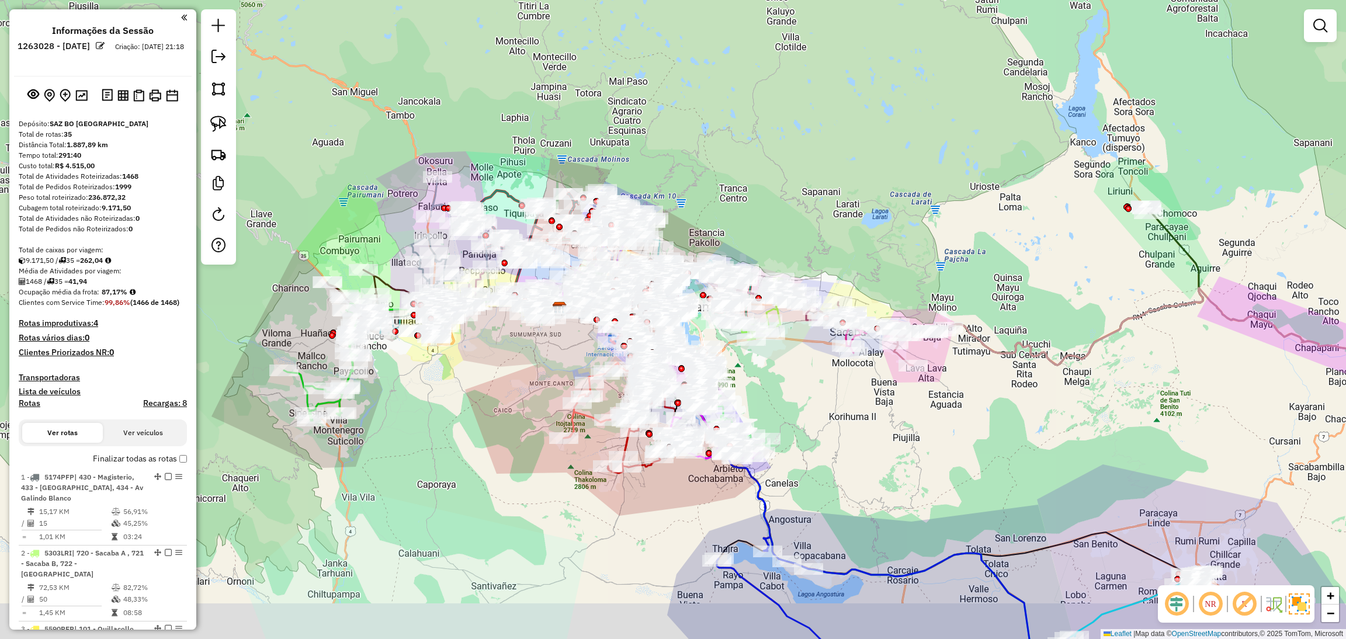
drag, startPoint x: 924, startPoint y: 475, endPoint x: 760, endPoint y: 349, distance: 206.6
click at [760, 349] on div "Janela de atendimento Grade de atendimento Capacidade Transportadoras Veículos …" at bounding box center [673, 319] width 1346 height 639
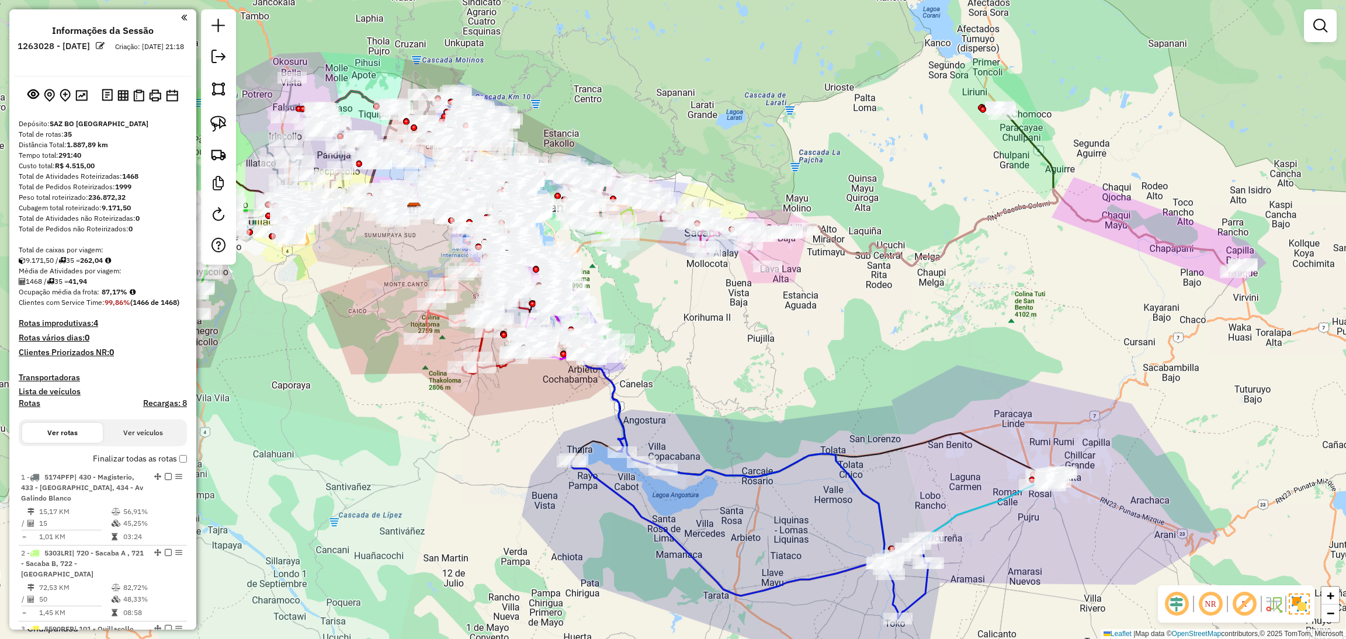
click at [791, 471] on icon at bounding box center [750, 528] width 358 height 181
select select "**********"
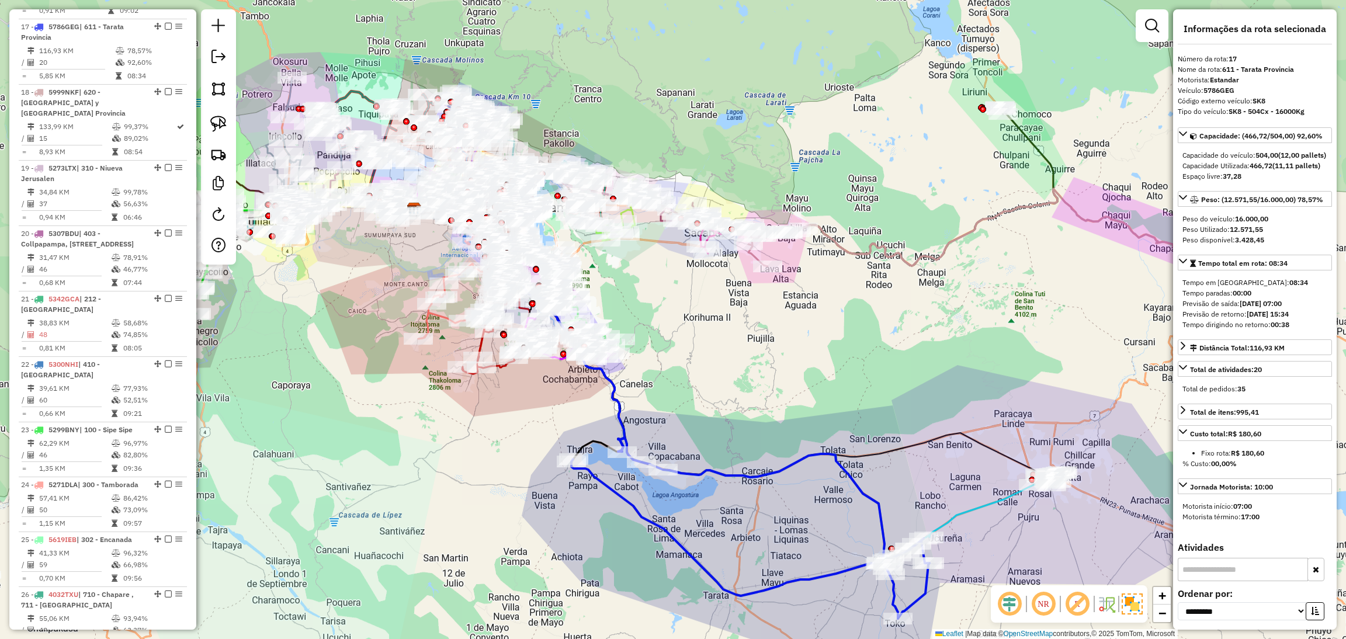
click at [984, 509] on icon at bounding box center [986, 509] width 153 height 77
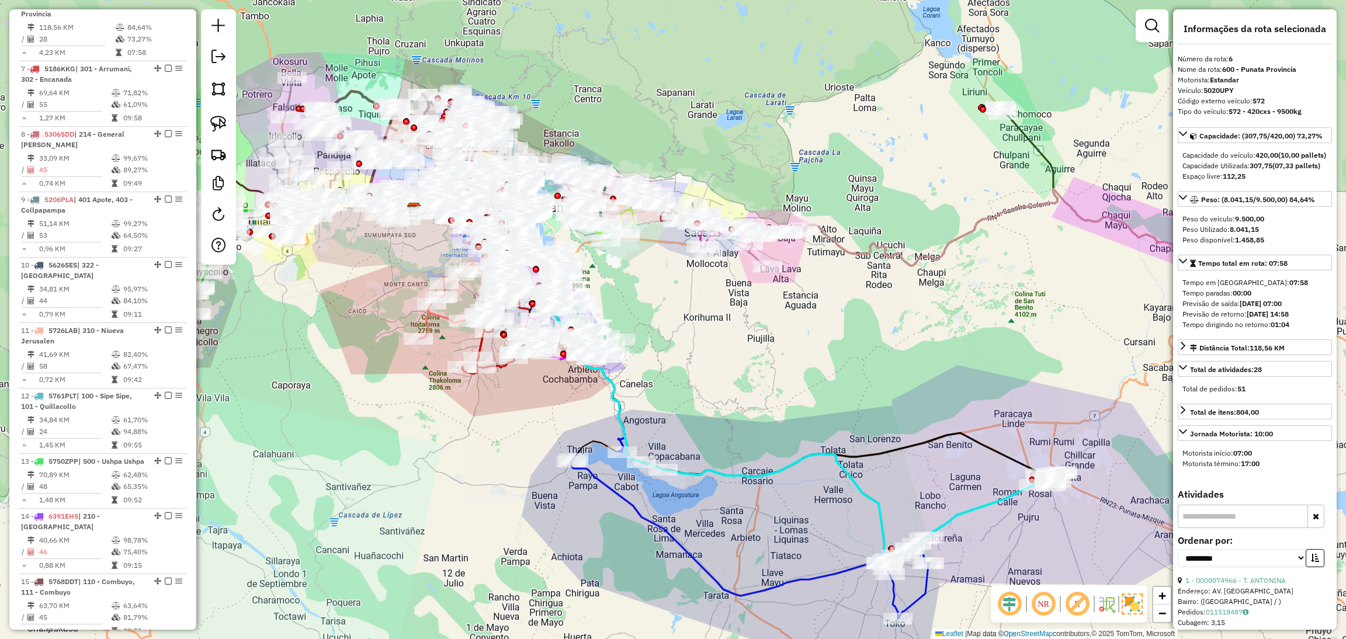
scroll to position [776, 0]
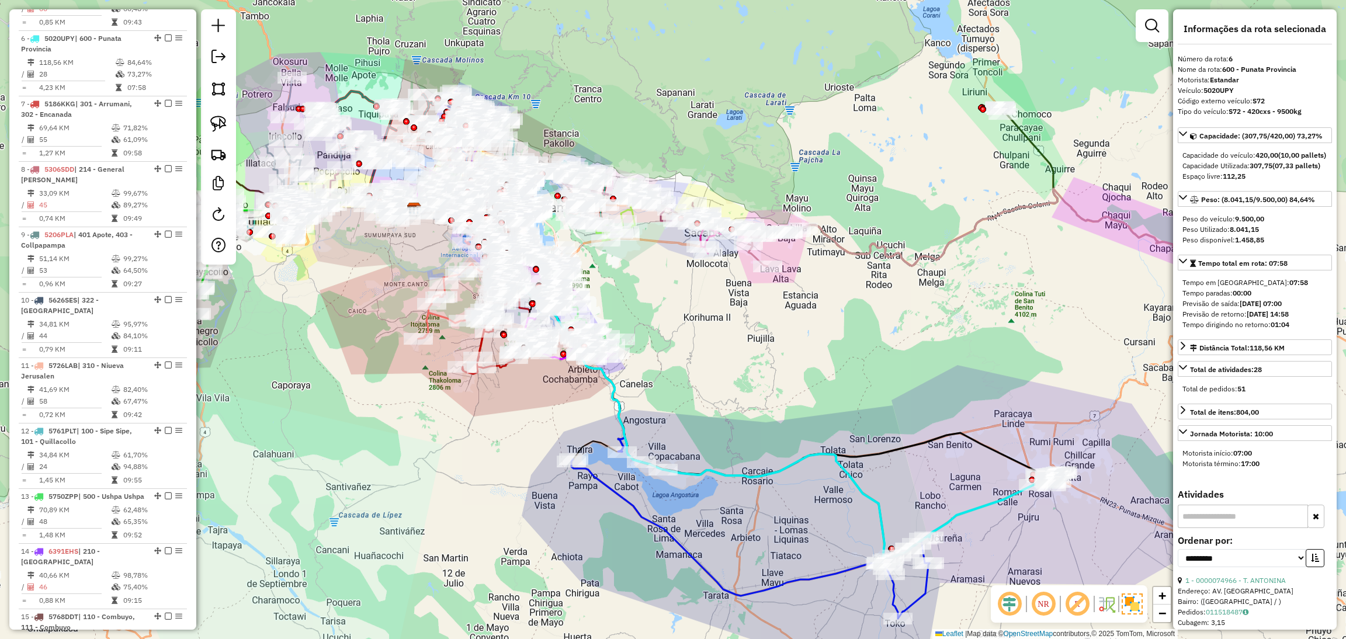
click at [841, 575] on icon at bounding box center [750, 528] width 358 height 181
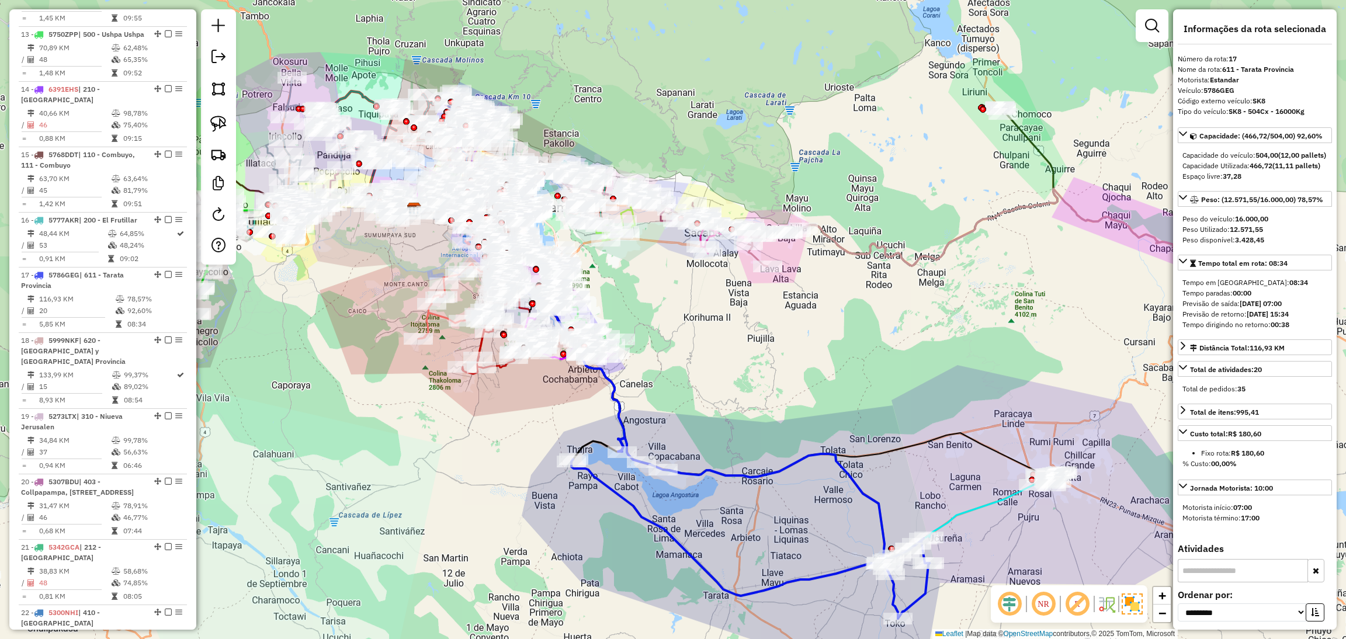
scroll to position [1487, 0]
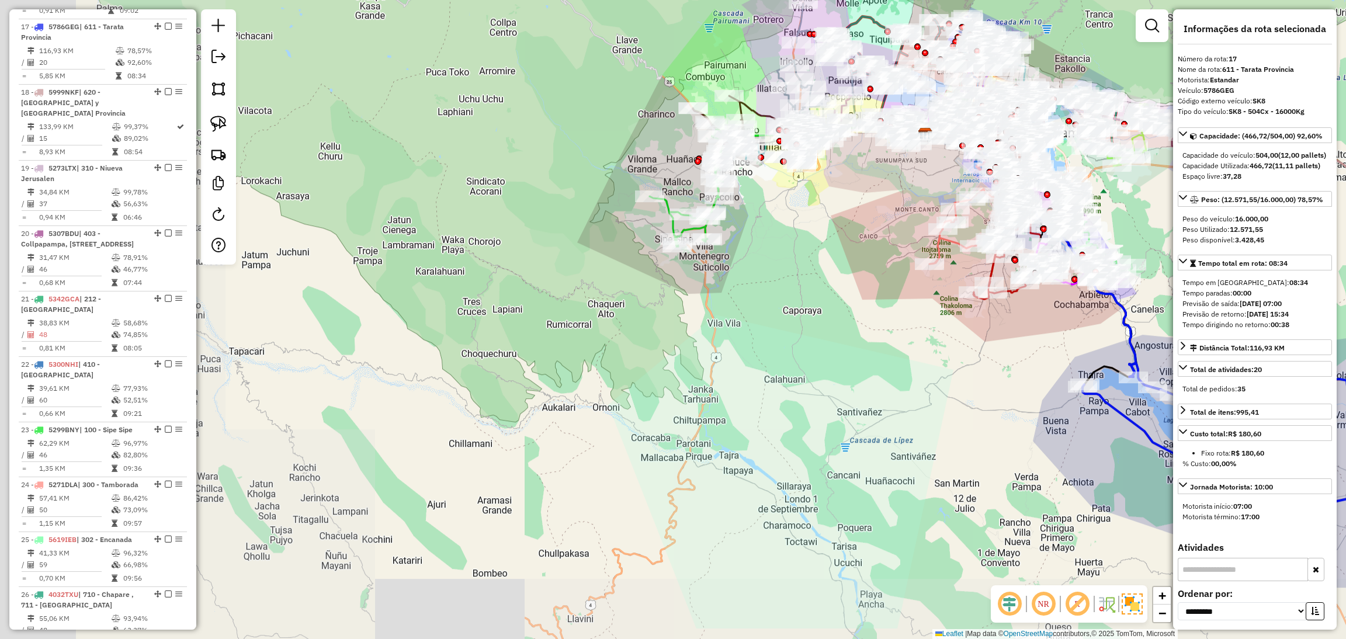
drag, startPoint x: 434, startPoint y: 467, endPoint x: 947, endPoint y: 393, distance: 518.3
click at [947, 393] on div "Janela de atendimento Grade de atendimento Capacidade Transportadoras Veículos …" at bounding box center [673, 319] width 1346 height 639
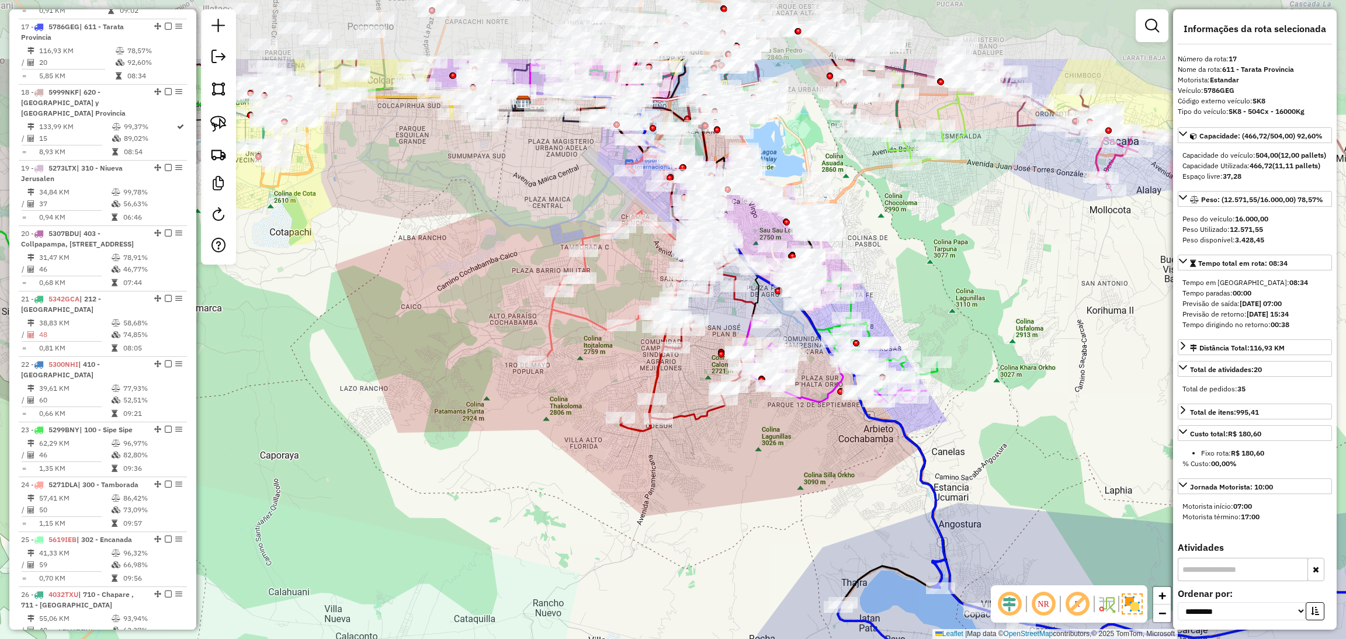
drag, startPoint x: 893, startPoint y: 322, endPoint x: 795, endPoint y: 471, distance: 179.2
click at [795, 471] on div "Janela de atendimento Grade de atendimento Capacidade Transportadoras Veículos …" at bounding box center [673, 319] width 1346 height 639
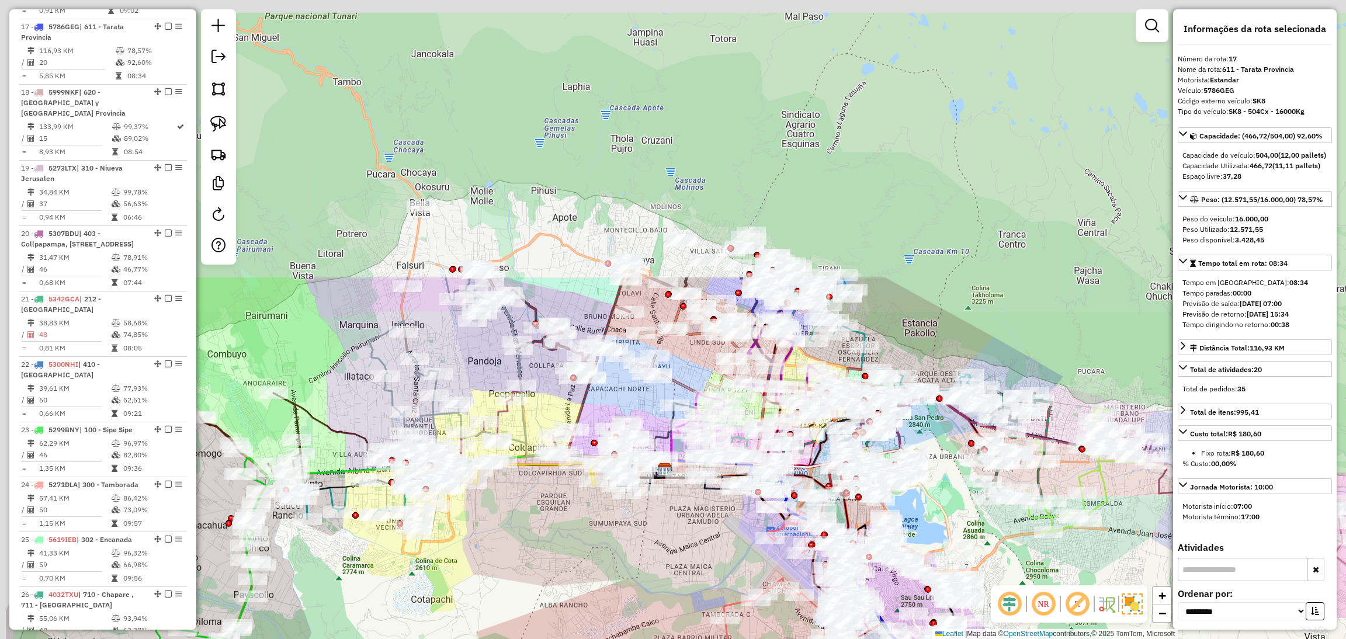
drag, startPoint x: 548, startPoint y: 244, endPoint x: 692, endPoint y: 587, distance: 372.4
click at [692, 587] on div "Janela de atendimento Grade de atendimento Capacidade Transportadoras Veículos …" at bounding box center [673, 319] width 1346 height 639
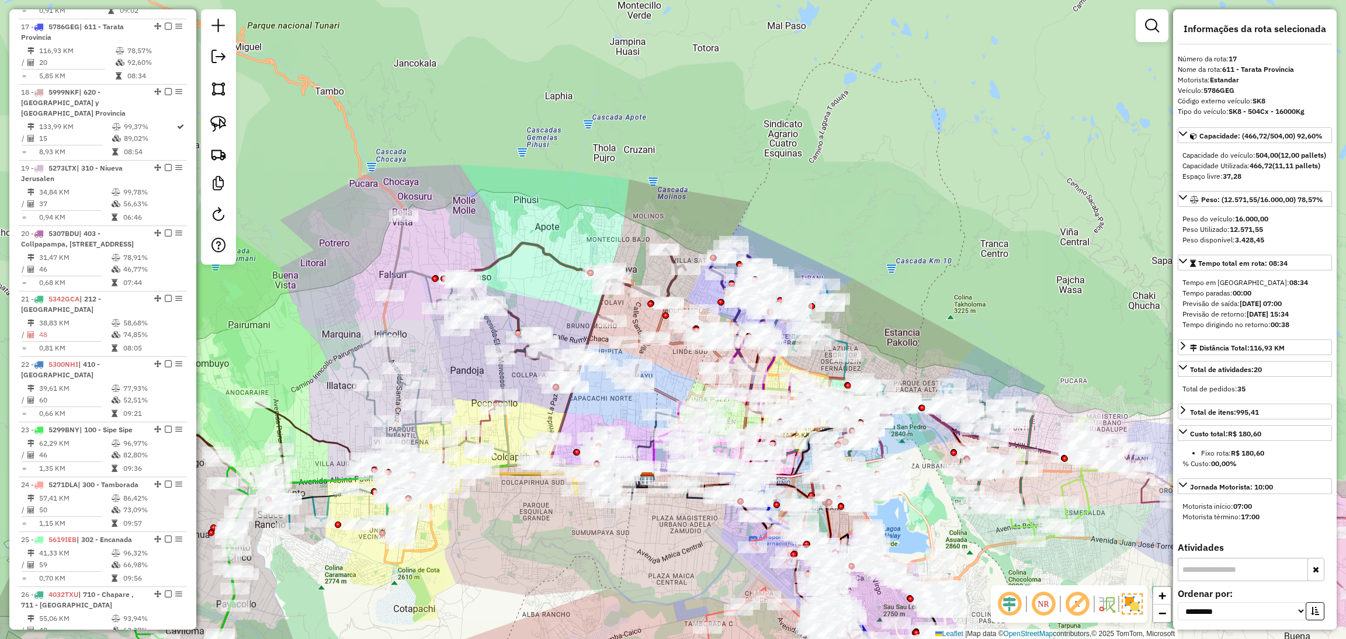
drag, startPoint x: 587, startPoint y: 580, endPoint x: 565, endPoint y: 587, distance: 23.3
click at [565, 587] on div "Janela de atendimento Grade de atendimento Capacidade Transportadoras Veículos …" at bounding box center [673, 319] width 1346 height 639
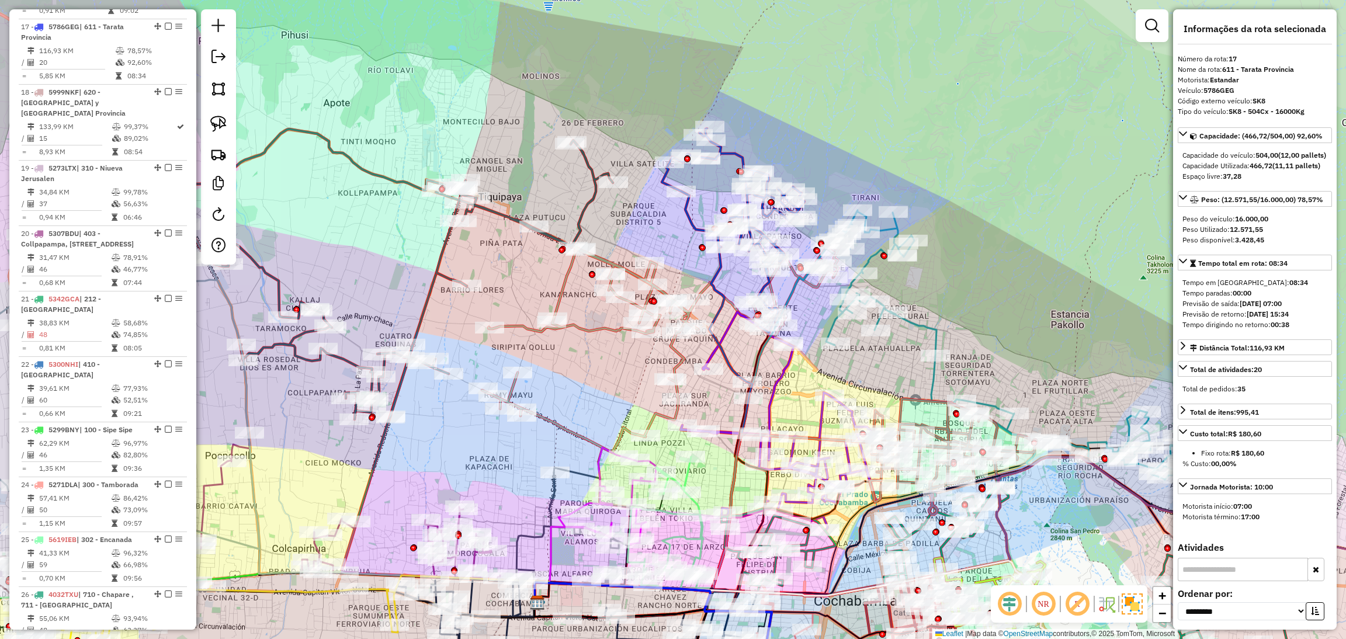
click at [678, 351] on icon at bounding box center [661, 346] width 359 height 214
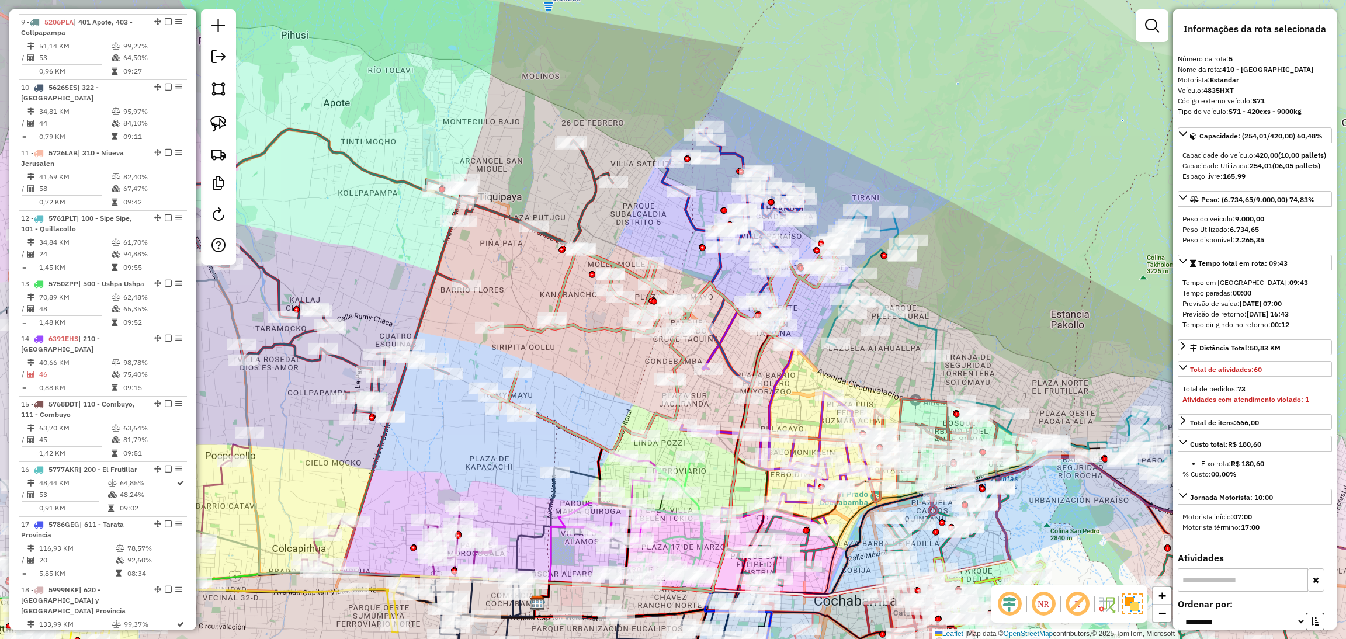
scroll to position [721, 0]
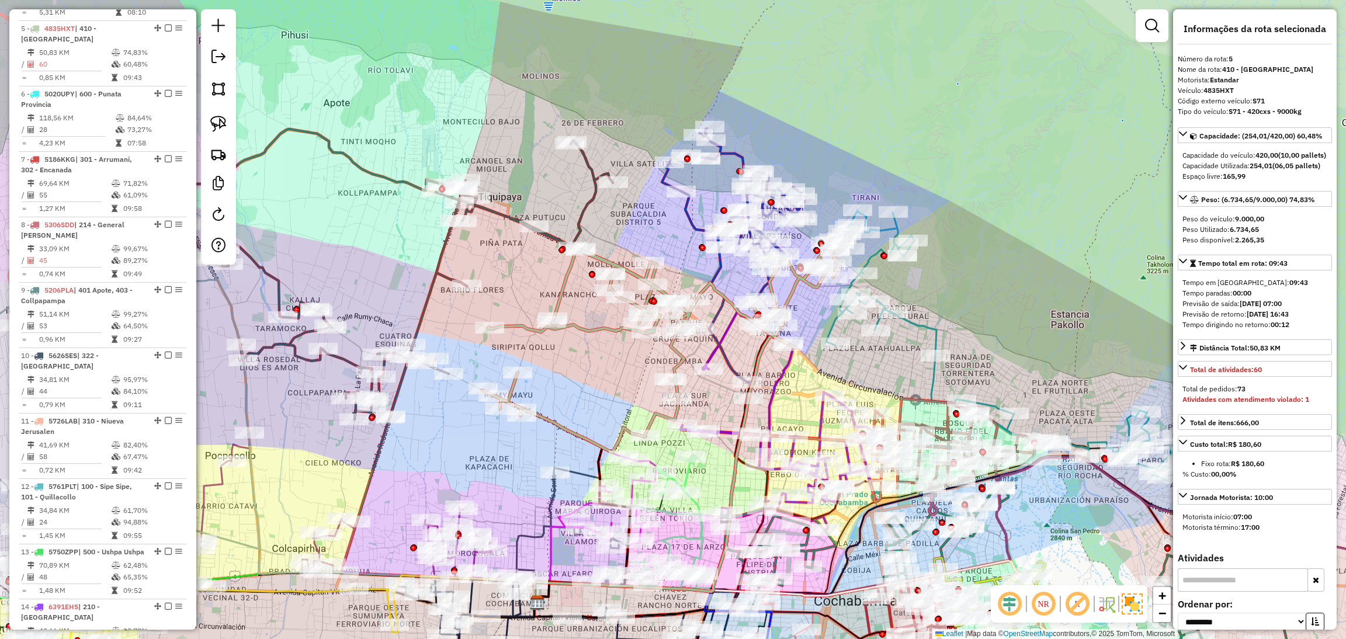
click at [311, 480] on div "Janela de atendimento Grade de atendimento Capacidade Transportadoras Veículos …" at bounding box center [673, 319] width 1346 height 639
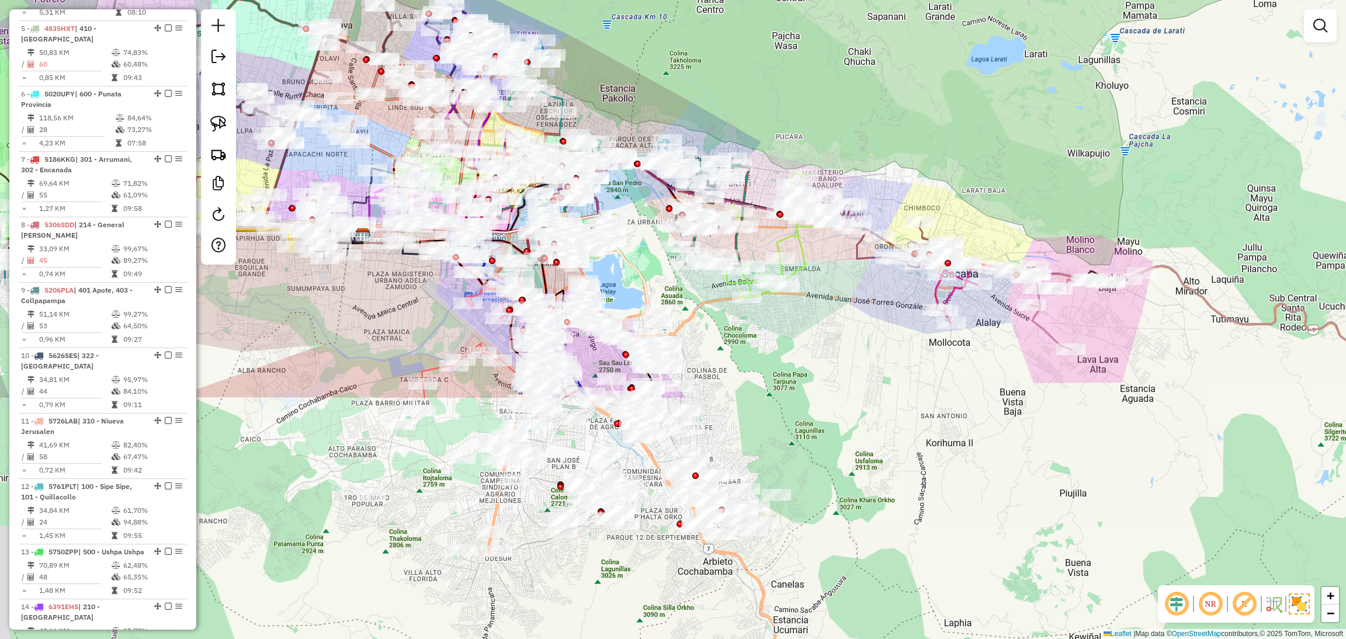
drag, startPoint x: 844, startPoint y: 614, endPoint x: 786, endPoint y: 308, distance: 311.0
click at [783, 308] on div "Janela de atendimento Grade de atendimento Capacidade Transportadoras Veículos …" at bounding box center [673, 319] width 1346 height 639
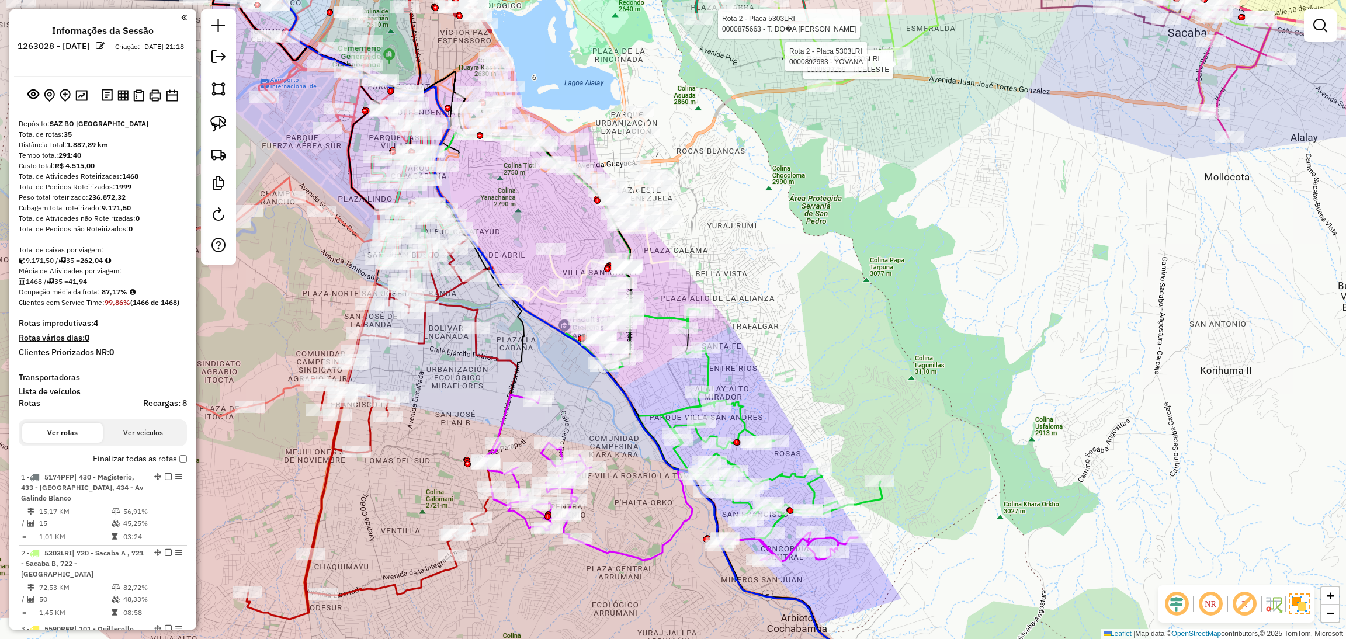
scroll to position [721, 0]
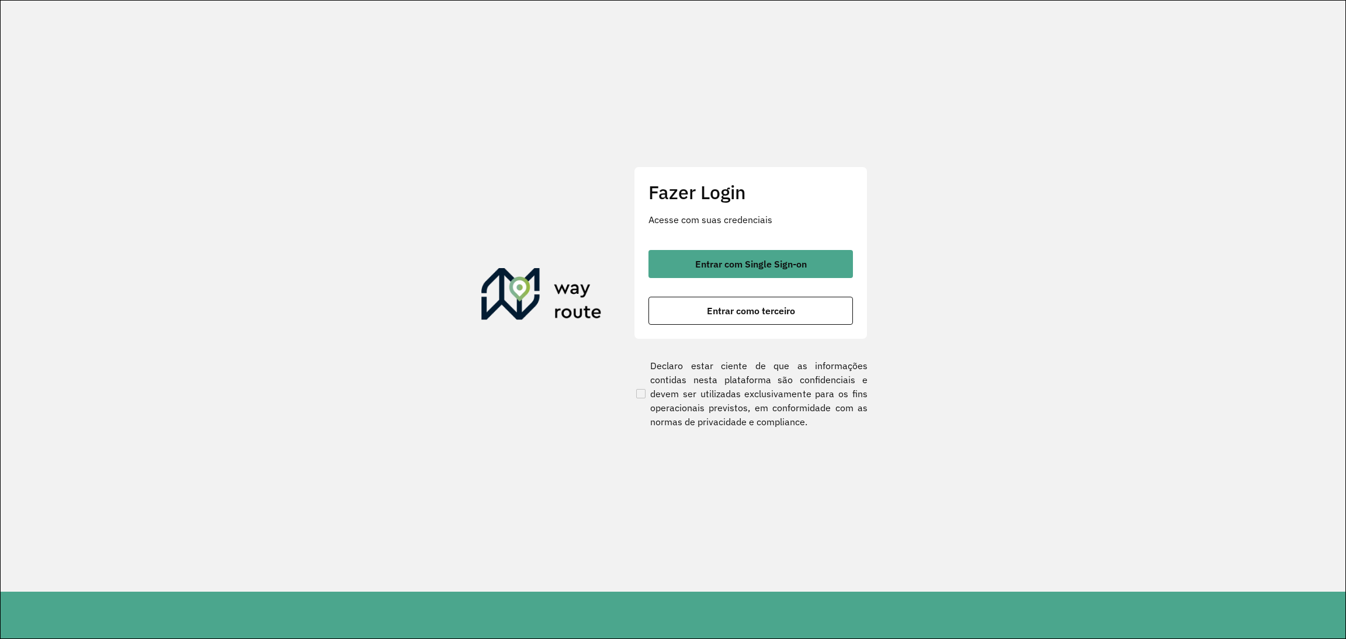
click at [763, 283] on div "Entrar com Single Sign-on Entrar como terceiro" at bounding box center [751, 287] width 204 height 75
click at [770, 274] on button "Entrar com Single Sign-on" at bounding box center [751, 264] width 204 height 28
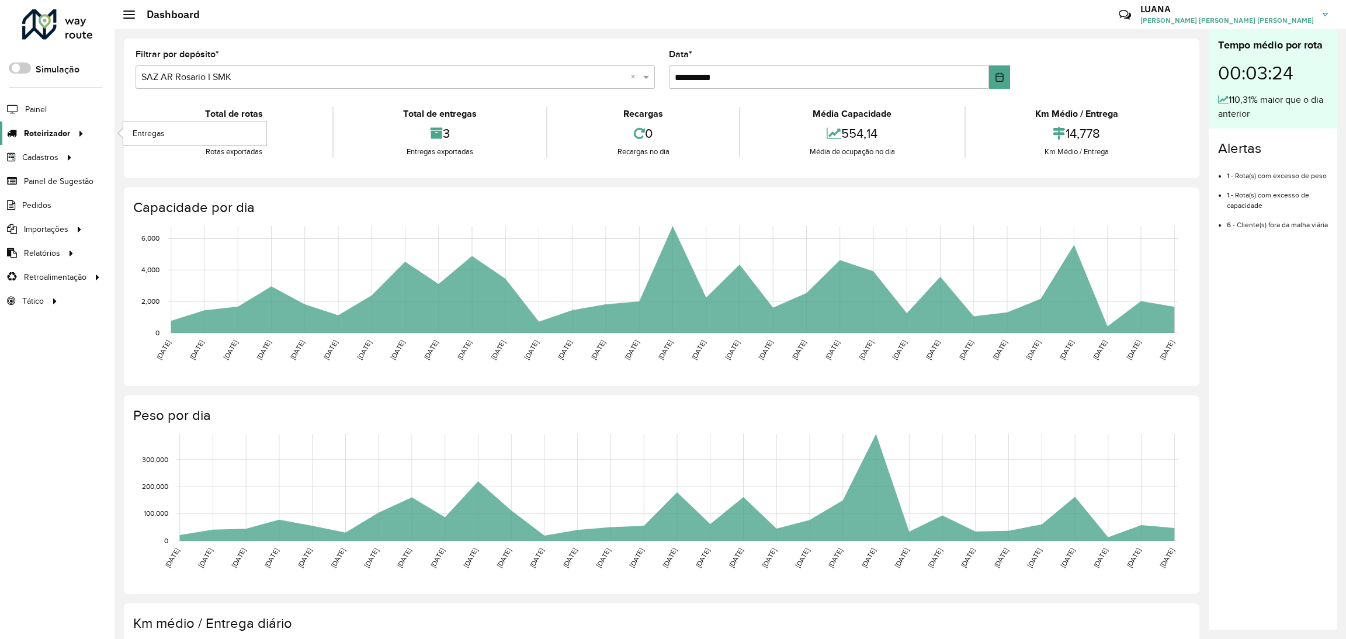
click at [46, 123] on link "Roteirizador" at bounding box center [44, 133] width 88 height 23
click at [128, 127] on link "Entregas" at bounding box center [194, 133] width 143 height 23
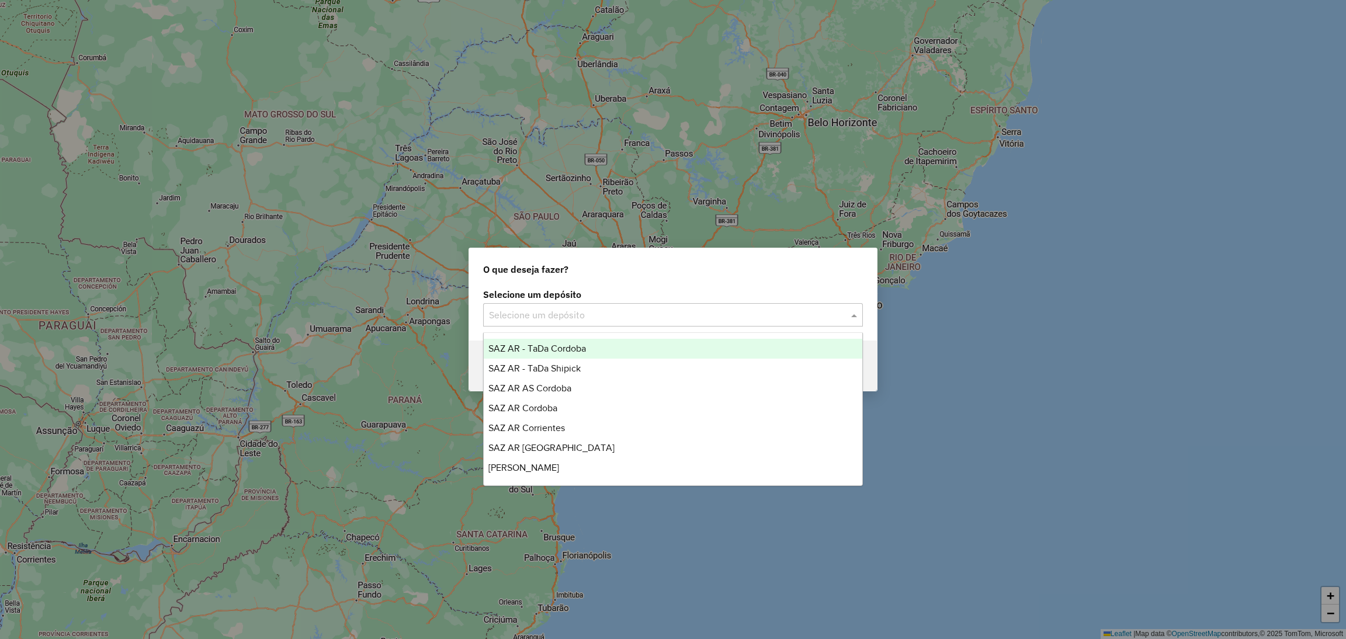
click at [563, 308] on input "text" at bounding box center [661, 315] width 345 height 14
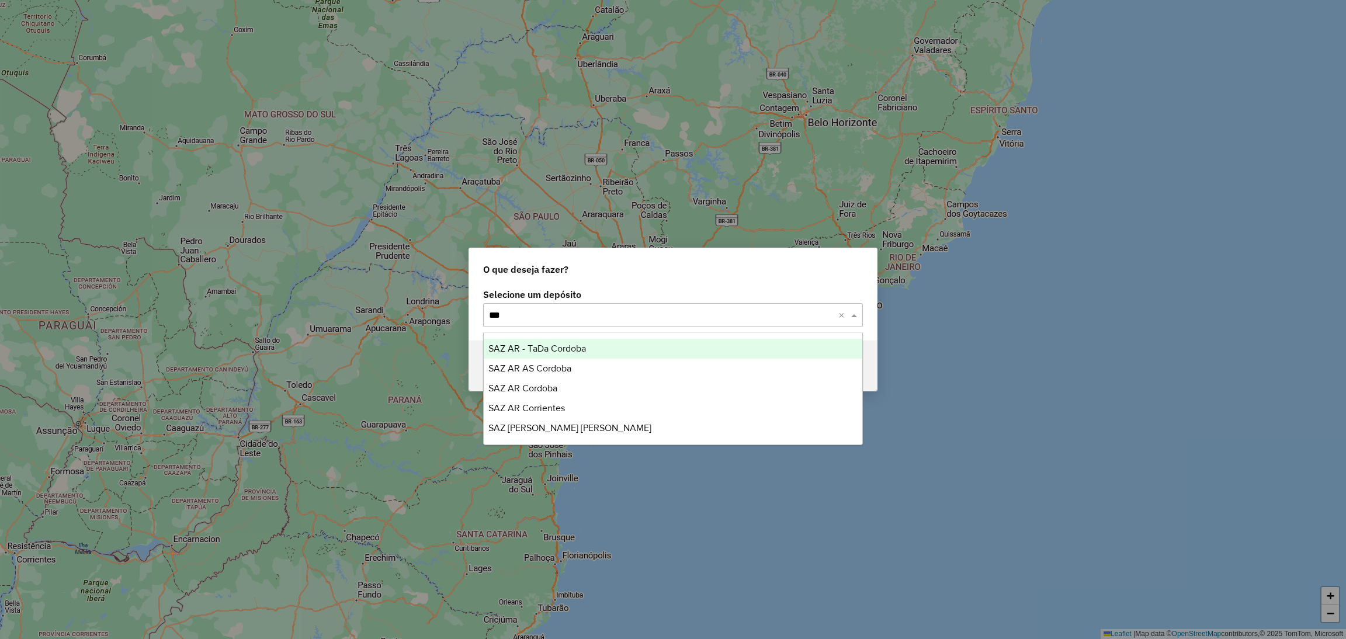
type input "****"
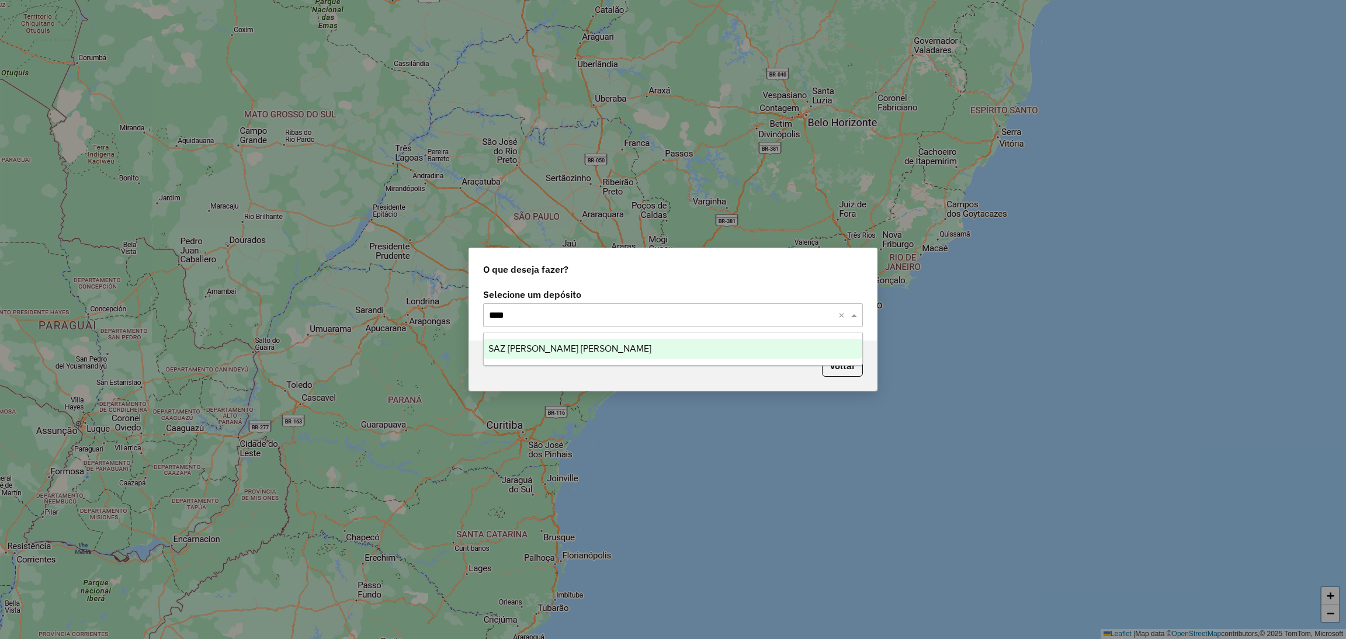
click at [553, 351] on span "SAZ [PERSON_NAME] [PERSON_NAME]" at bounding box center [569, 349] width 163 height 10
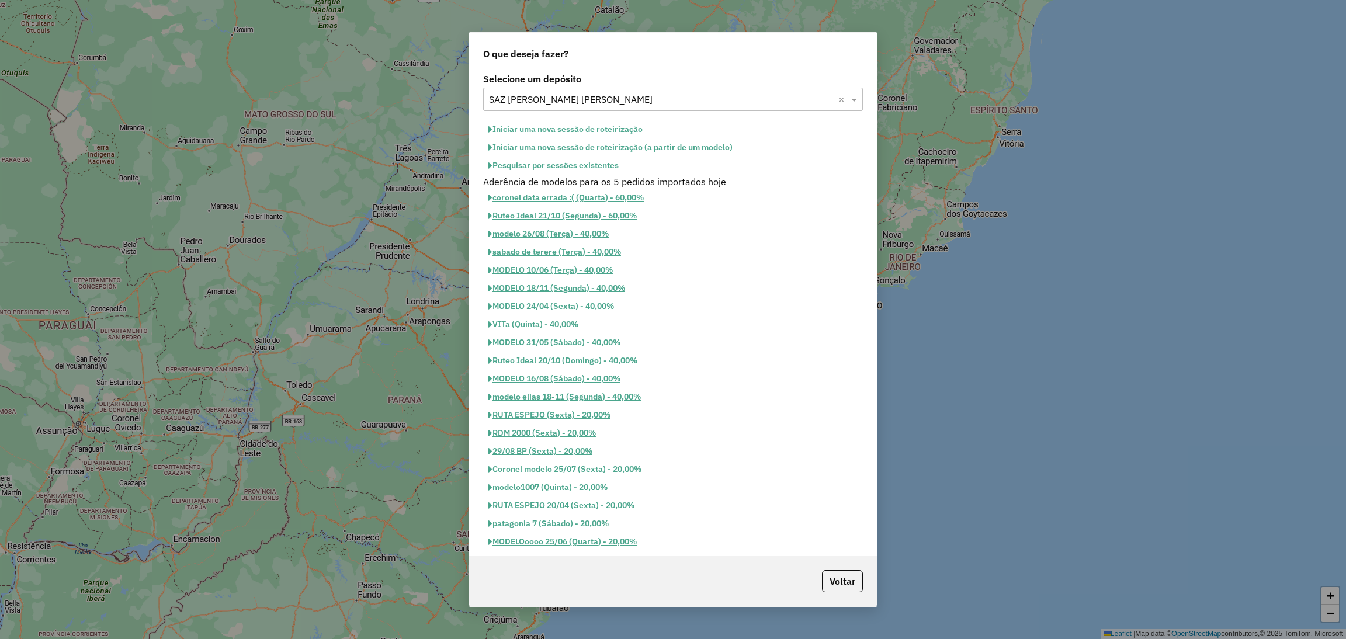
click at [608, 164] on button "Pesquisar por sessões existentes" at bounding box center [553, 166] width 141 height 18
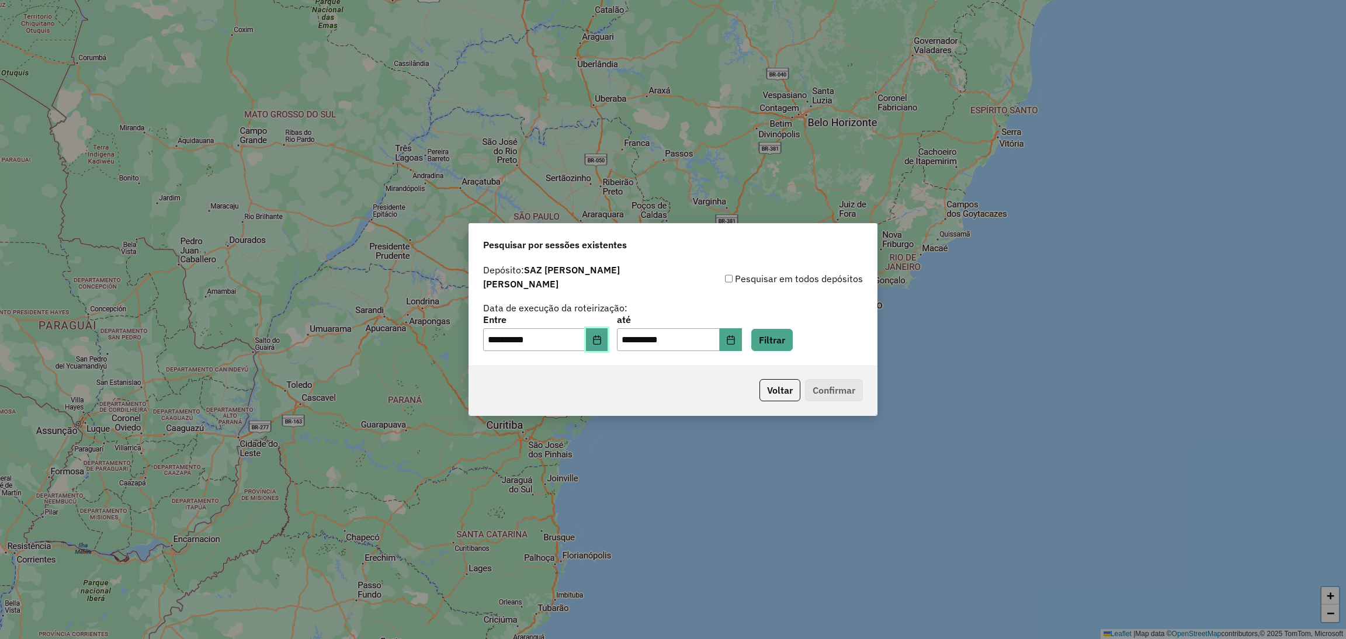
click at [608, 335] on button "Choose Date" at bounding box center [597, 339] width 22 height 23
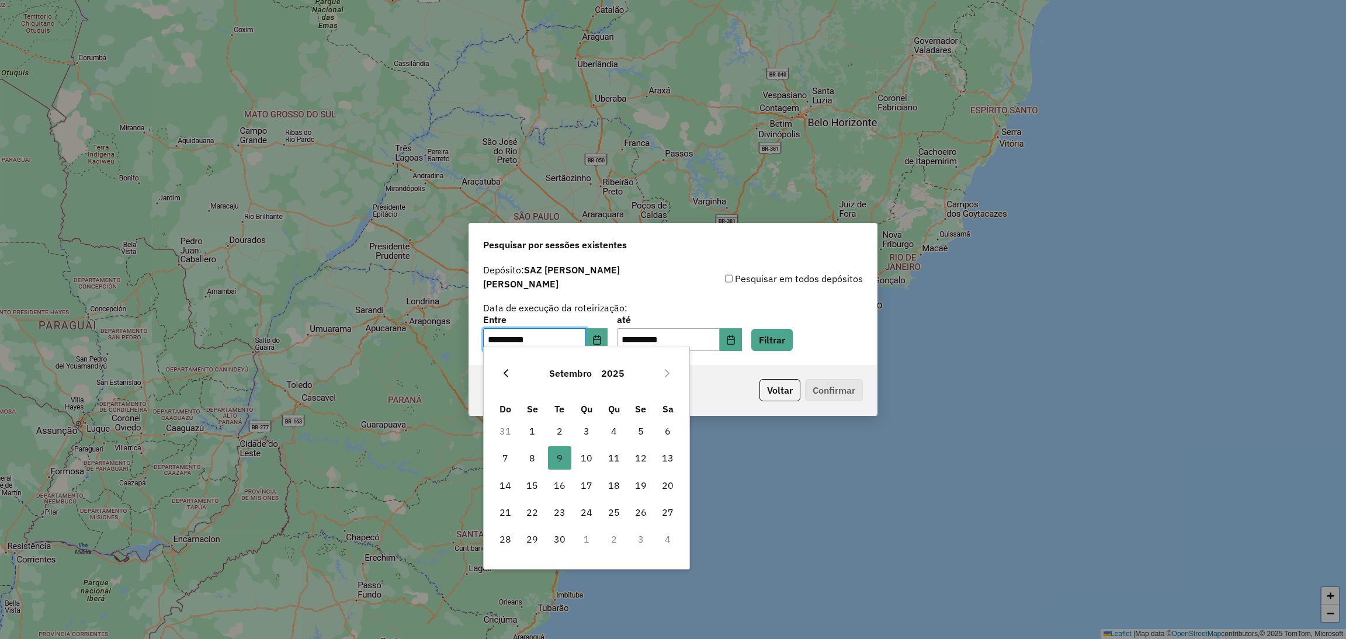
click at [504, 382] on button "Previous Month" at bounding box center [506, 373] width 19 height 19
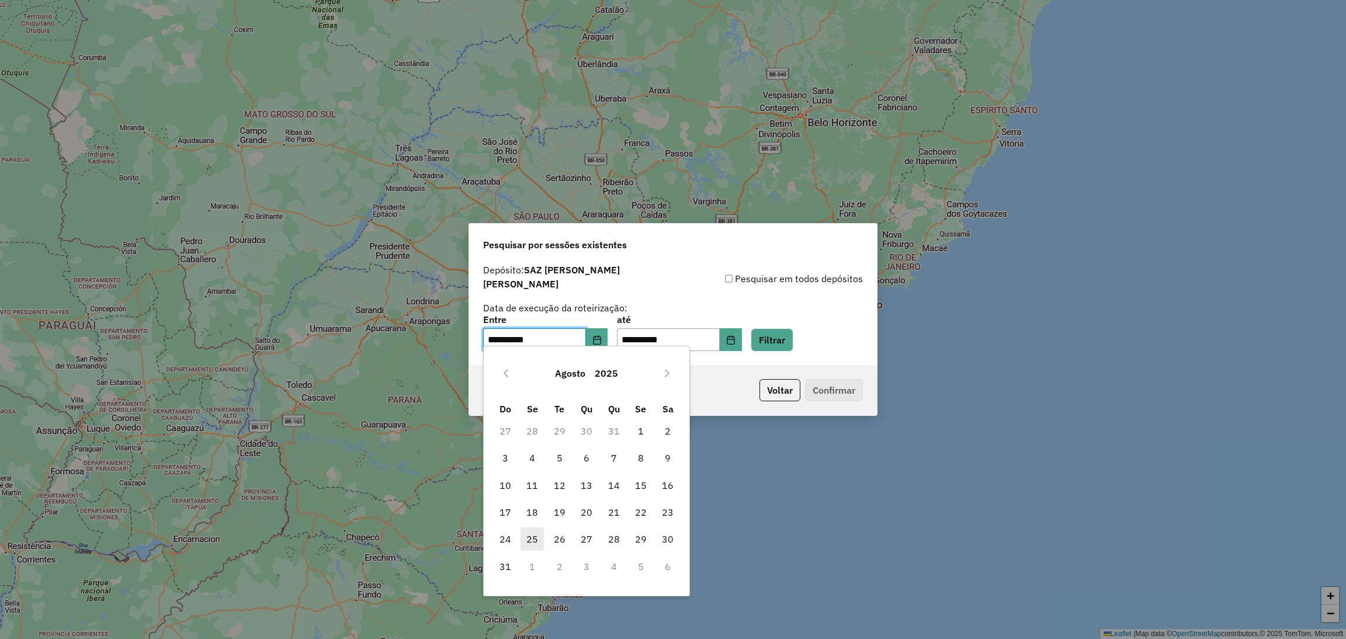
click at [536, 543] on span "25" at bounding box center [532, 539] width 23 height 23
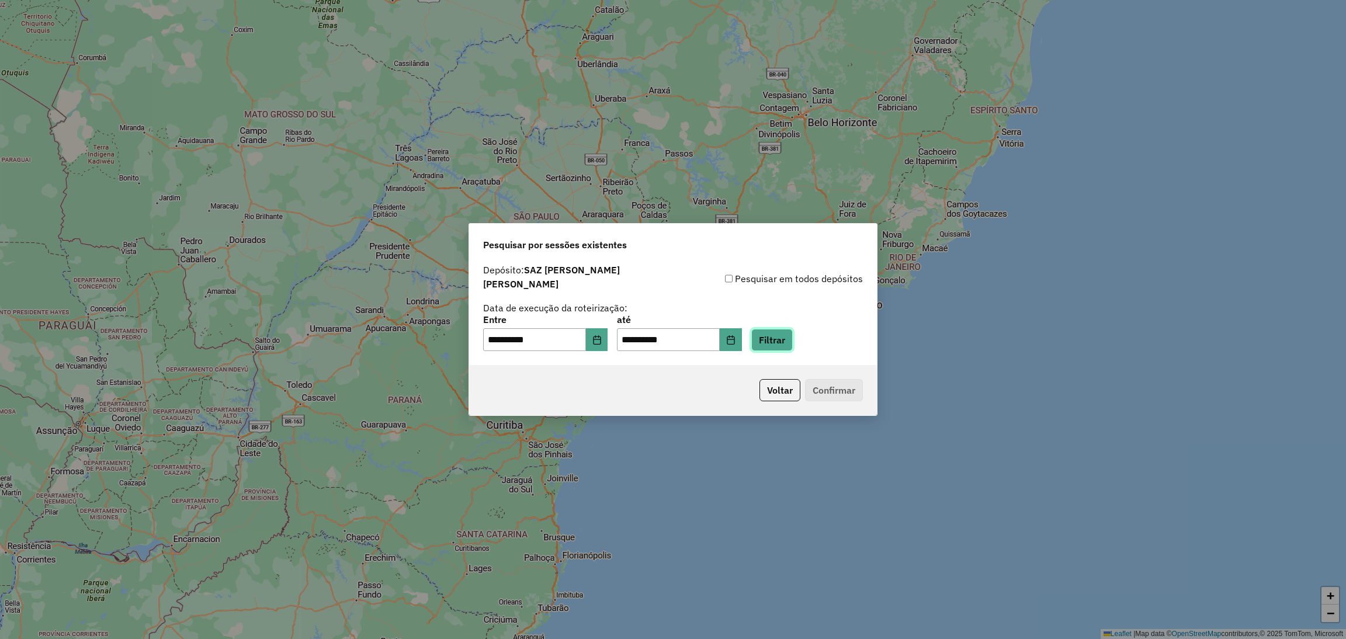
click at [792, 331] on button "Filtrar" at bounding box center [771, 340] width 41 height 22
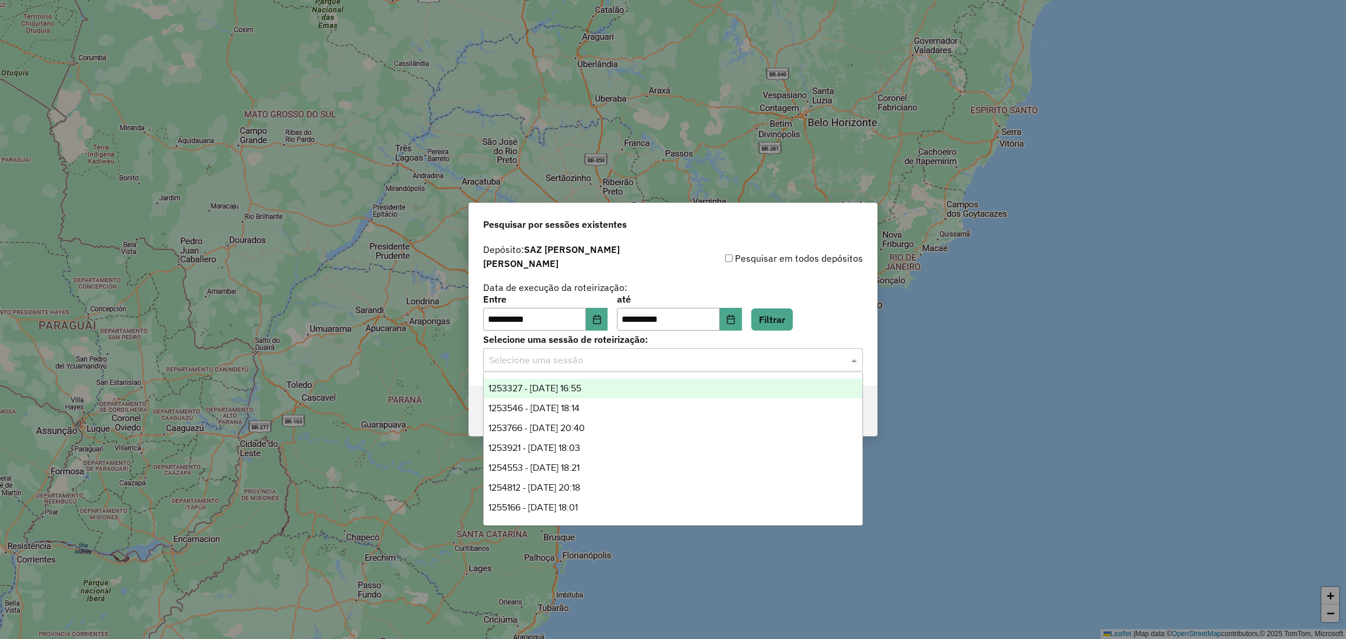
click at [721, 355] on input "text" at bounding box center [661, 360] width 345 height 14
click at [654, 386] on div "1253327 - [DATE] 16:55" at bounding box center [673, 389] width 379 height 20
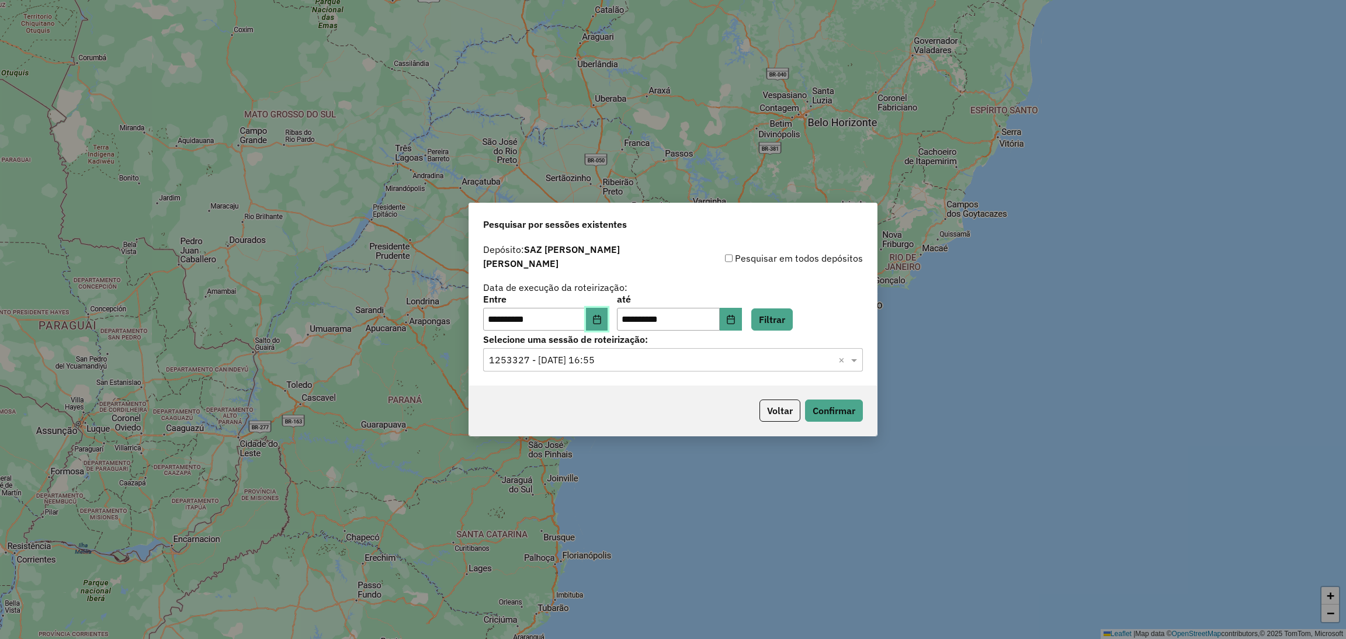
click at [608, 319] on button "Choose Date" at bounding box center [597, 319] width 22 height 23
click at [646, 254] on div "Depósito: SAZ PY Coronel Oviedo" at bounding box center [578, 258] width 190 height 26
click at [608, 310] on button "Choose Date" at bounding box center [597, 319] width 22 height 23
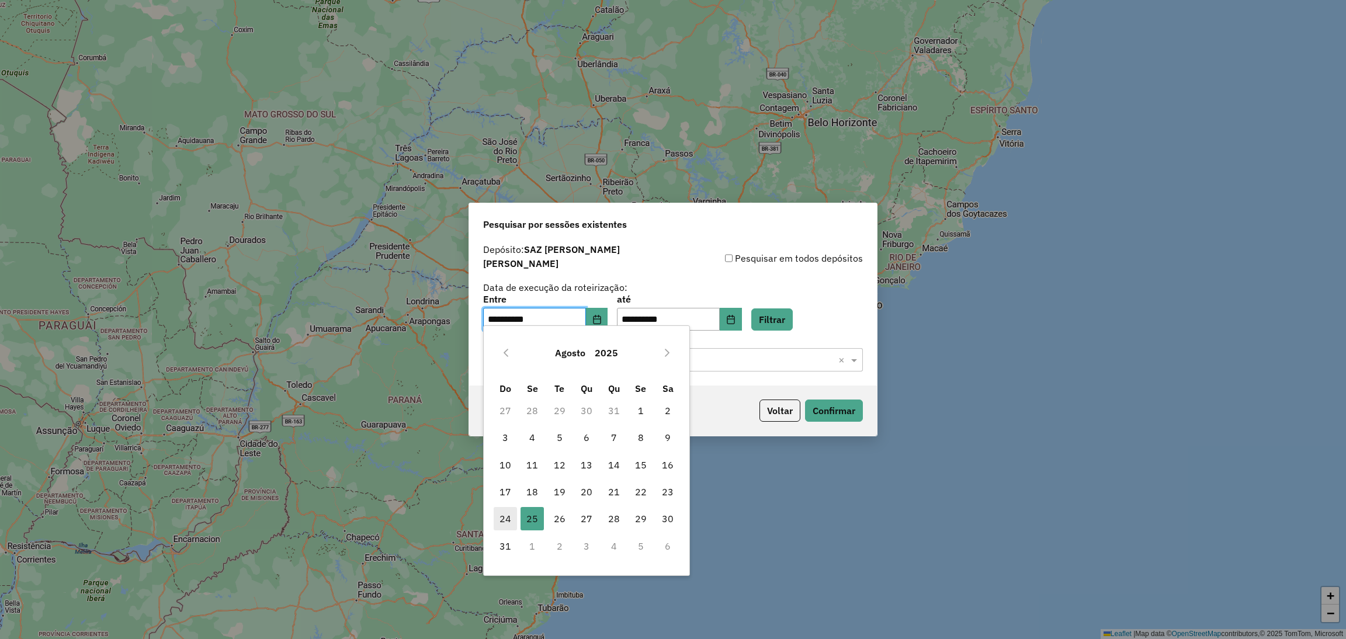
click at [505, 521] on span "24" at bounding box center [505, 518] width 23 height 23
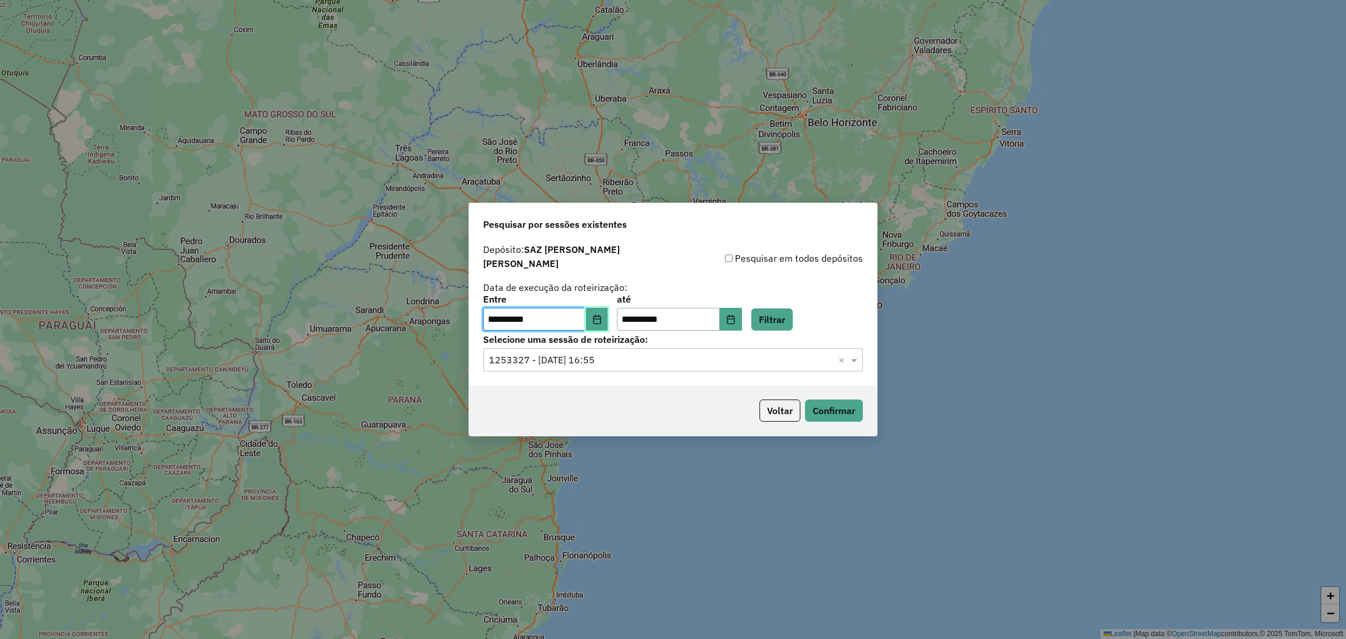
click at [608, 324] on button "Choose Date" at bounding box center [597, 319] width 22 height 23
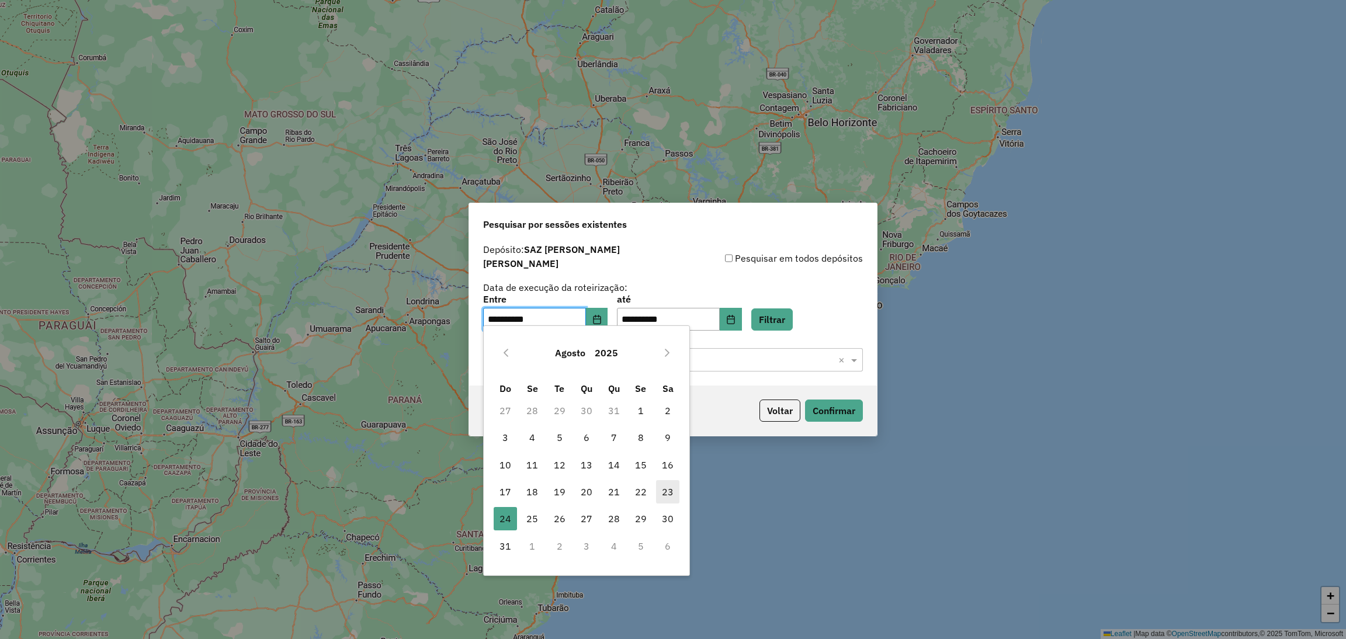
click at [665, 490] on span "23" at bounding box center [667, 491] width 23 height 23
type input "**********"
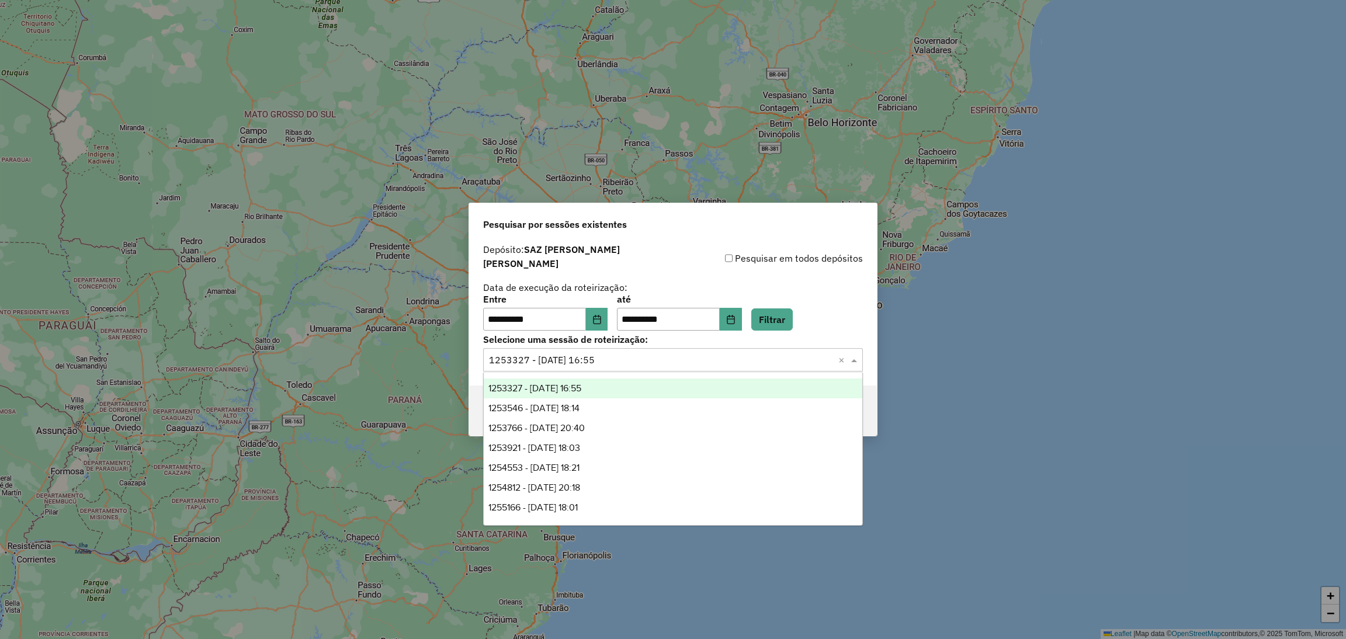
click at [716, 359] on input "text" at bounding box center [661, 360] width 345 height 14
click at [581, 389] on span "1253327 - [DATE] 16:55" at bounding box center [534, 388] width 93 height 10
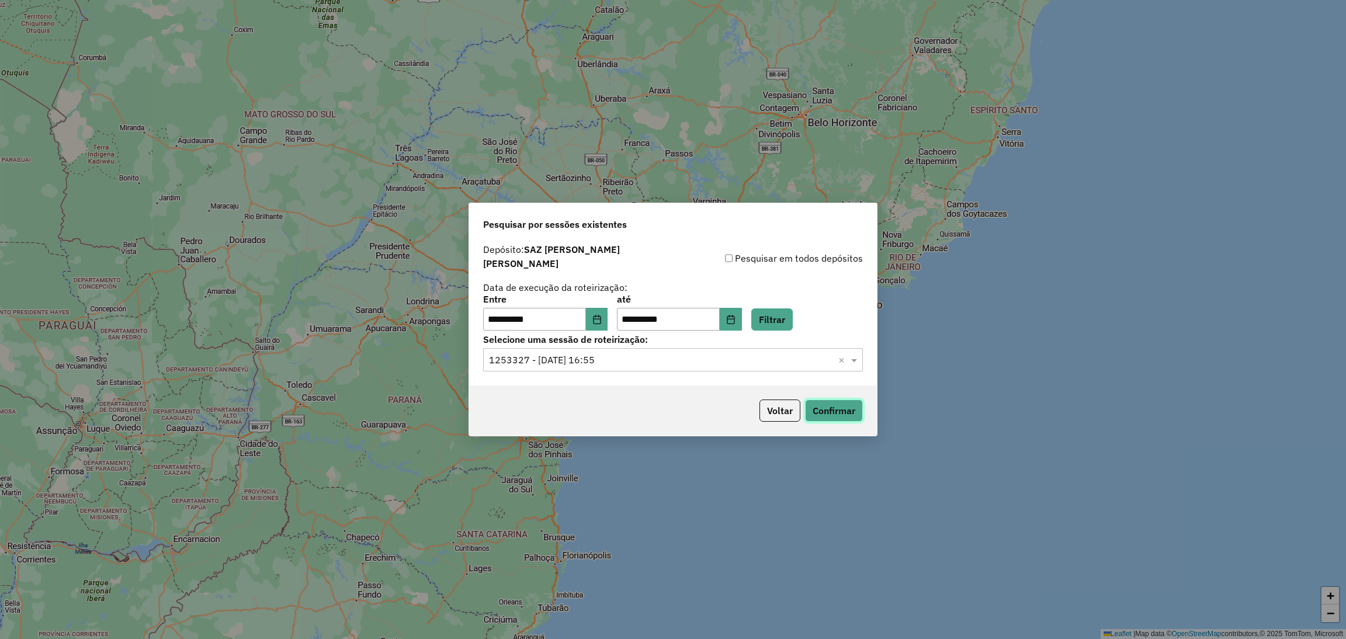
click at [840, 408] on button "Confirmar" at bounding box center [834, 411] width 58 height 22
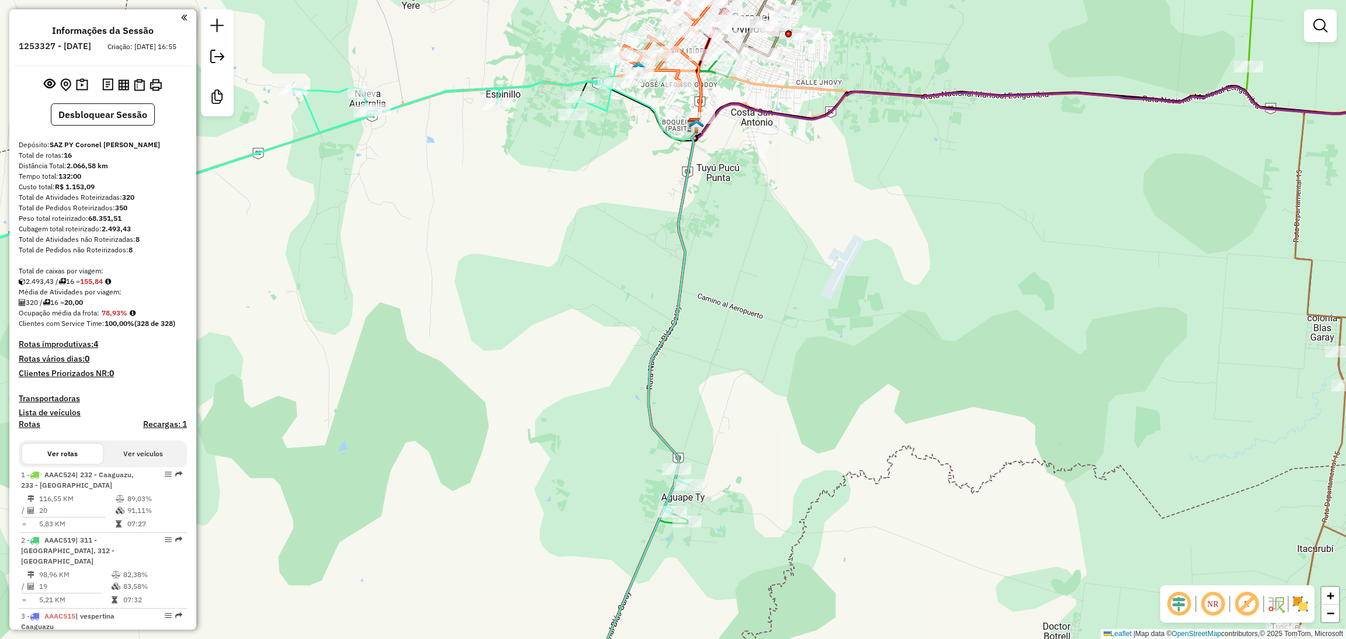
click at [1310, 44] on div "Janela de atendimento Grade de atendimento Capacidade Transportadoras Veículos …" at bounding box center [1320, 30] width 33 height 43
click at [1315, 10] on div at bounding box center [1320, 25] width 33 height 33
click at [1316, 22] on em at bounding box center [1320, 26] width 14 height 14
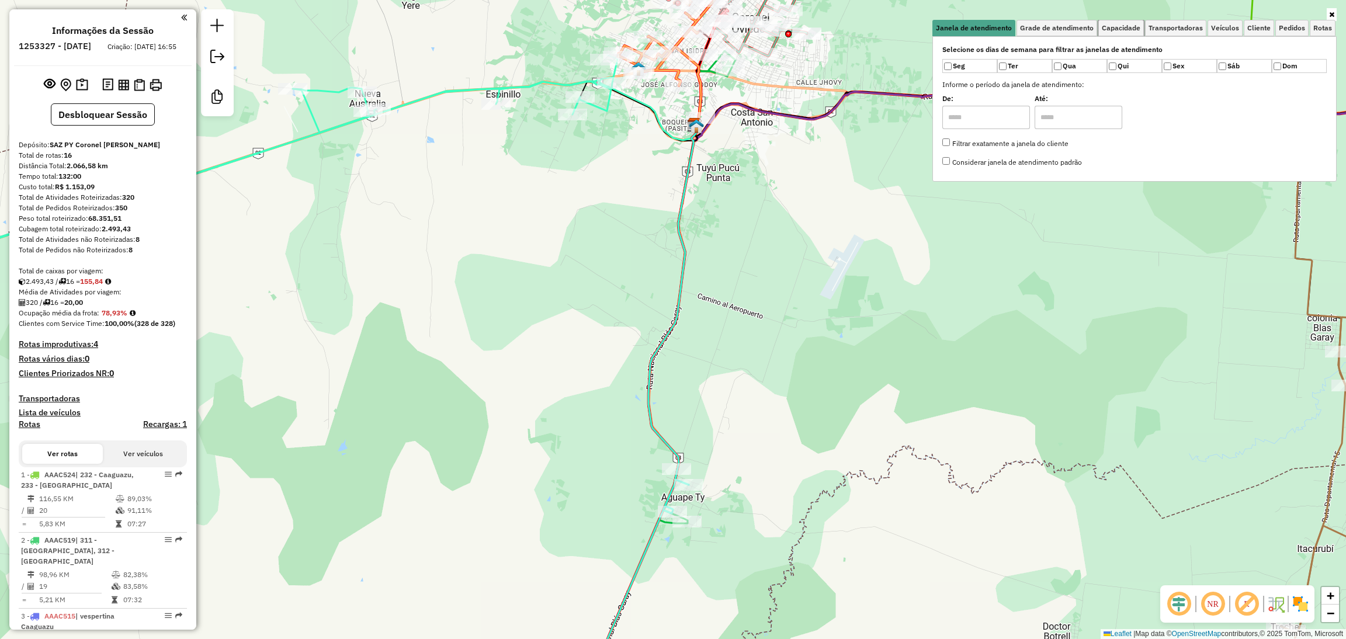
drag, startPoint x: 1133, startPoint y: 27, endPoint x: 1122, endPoint y: 36, distance: 13.7
click at [1131, 27] on span "Capacidade" at bounding box center [1121, 28] width 39 height 7
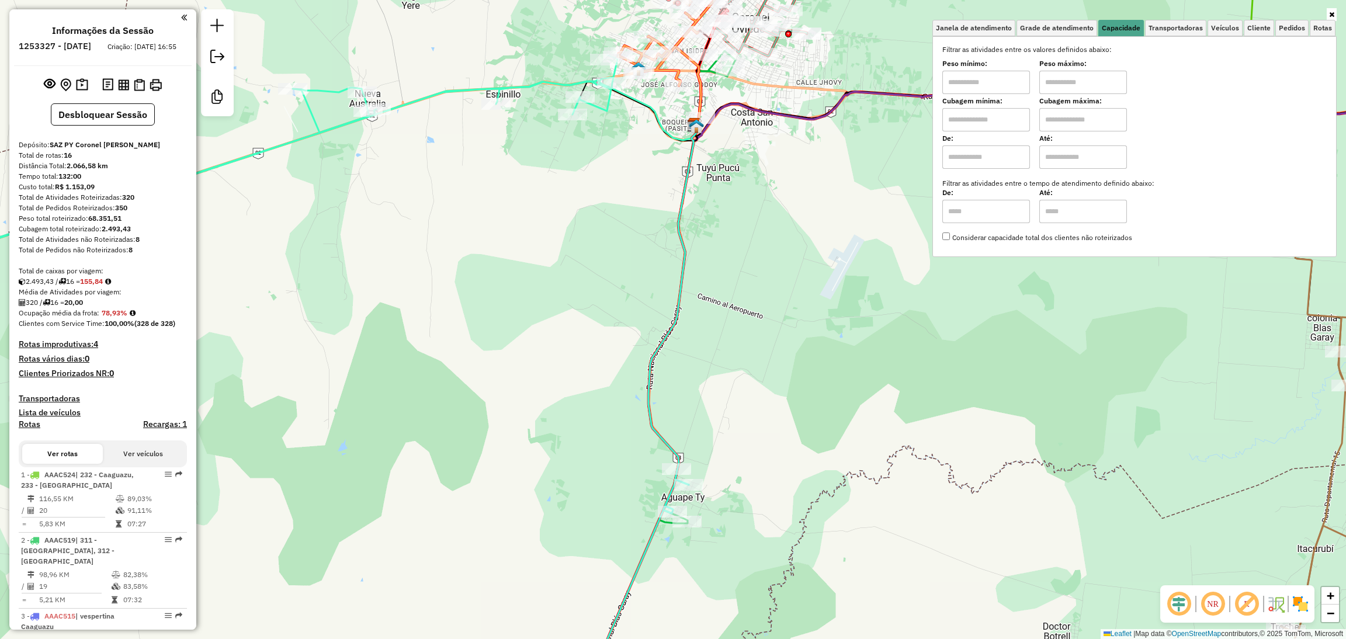
click at [1028, 89] on input "text" at bounding box center [986, 82] width 88 height 23
type input "*******"
click at [1065, 89] on input "text" at bounding box center [1083, 82] width 88 height 23
type input "**********"
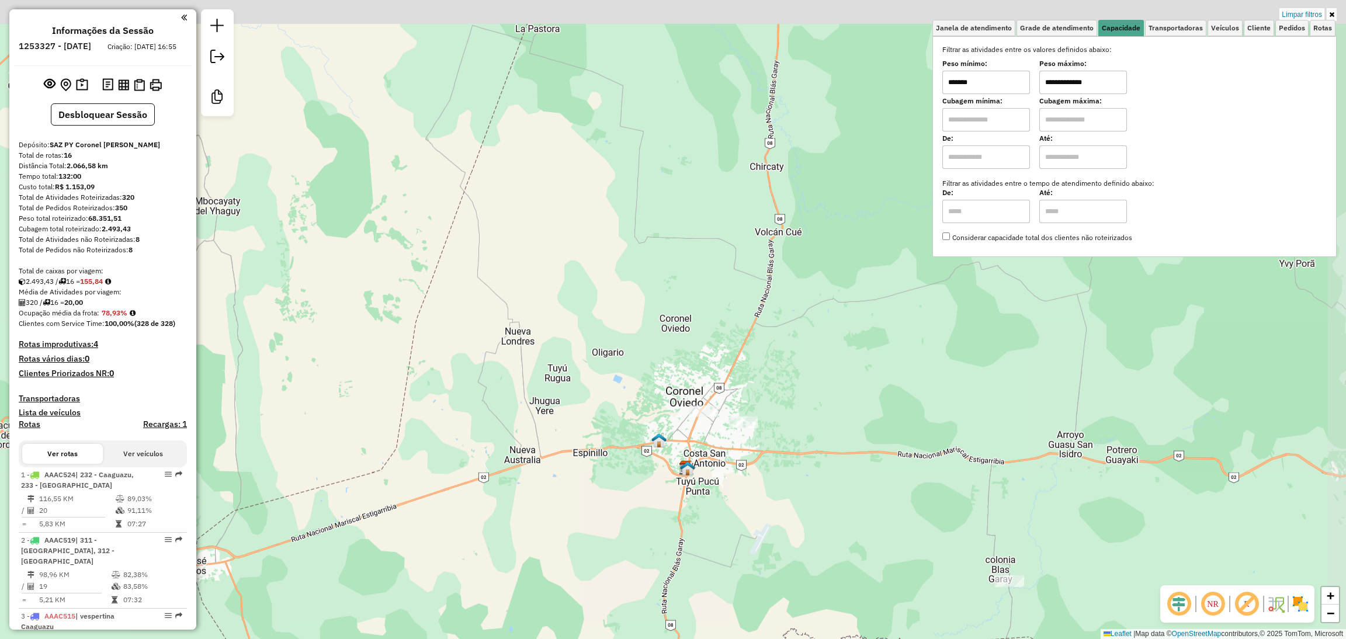
drag, startPoint x: 812, startPoint y: 307, endPoint x: 765, endPoint y: 590, distance: 287.3
click at [765, 590] on div "**********" at bounding box center [673, 319] width 1346 height 639
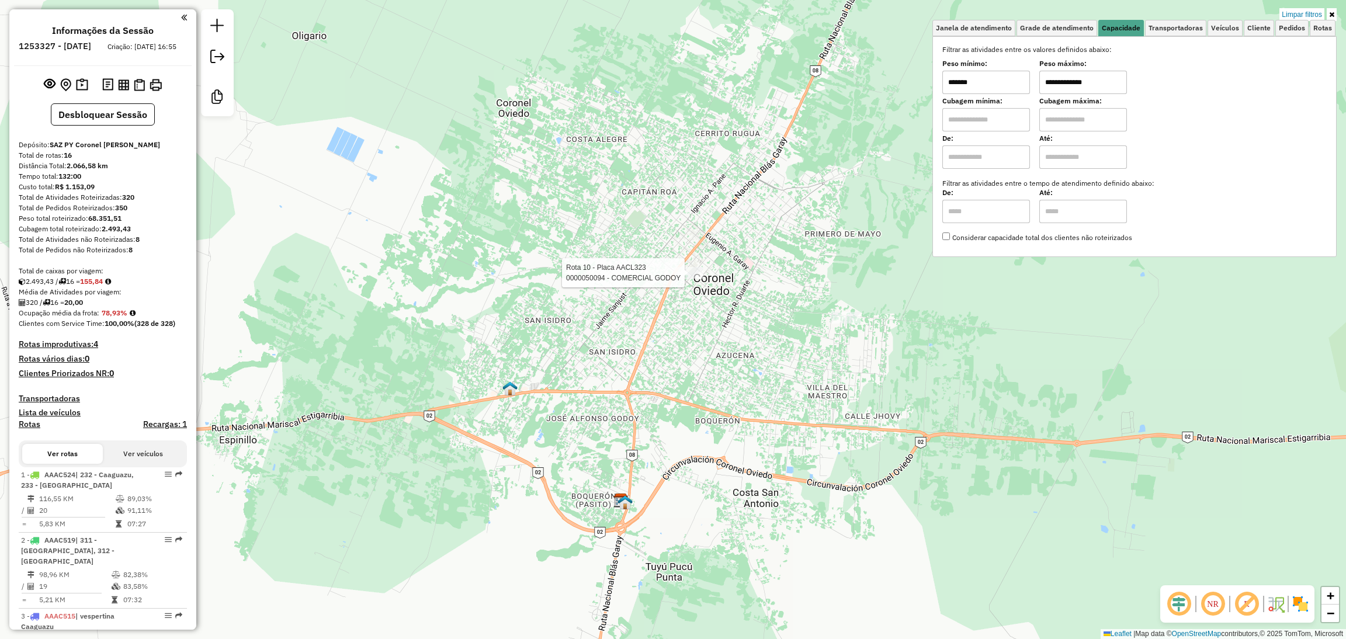
select select "**********"
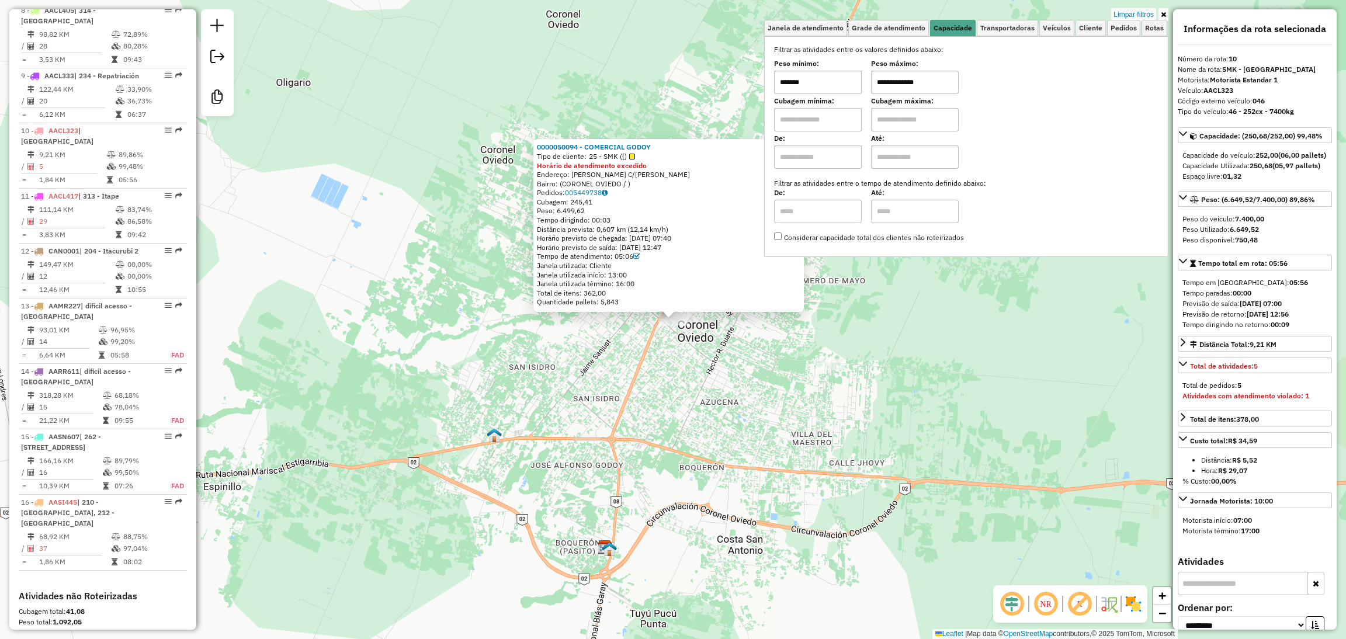
scroll to position [1036, 0]
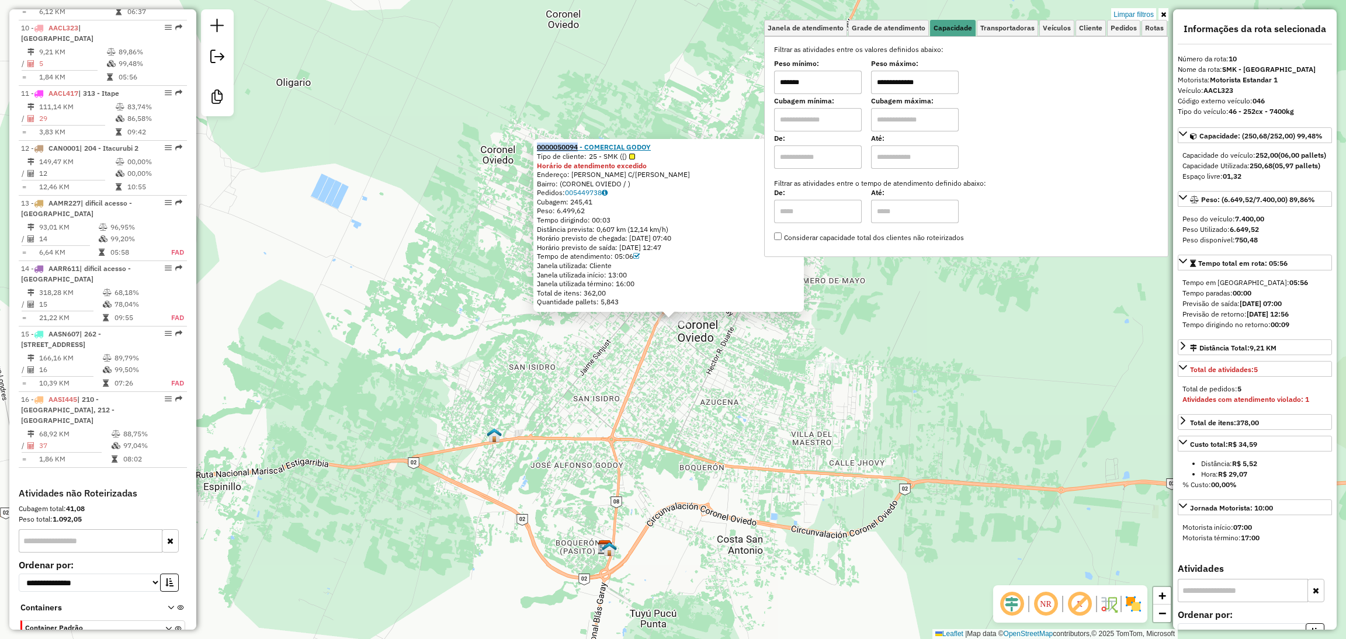
drag, startPoint x: 539, startPoint y: 149, endPoint x: 581, endPoint y: 144, distance: 42.9
click at [581, 144] on div "0000050094 - COMERCIAL GODOY Tipo de cliente: 25 - SMK ({) Horário de atendimen…" at bounding box center [668, 225] width 271 height 173
copy strong "0000050094"
click at [612, 336] on div "0000050094 - COMERCIAL GODOY Tipo de cliente: 25 - SMK ({) Horário de atendimen…" at bounding box center [673, 319] width 1346 height 639
